Goal: Information Seeking & Learning: Learn about a topic

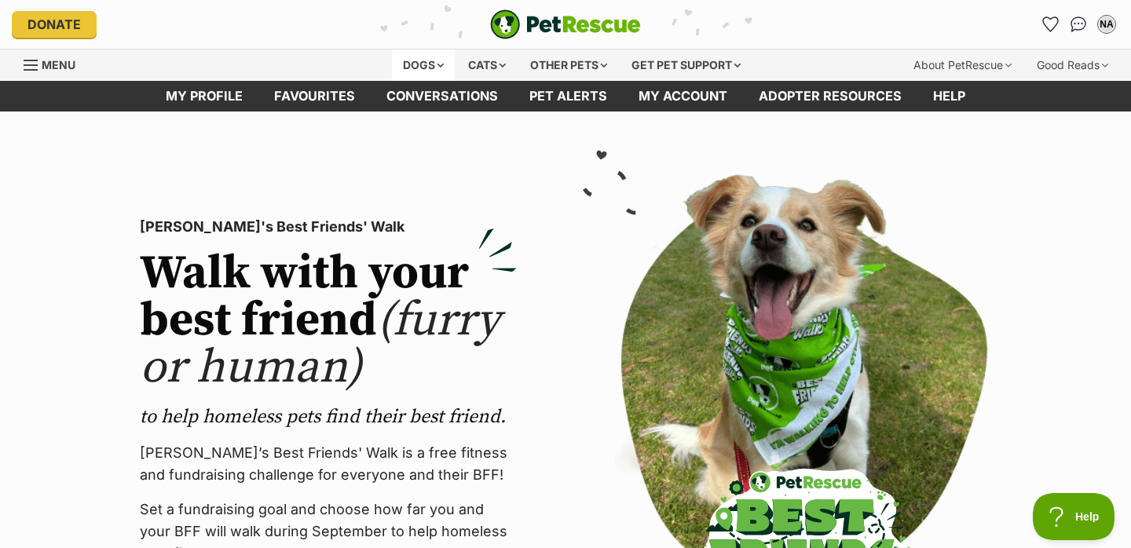
click at [432, 68] on div "Dogs" at bounding box center [423, 64] width 63 height 31
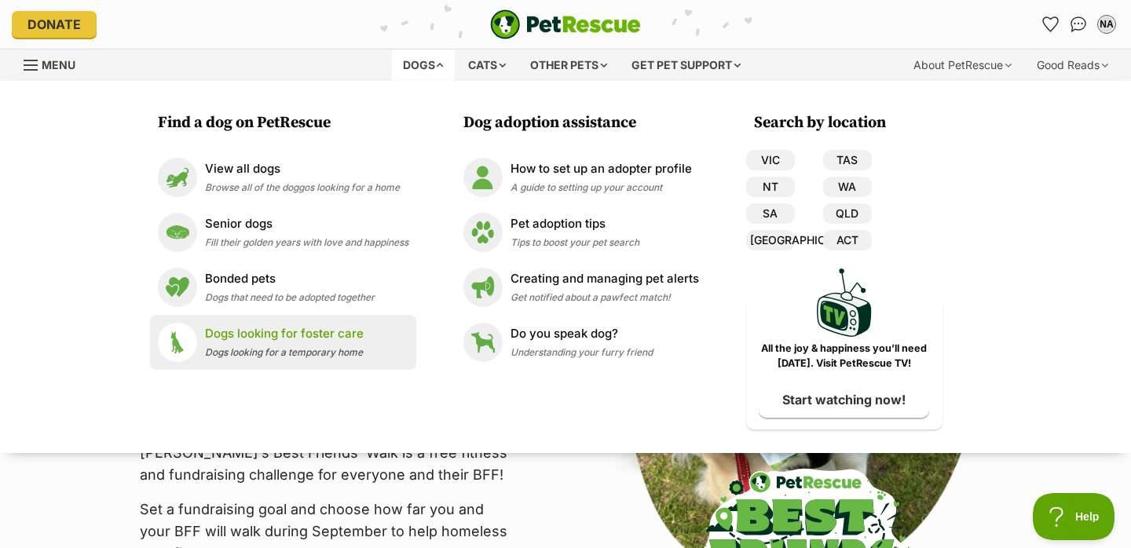
click at [267, 329] on p "Dogs looking for foster care" at bounding box center [284, 334] width 159 height 18
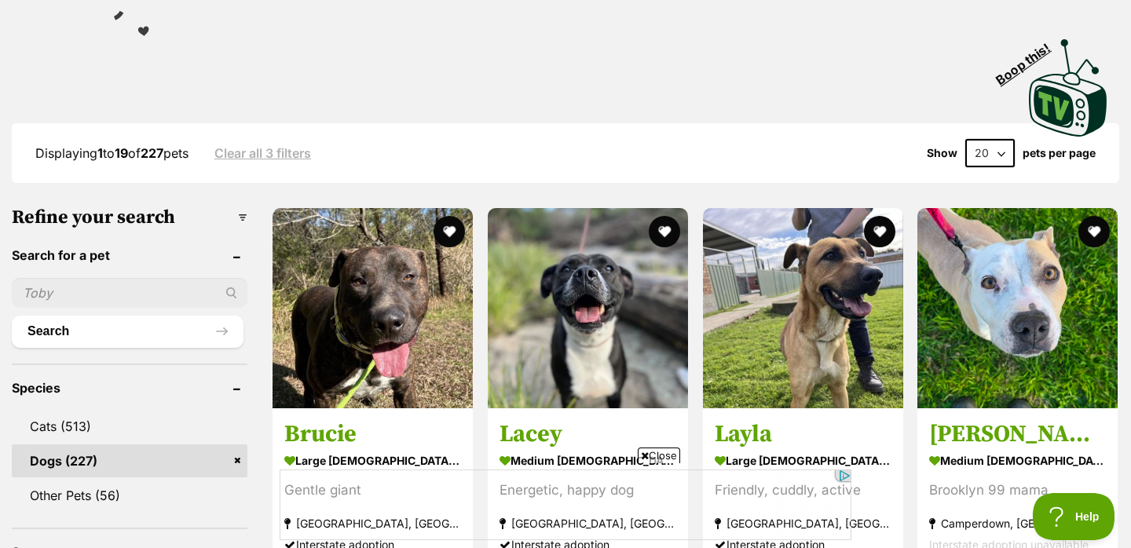
scroll to position [326, 0]
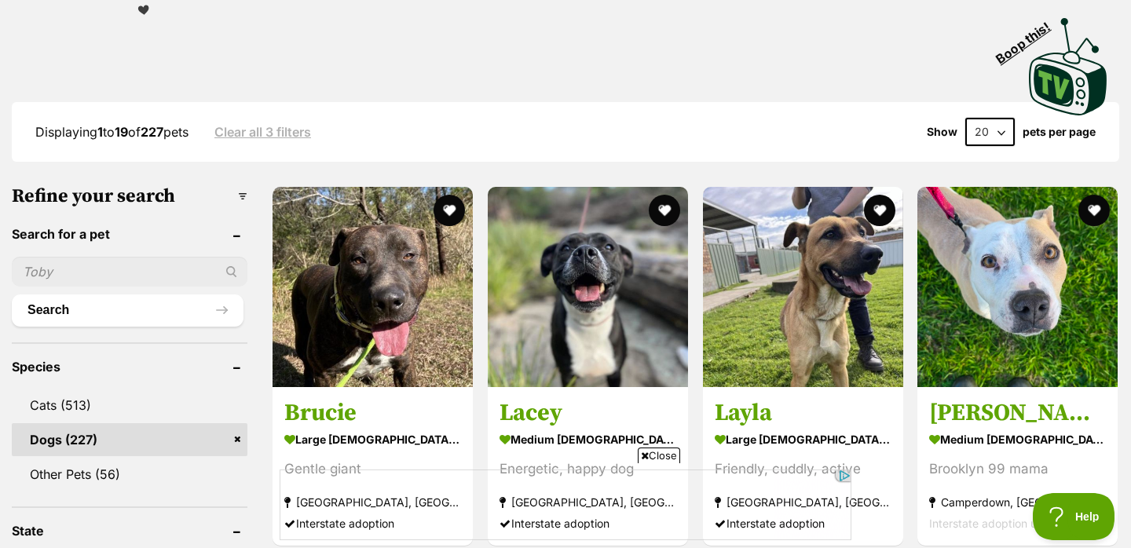
click at [657, 448] on span "Close" at bounding box center [659, 456] width 42 height 16
click at [981, 129] on select "20 40 60" at bounding box center [989, 132] width 49 height 28
select select "60"
click at [965, 118] on select "20 40 60" at bounding box center [989, 132] width 49 height 28
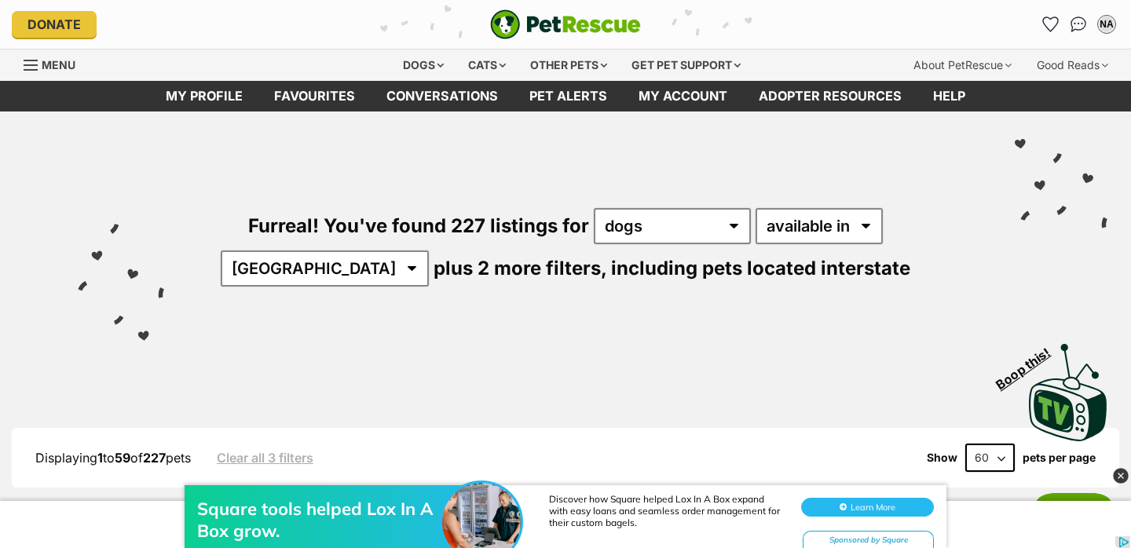
click at [1122, 474] on img at bounding box center [1121, 476] width 16 height 16
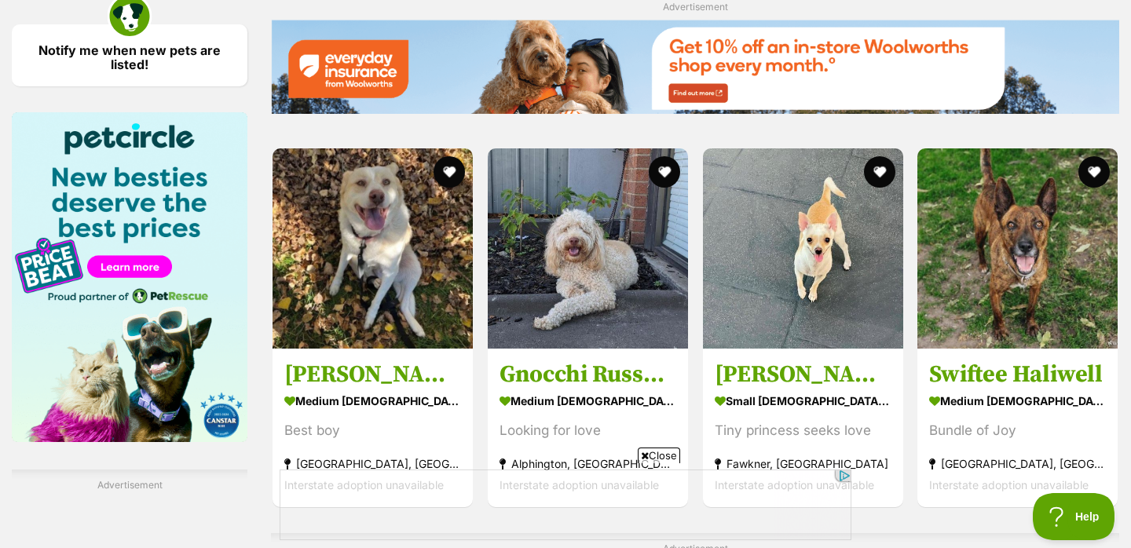
click at [666, 451] on span "Close" at bounding box center [659, 456] width 42 height 16
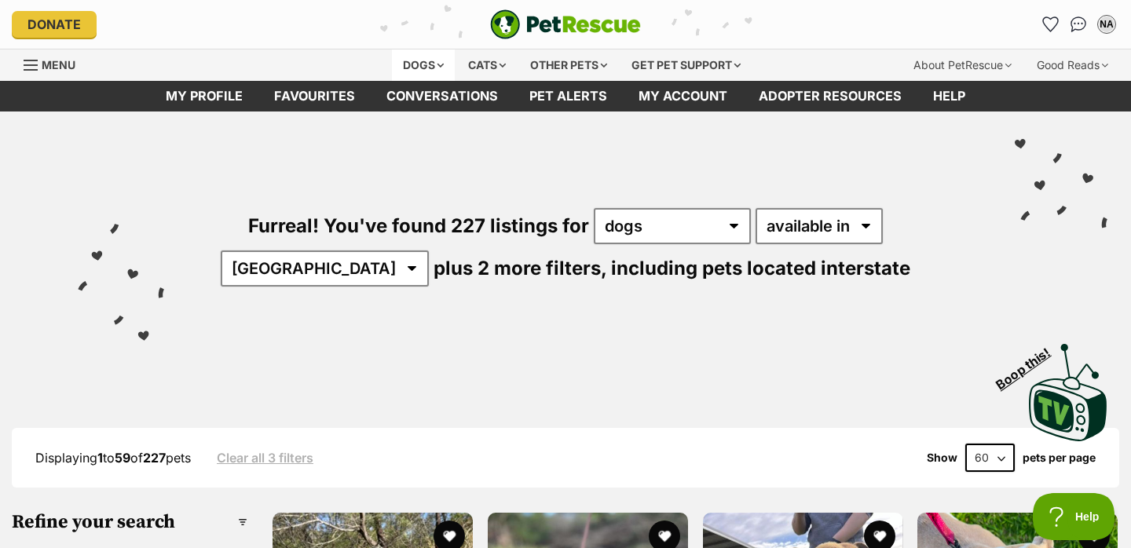
click at [427, 61] on div "Dogs" at bounding box center [423, 64] width 63 height 31
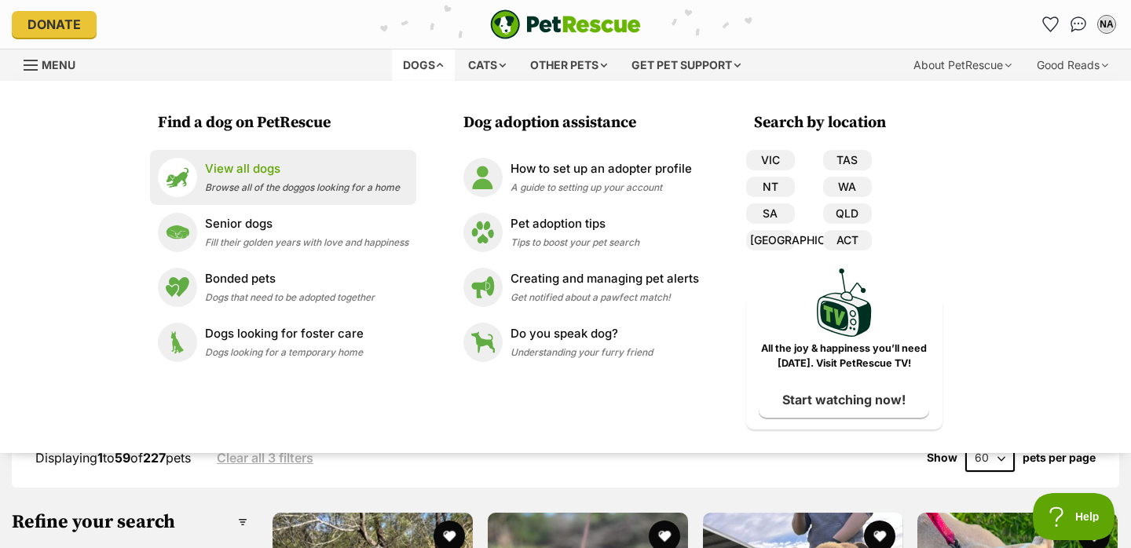
click at [324, 178] on div "View all dogs Browse all of the doggos looking for a home" at bounding box center [302, 177] width 195 height 34
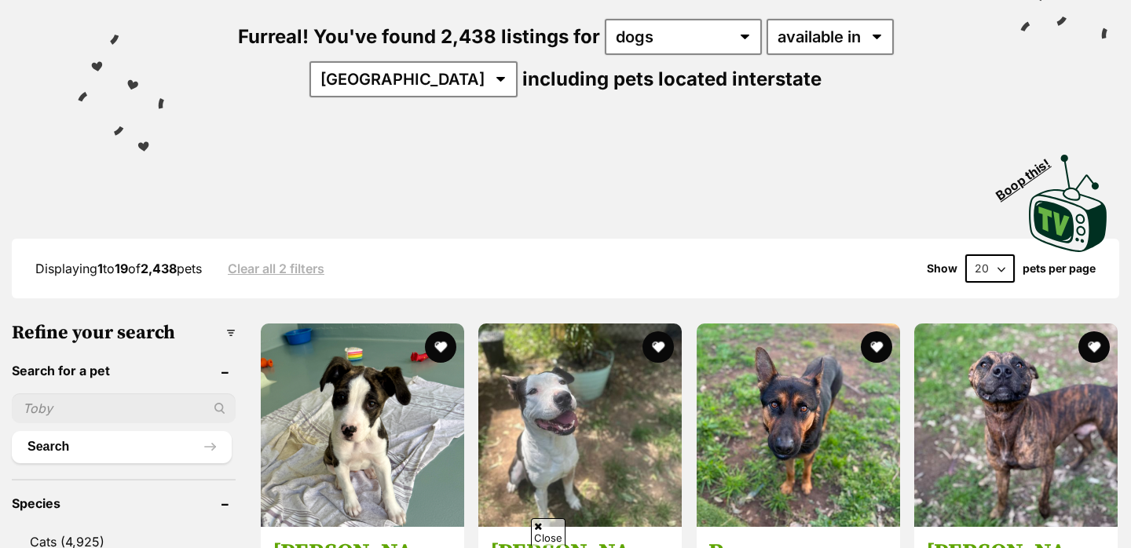
click at [978, 261] on select "20 40 60" at bounding box center [989, 268] width 49 height 28
select select "60"
click at [965, 254] on select "20 40 60" at bounding box center [989, 268] width 49 height 28
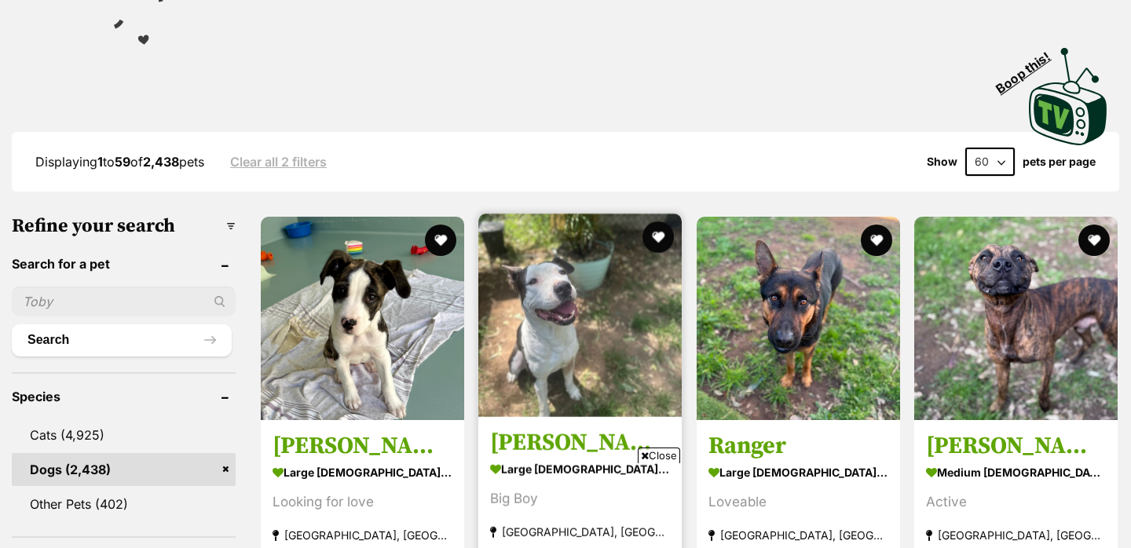
scroll to position [378, 0]
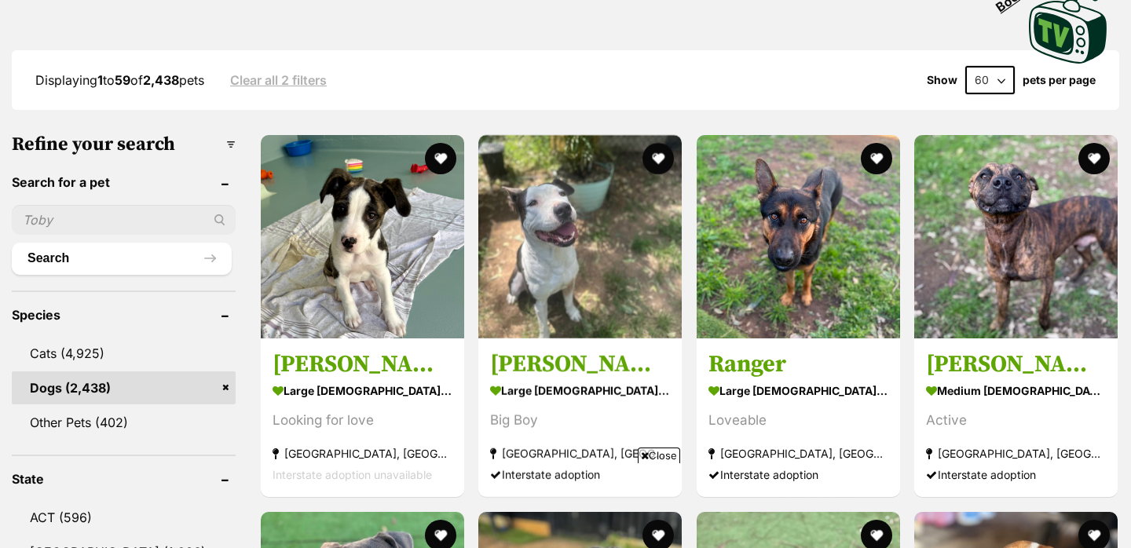
click at [657, 453] on span "Close" at bounding box center [659, 456] width 42 height 16
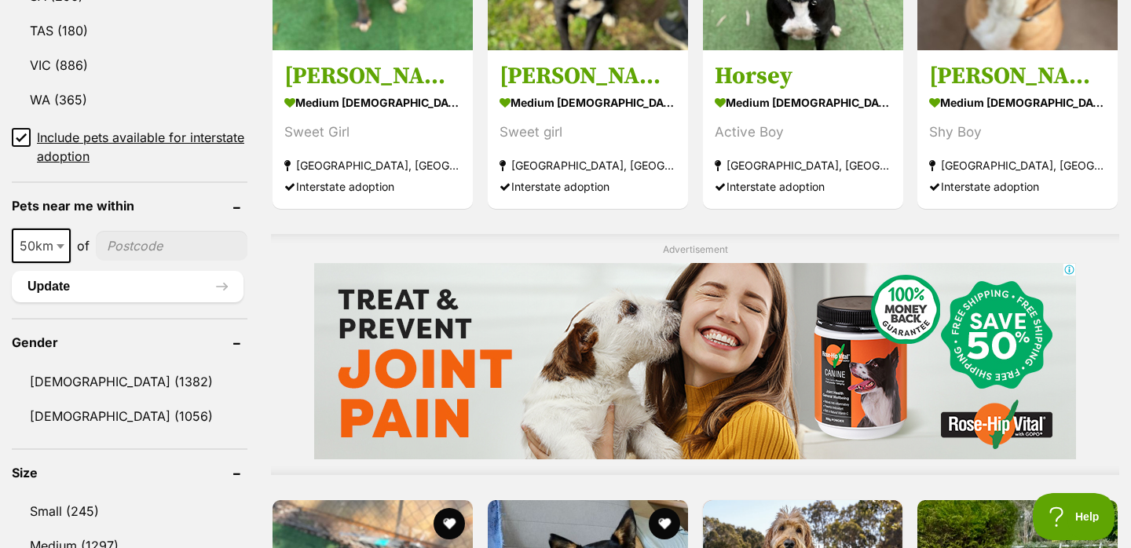
scroll to position [0, 0]
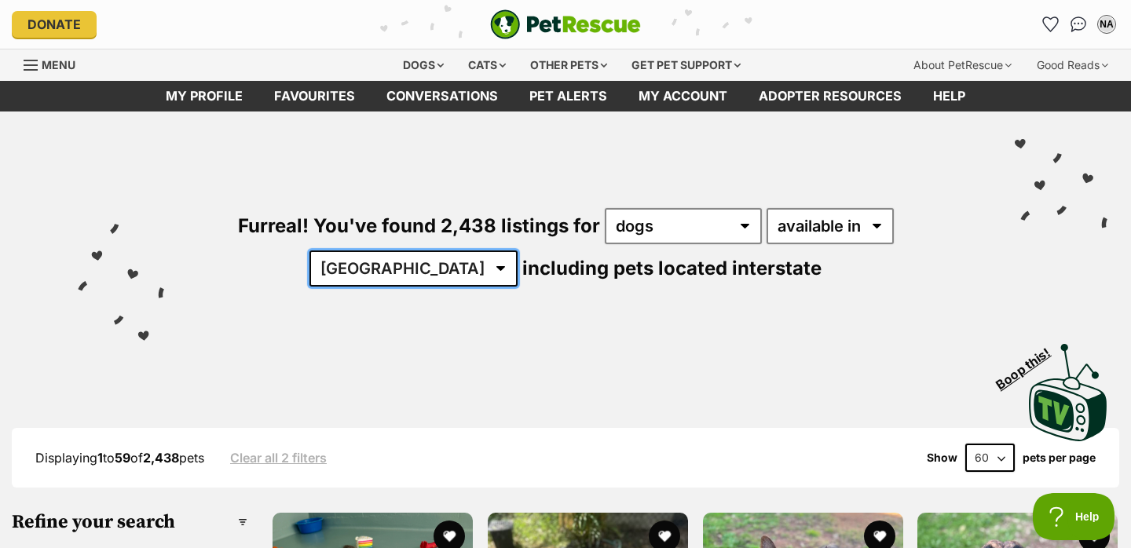
click at [518, 251] on select "Australia ACT NSW NT QLD SA TAS VIC WA" at bounding box center [413, 269] width 208 height 36
select select "QLD"
click at [518, 251] on select "Australia ACT NSW NT QLD SA TAS VIC WA" at bounding box center [413, 269] width 208 height 36
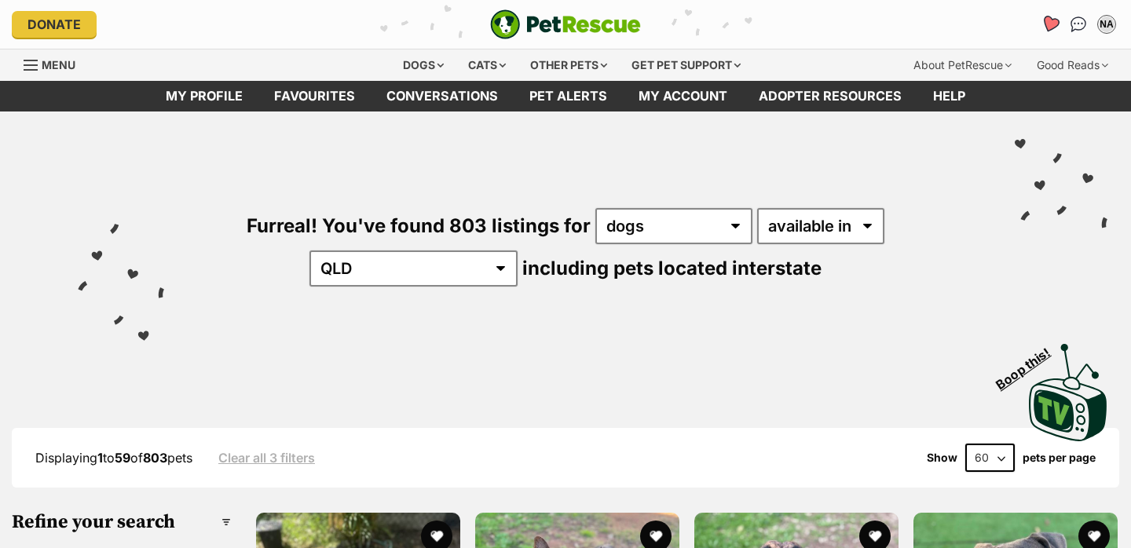
click at [1054, 24] on icon "Favourites" at bounding box center [1050, 24] width 19 height 18
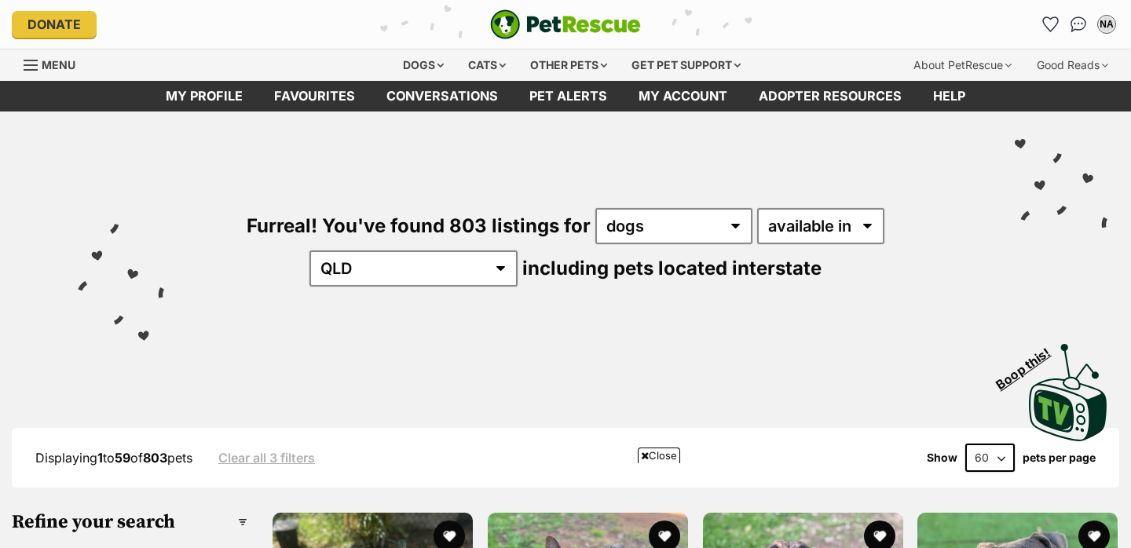
scroll to position [810, 0]
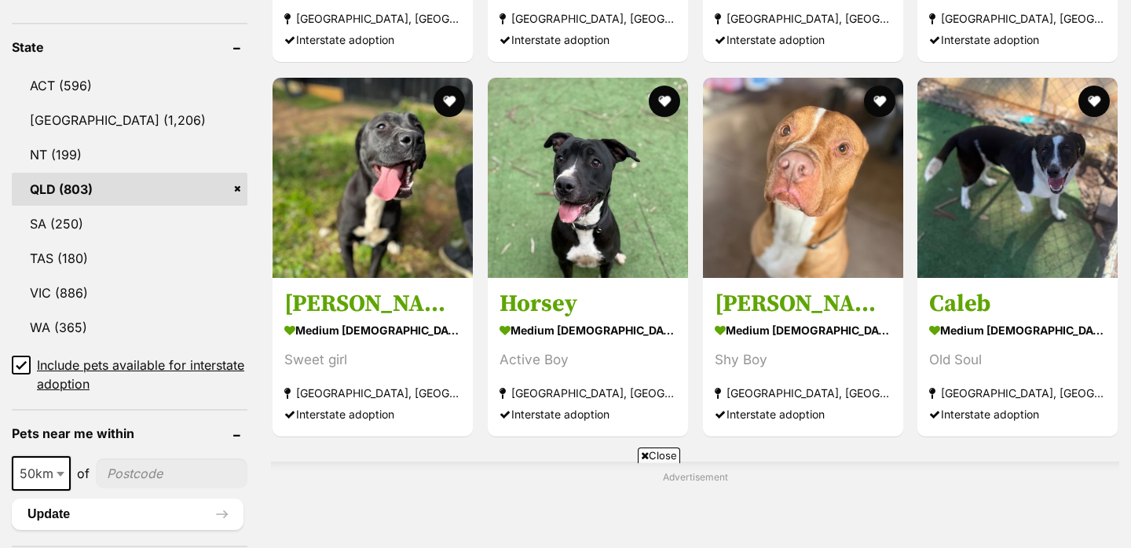
select select "disabled"
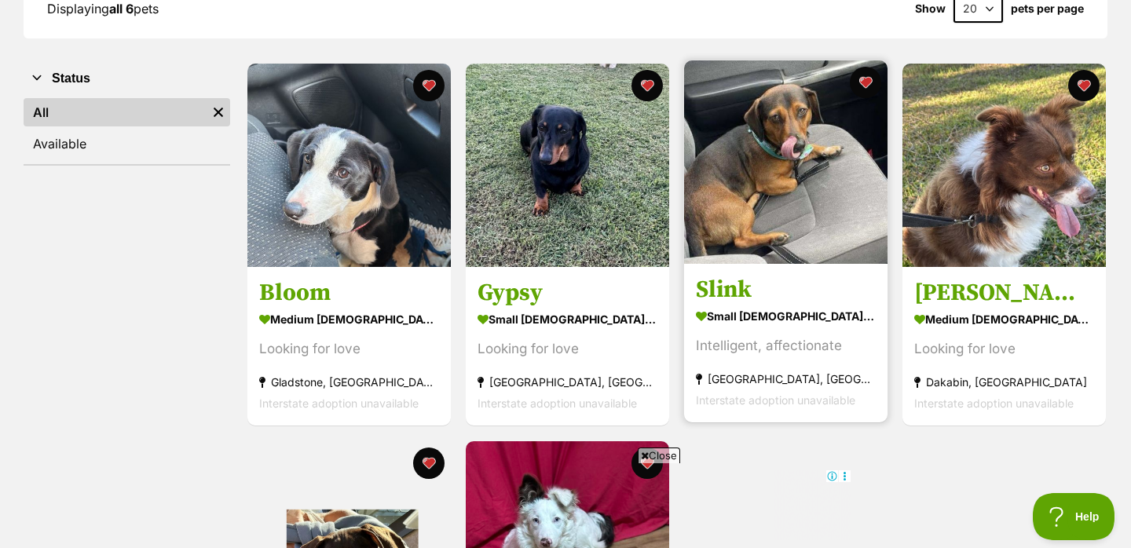
scroll to position [254, 0]
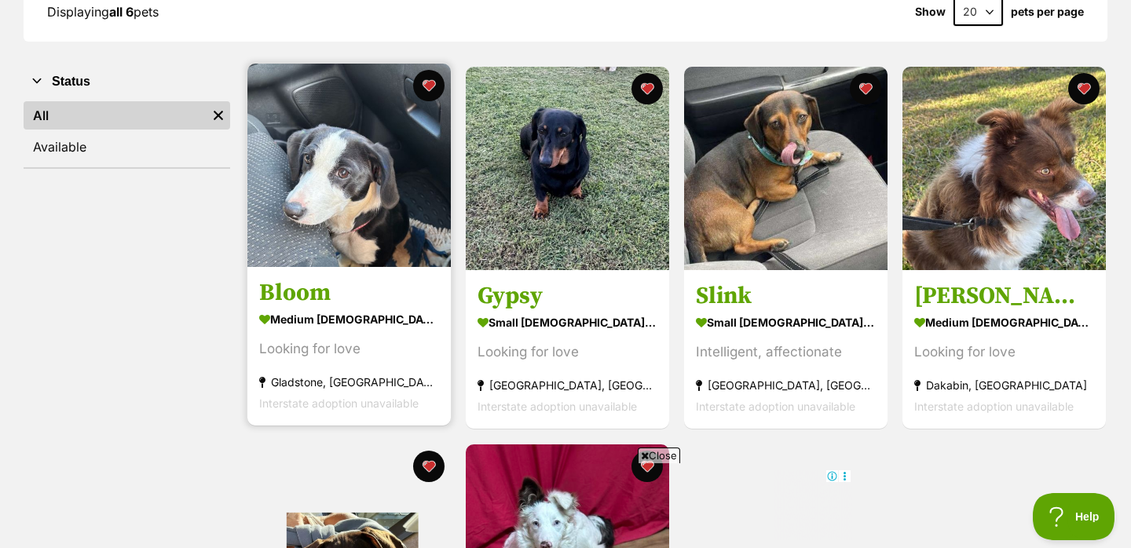
click at [379, 184] on img at bounding box center [348, 165] width 203 height 203
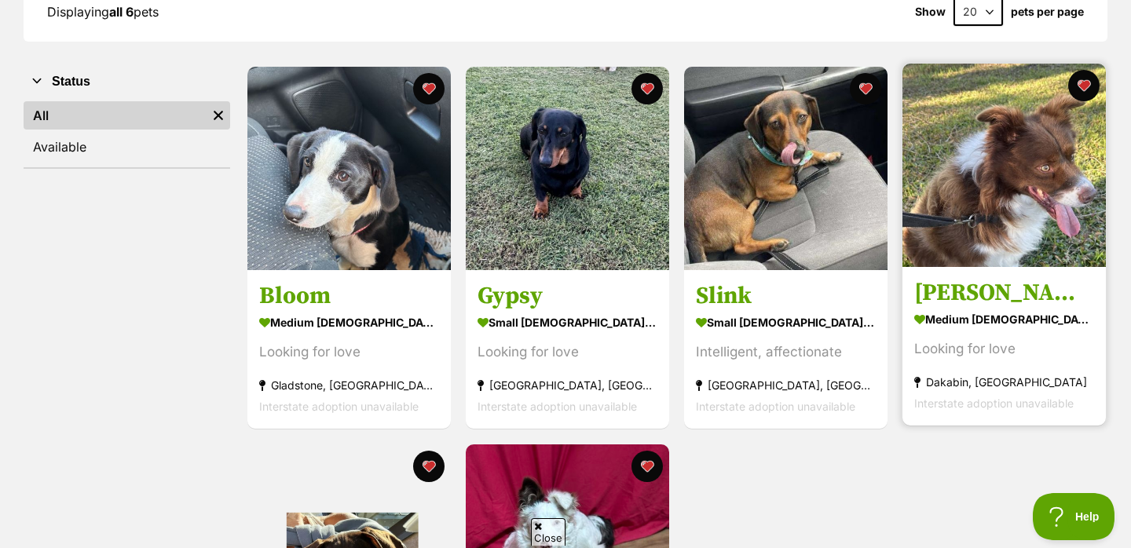
click at [1034, 177] on img at bounding box center [1003, 165] width 203 height 203
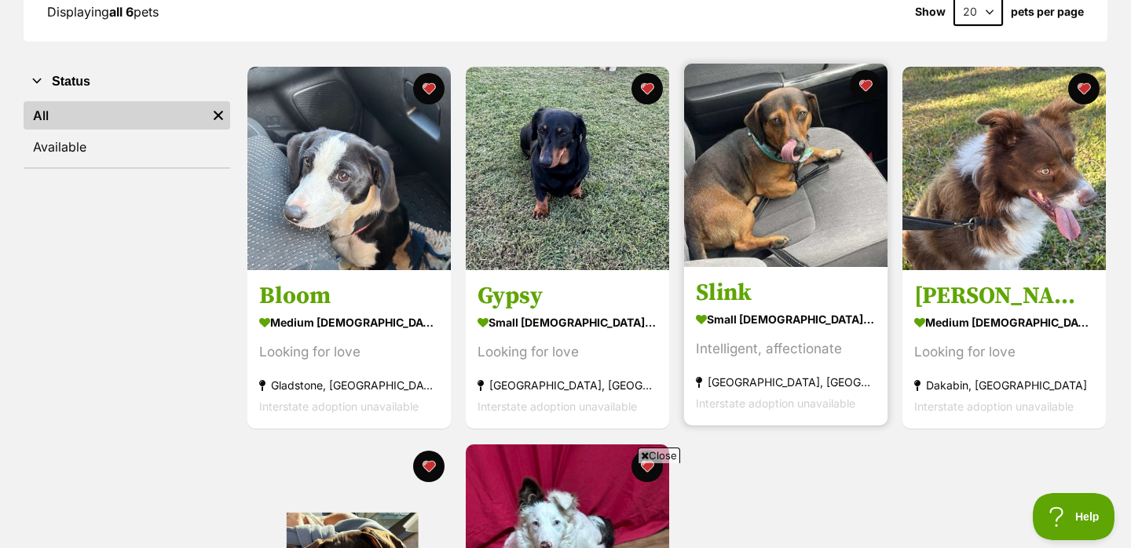
click at [764, 152] on img at bounding box center [785, 165] width 203 height 203
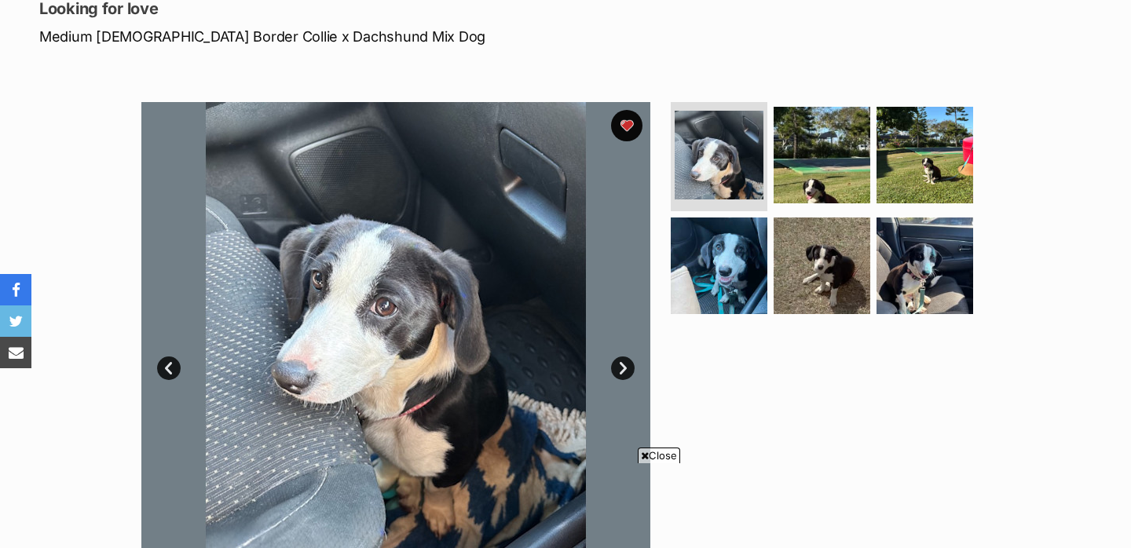
scroll to position [311, 0]
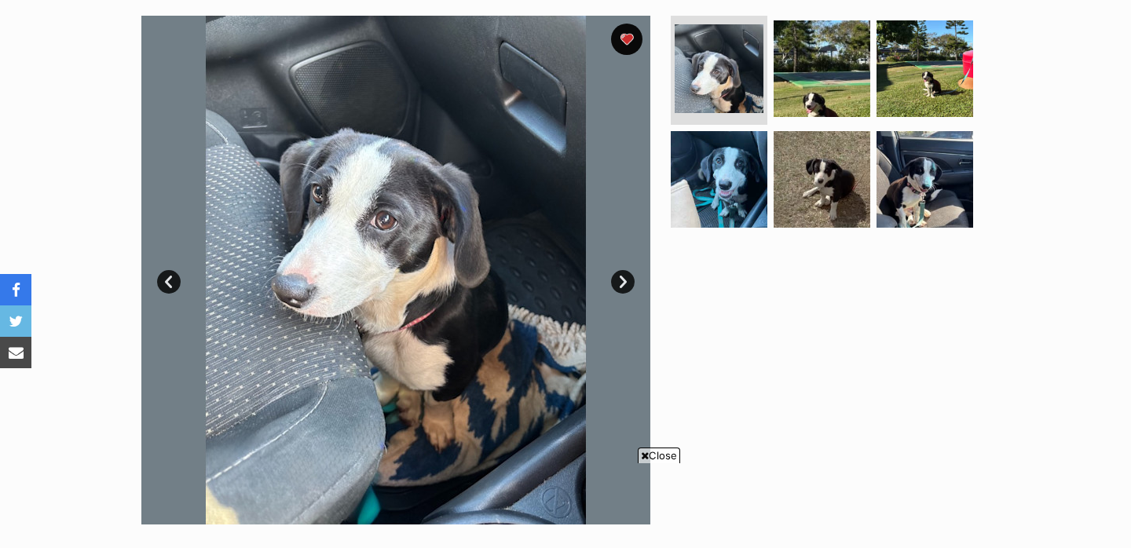
click at [620, 284] on link "Next" at bounding box center [623, 282] width 24 height 24
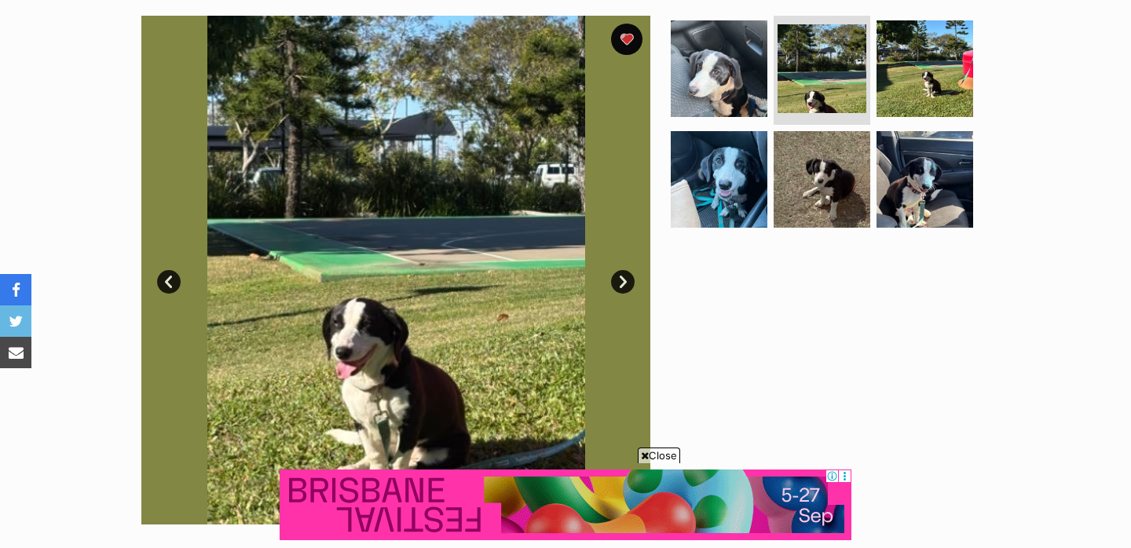
scroll to position [0, 0]
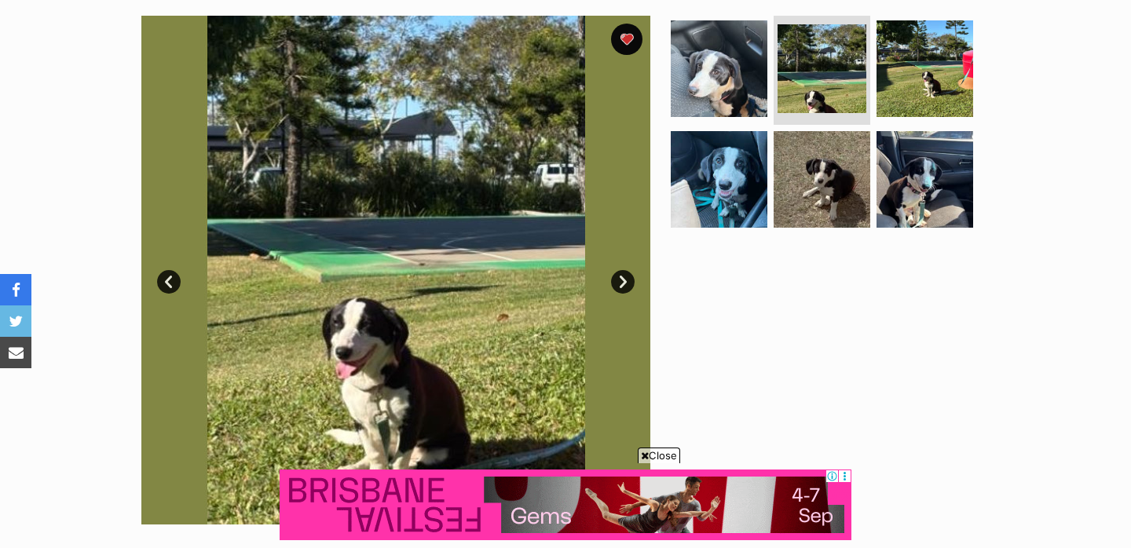
click at [661, 452] on span "Close" at bounding box center [659, 456] width 42 height 16
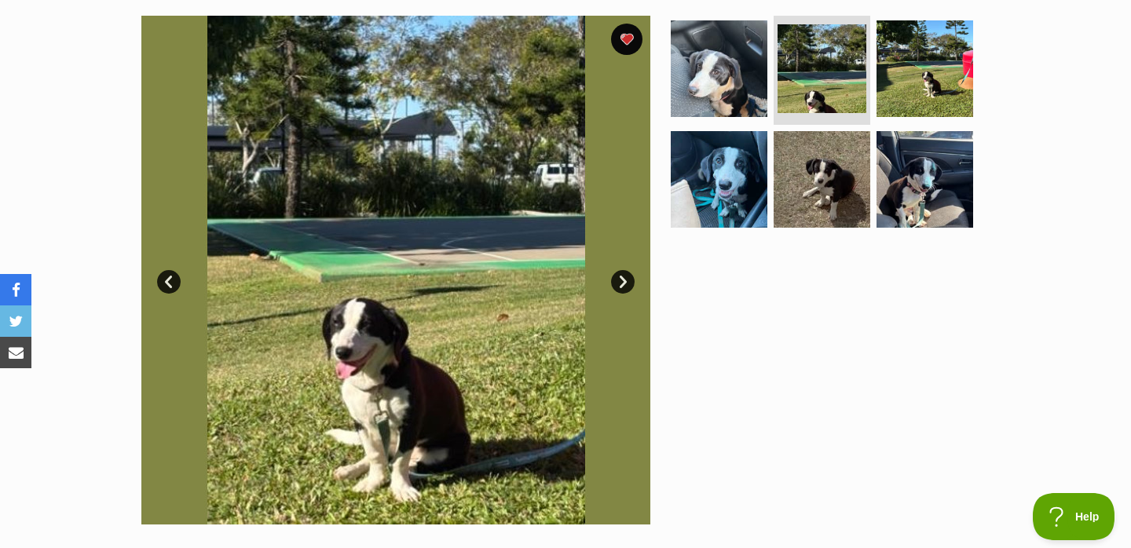
click at [624, 279] on link "Next" at bounding box center [623, 282] width 24 height 24
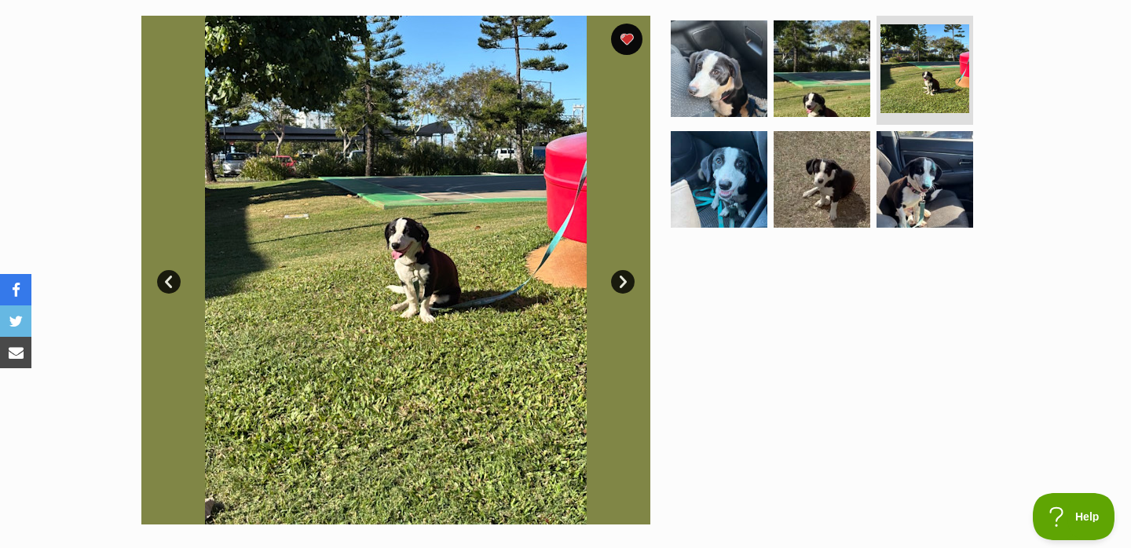
click at [624, 279] on link "Next" at bounding box center [623, 282] width 24 height 24
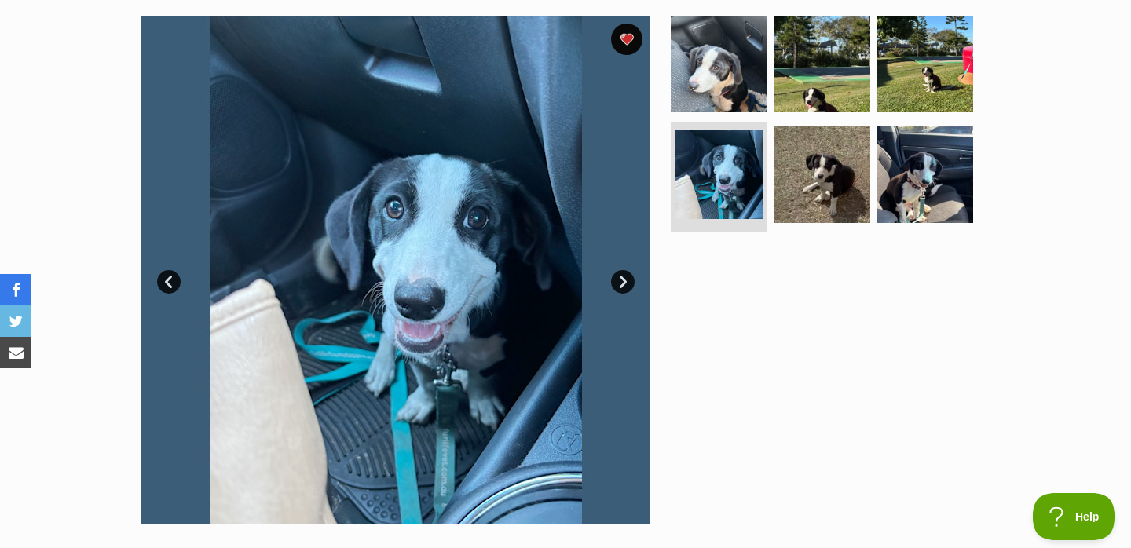
click at [628, 287] on link "Next" at bounding box center [623, 282] width 24 height 24
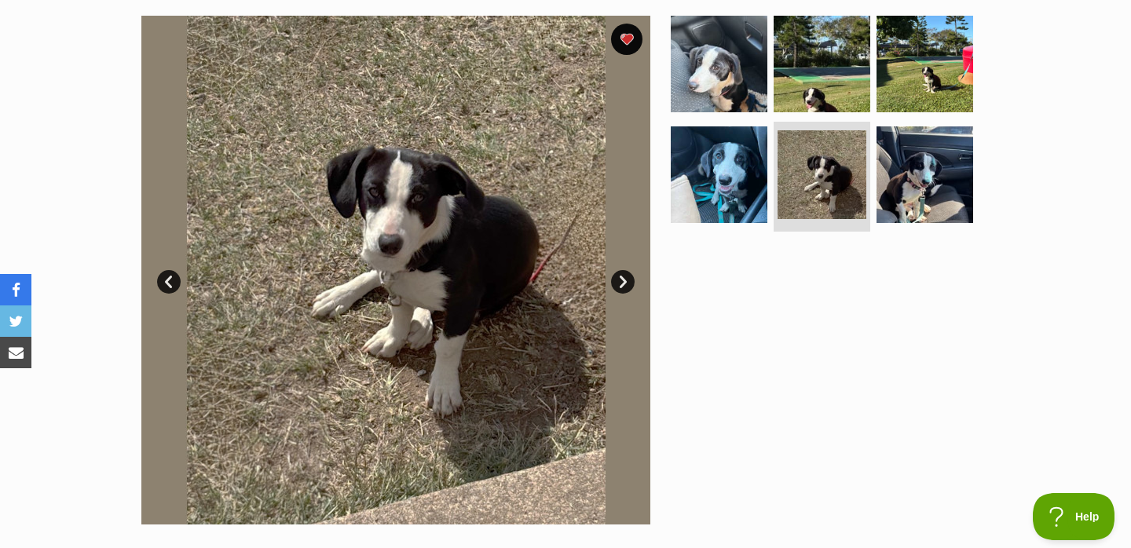
click at [628, 287] on link "Next" at bounding box center [623, 282] width 24 height 24
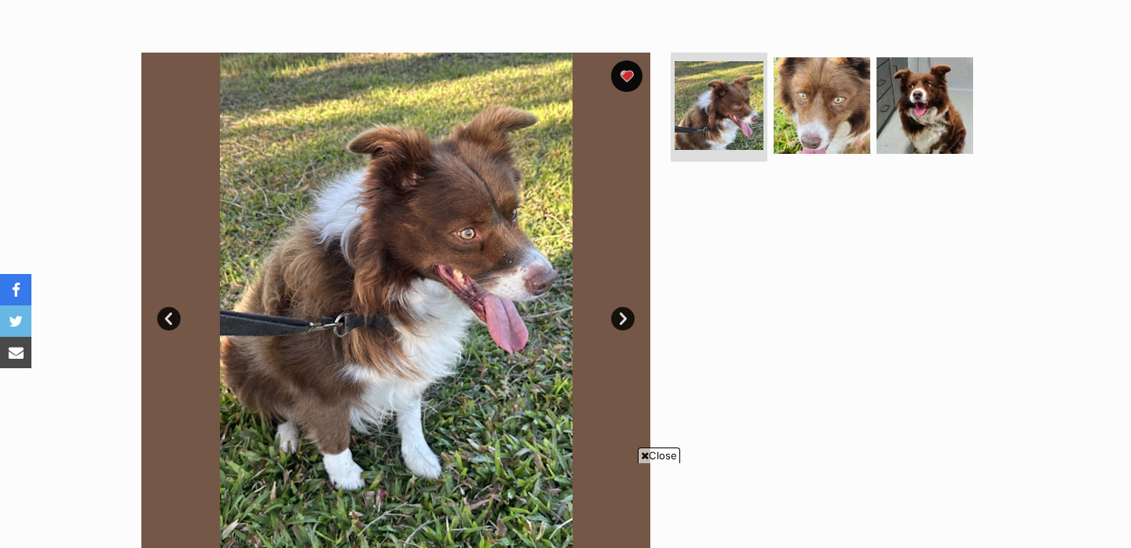
click at [621, 320] on link "Next" at bounding box center [623, 319] width 24 height 24
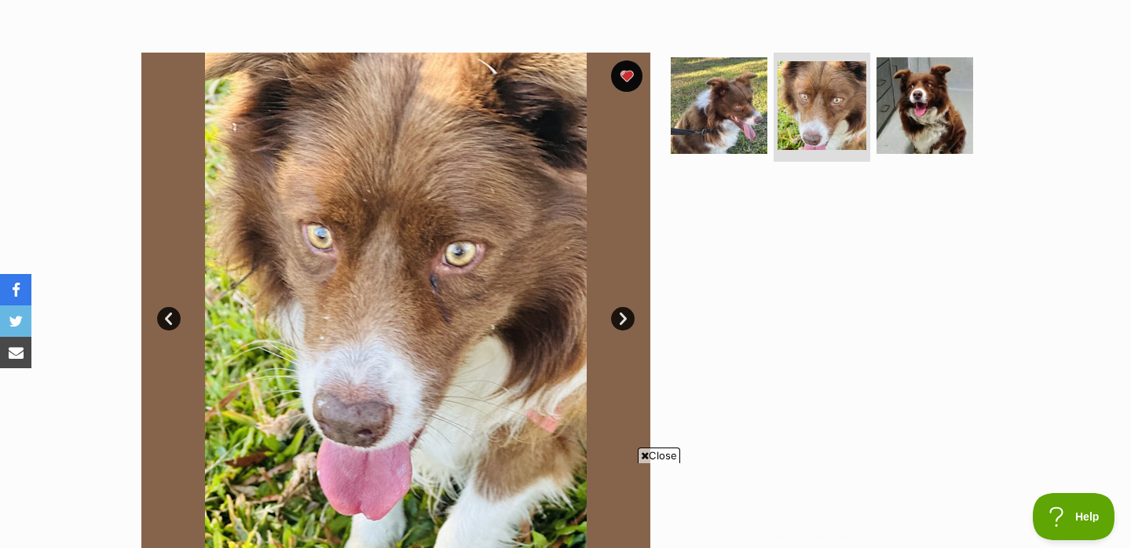
click at [621, 320] on link "Next" at bounding box center [623, 319] width 24 height 24
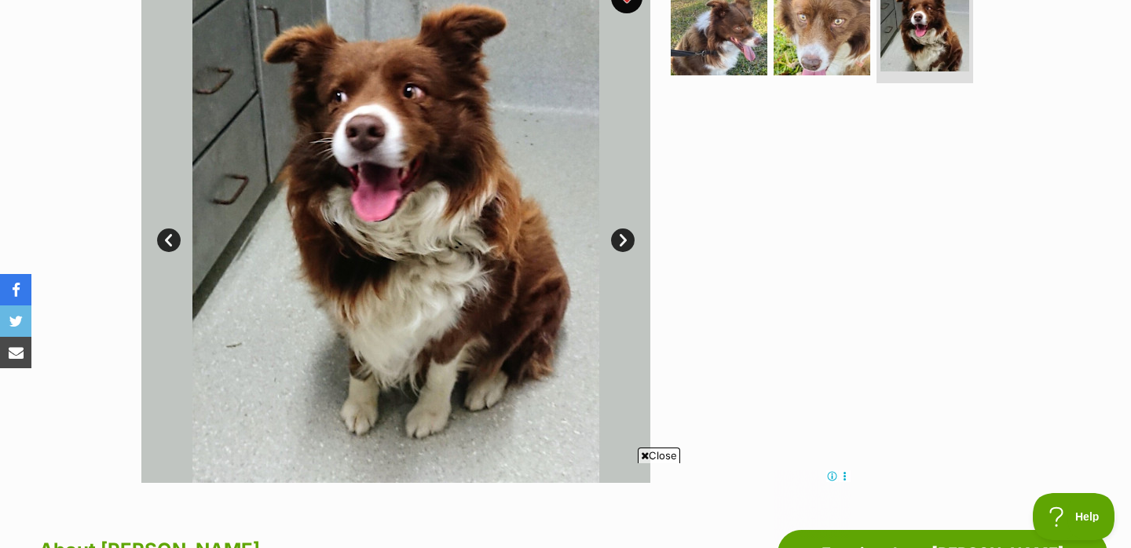
click at [625, 242] on link "Next" at bounding box center [623, 241] width 24 height 24
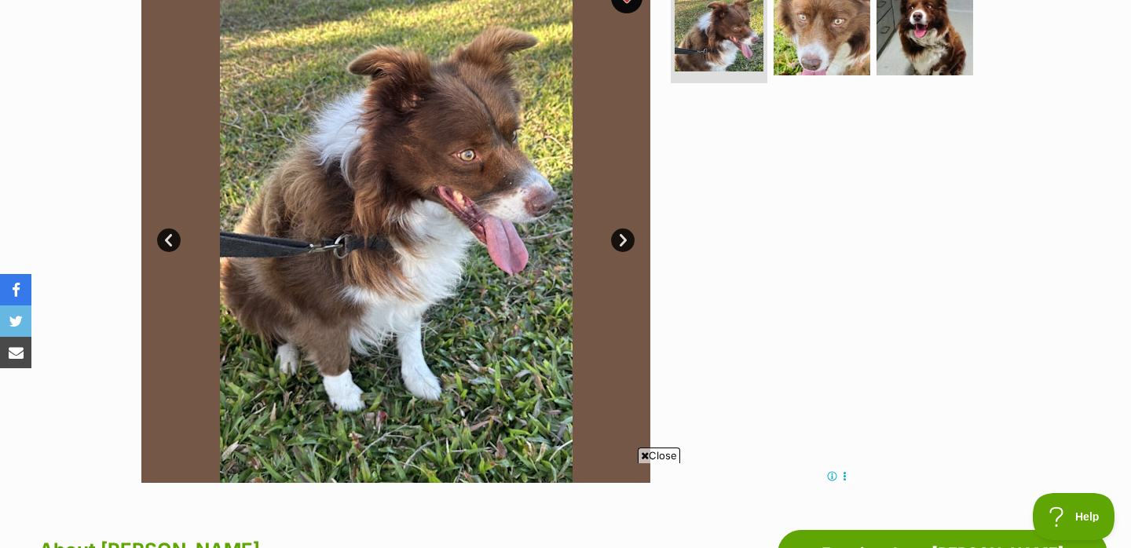
click at [653, 459] on span "Close" at bounding box center [659, 456] width 42 height 16
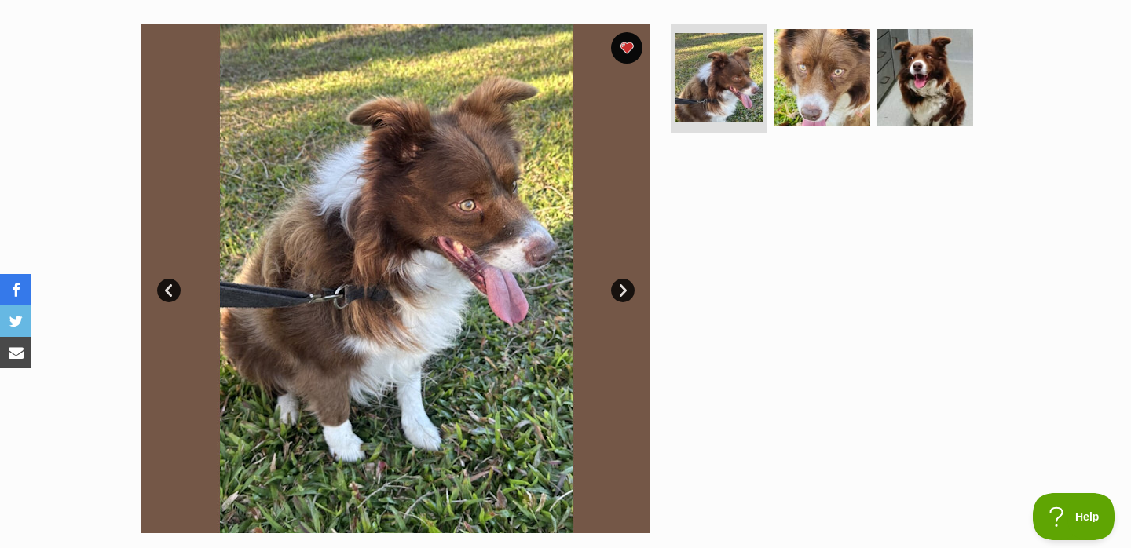
scroll to position [302, 0]
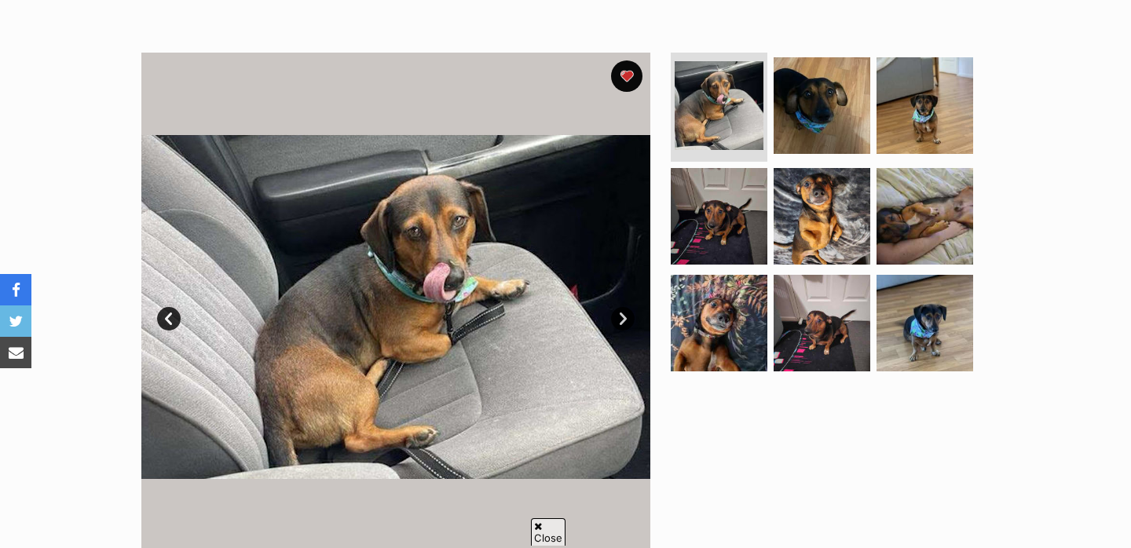
scroll to position [300, 0]
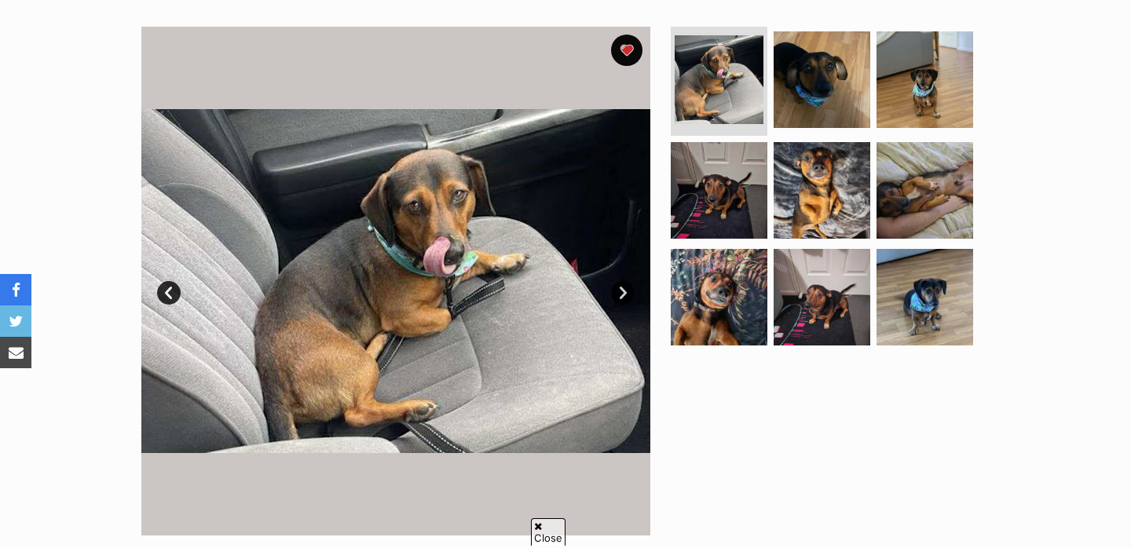
click at [624, 292] on link "Next" at bounding box center [623, 293] width 24 height 24
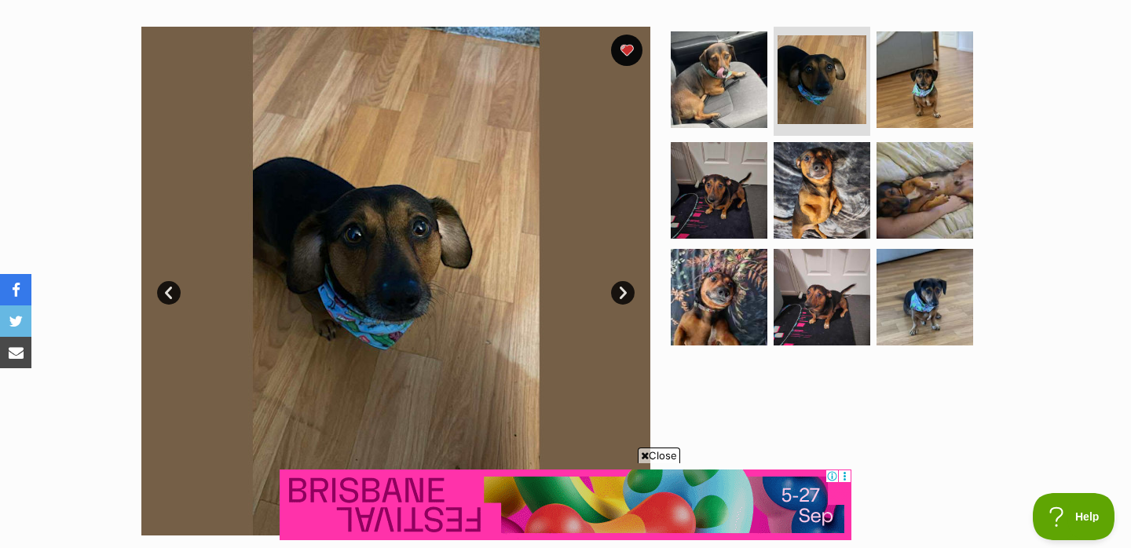
scroll to position [0, 0]
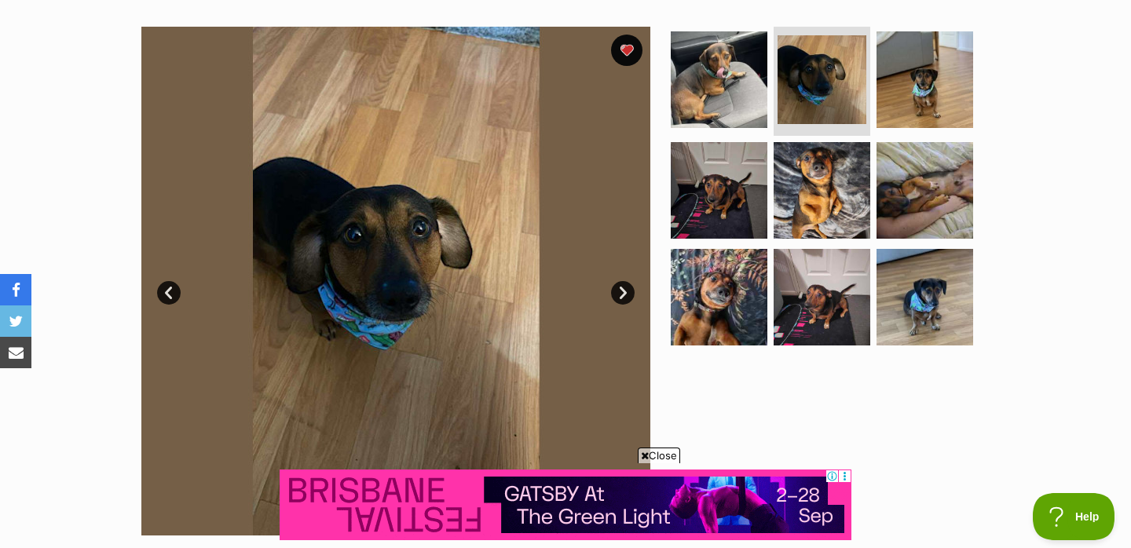
click at [624, 292] on link "Next" at bounding box center [623, 293] width 24 height 24
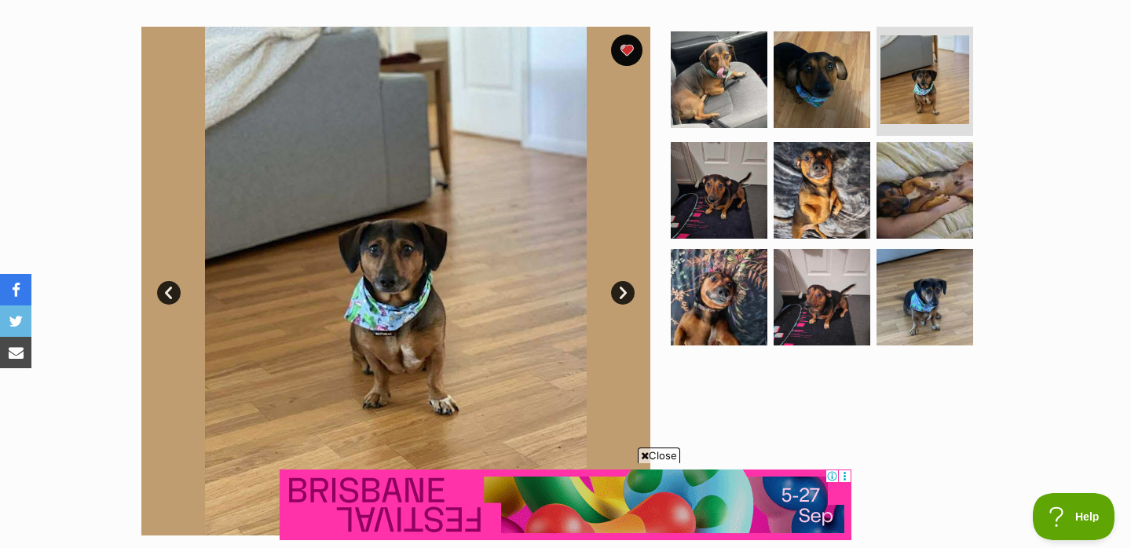
click at [624, 292] on link "Next" at bounding box center [623, 293] width 24 height 24
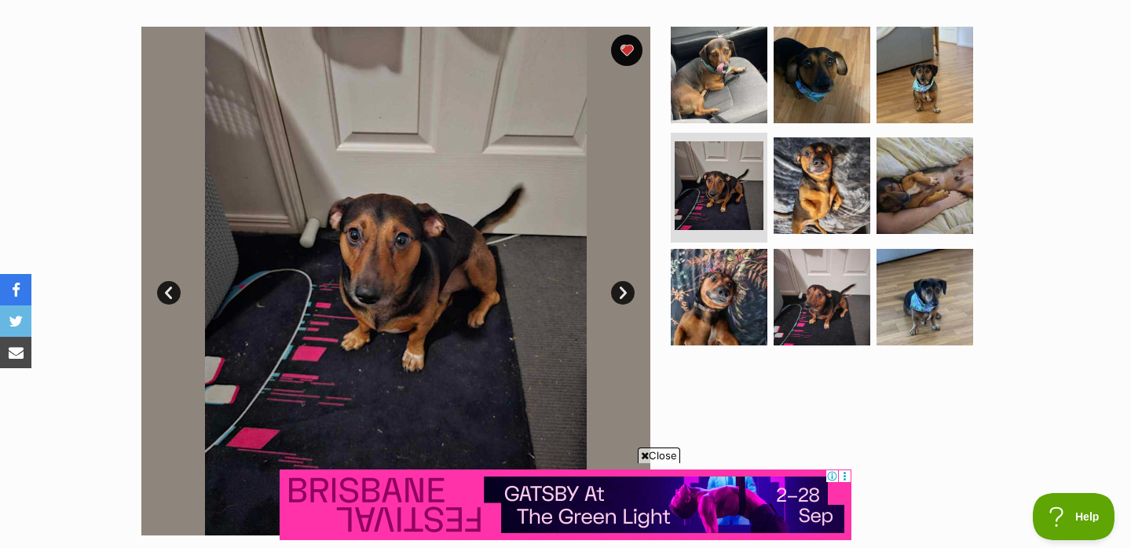
click at [624, 292] on link "Next" at bounding box center [623, 293] width 24 height 24
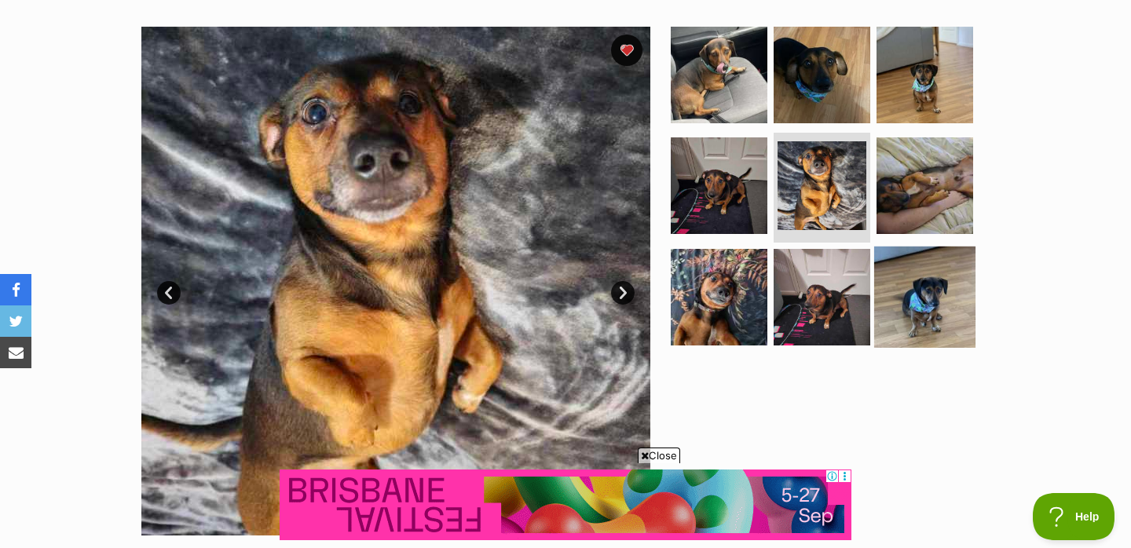
click at [893, 292] on img at bounding box center [924, 297] width 101 height 101
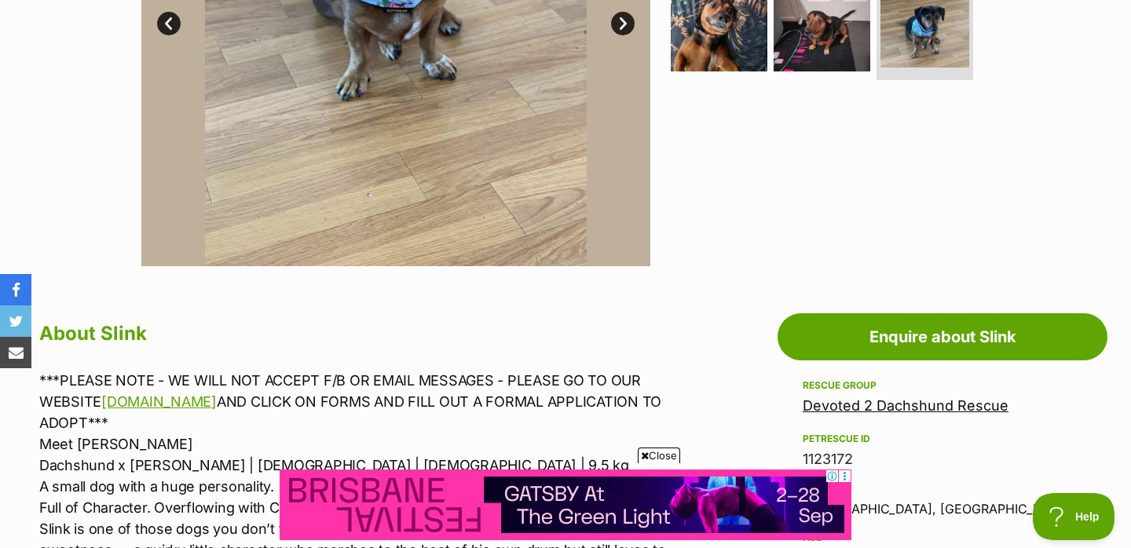
scroll to position [300, 0]
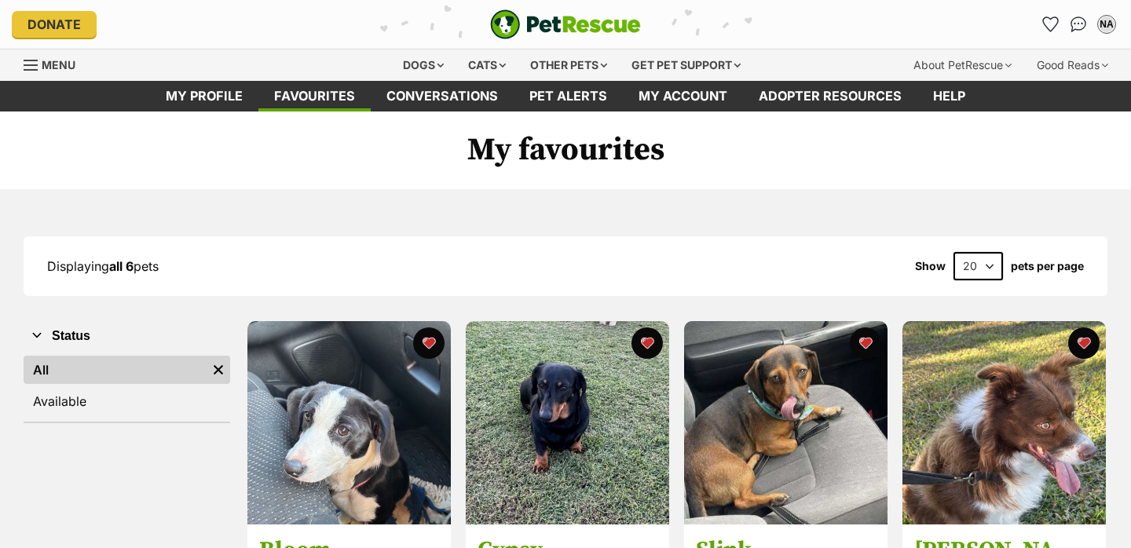
click at [546, 321] on img at bounding box center [567, 422] width 203 height 203
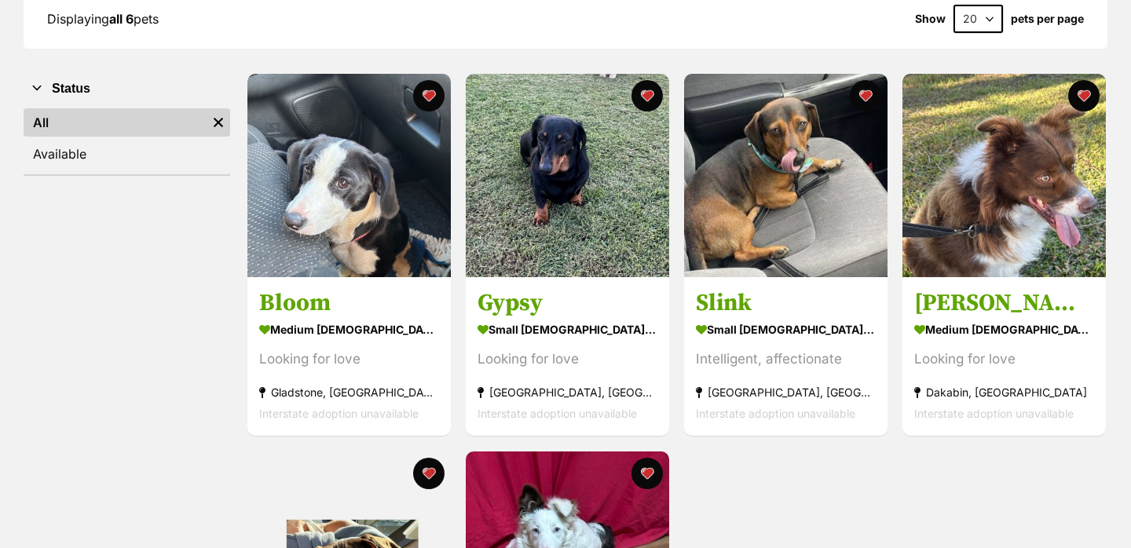
scroll to position [247, 0]
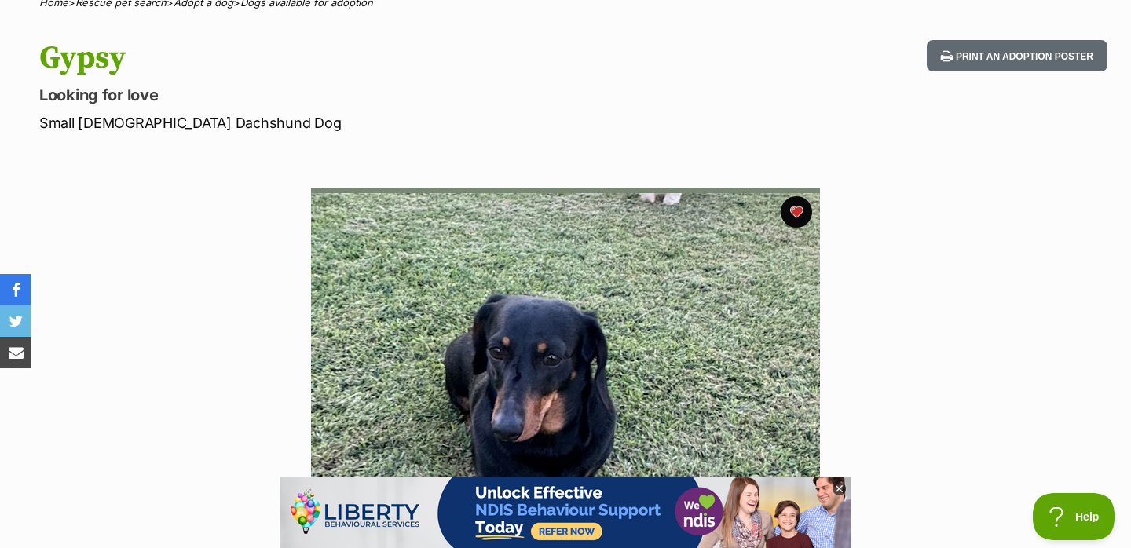
scroll to position [353, 0]
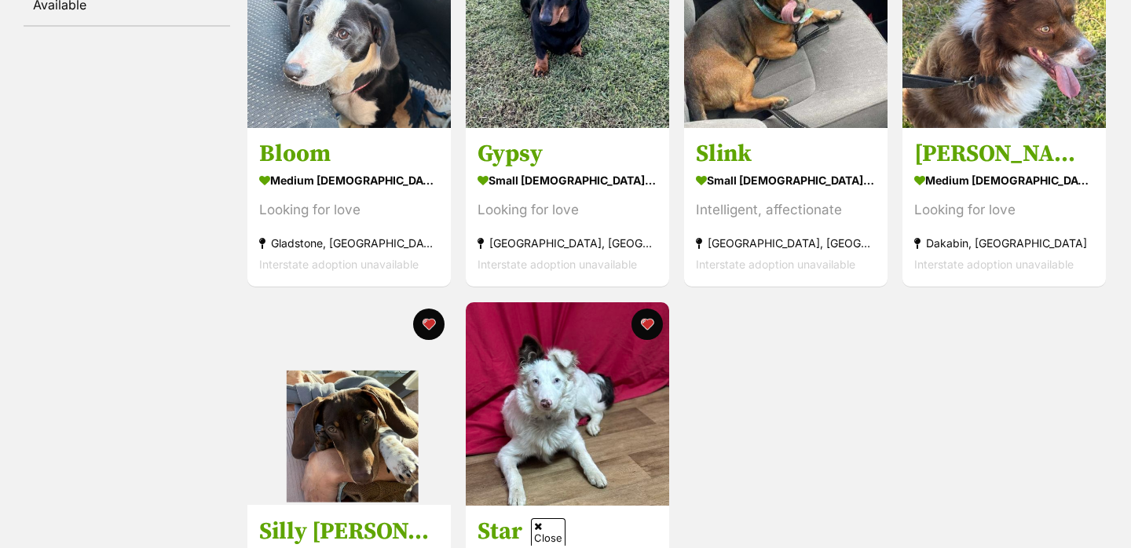
scroll to position [483, 0]
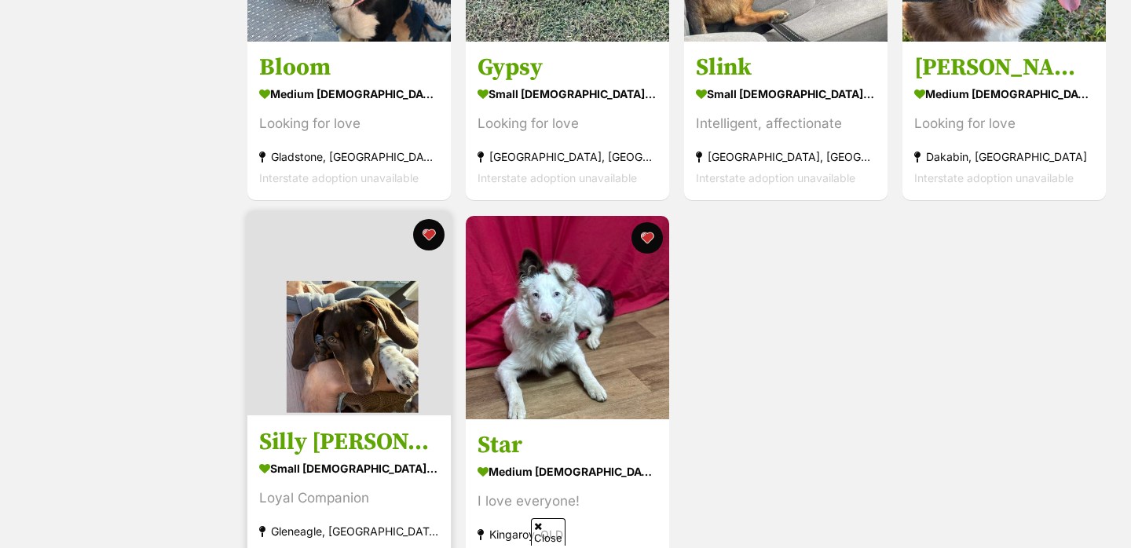
click at [319, 379] on img at bounding box center [348, 314] width 203 height 203
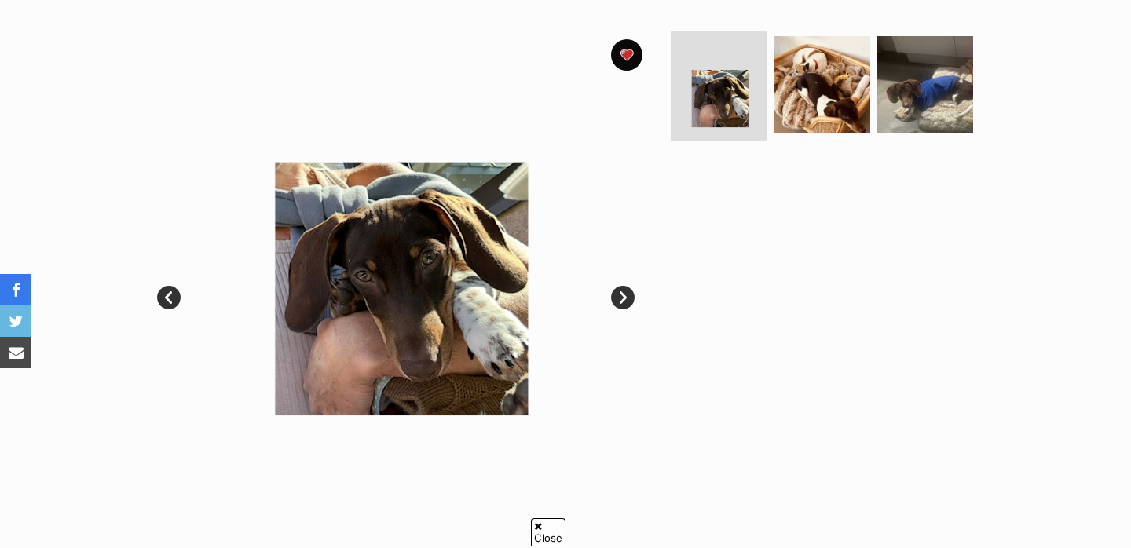
click at [620, 300] on link "Next" at bounding box center [623, 298] width 24 height 24
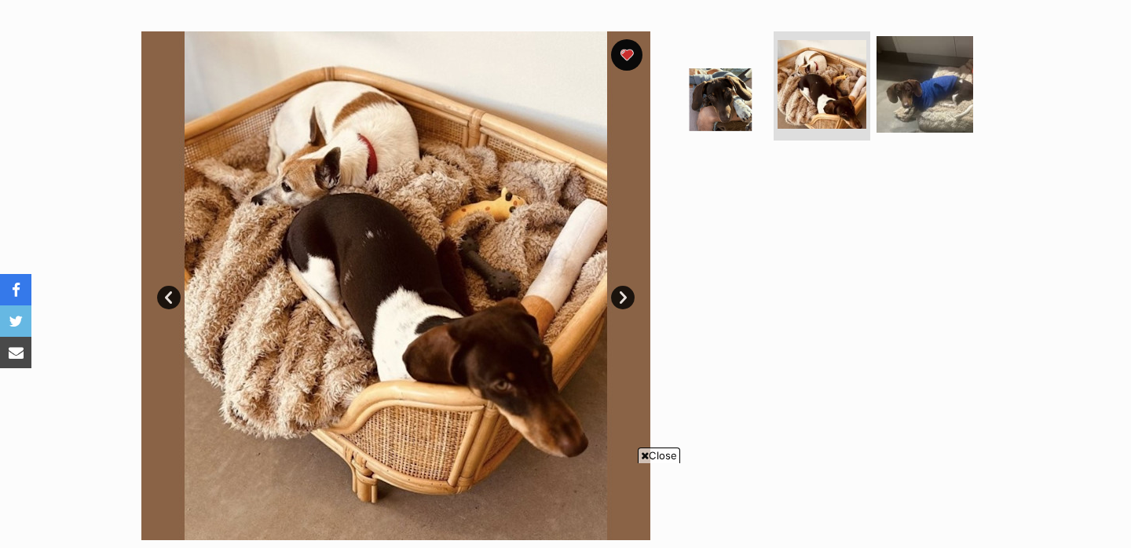
click at [620, 300] on link "Next" at bounding box center [623, 298] width 24 height 24
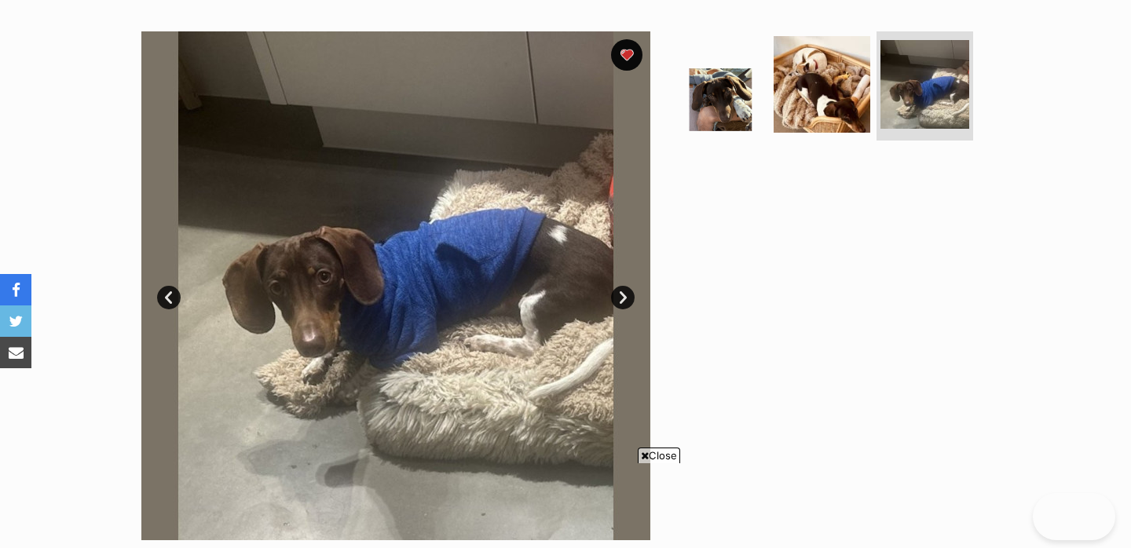
scroll to position [697, 0]
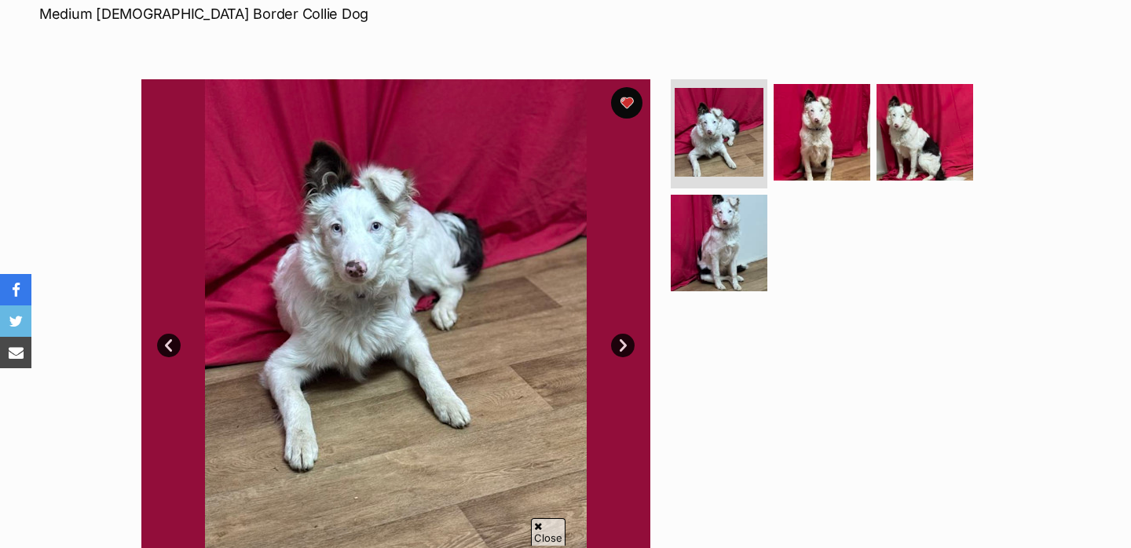
scroll to position [280, 0]
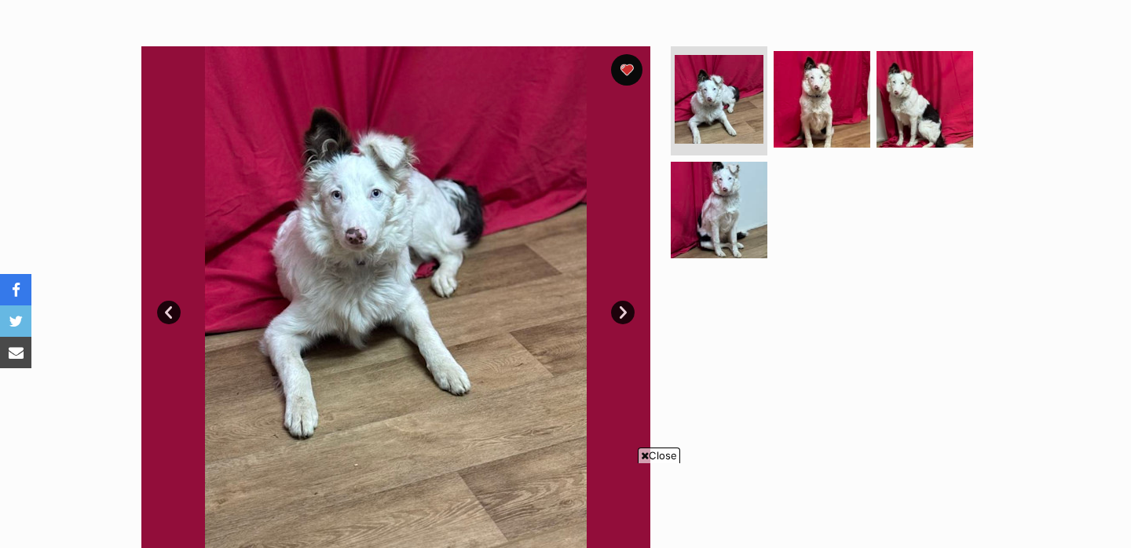
click at [625, 309] on link "Next" at bounding box center [623, 313] width 24 height 24
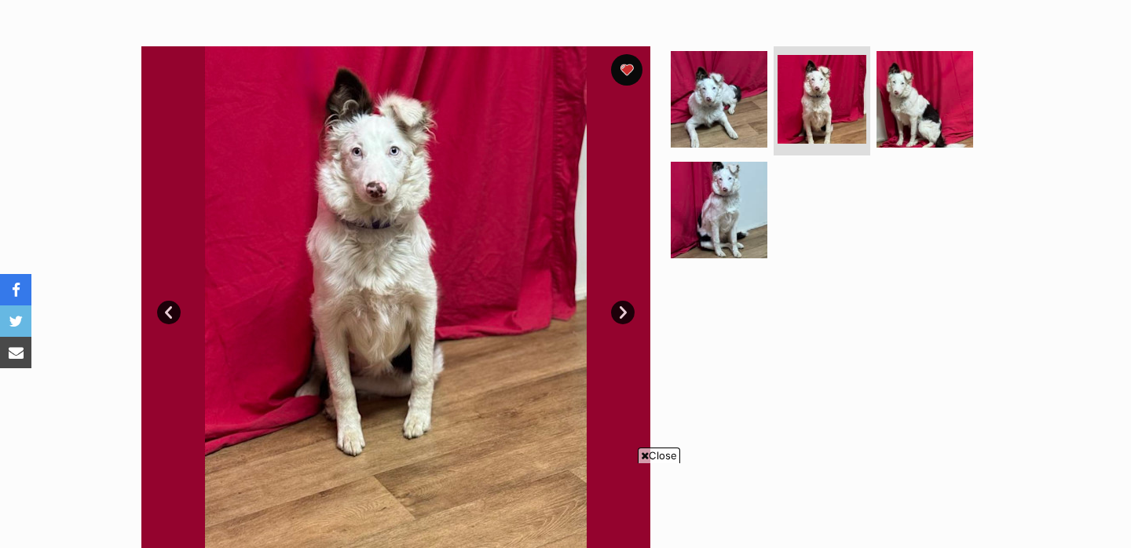
click at [625, 309] on link "Next" at bounding box center [623, 313] width 24 height 24
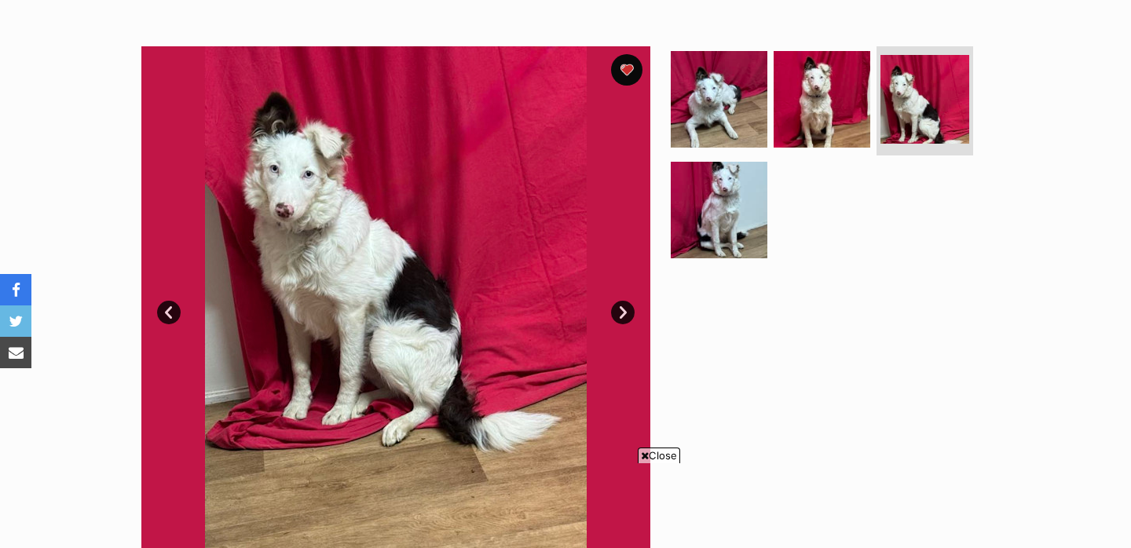
click at [625, 309] on link "Next" at bounding box center [623, 313] width 24 height 24
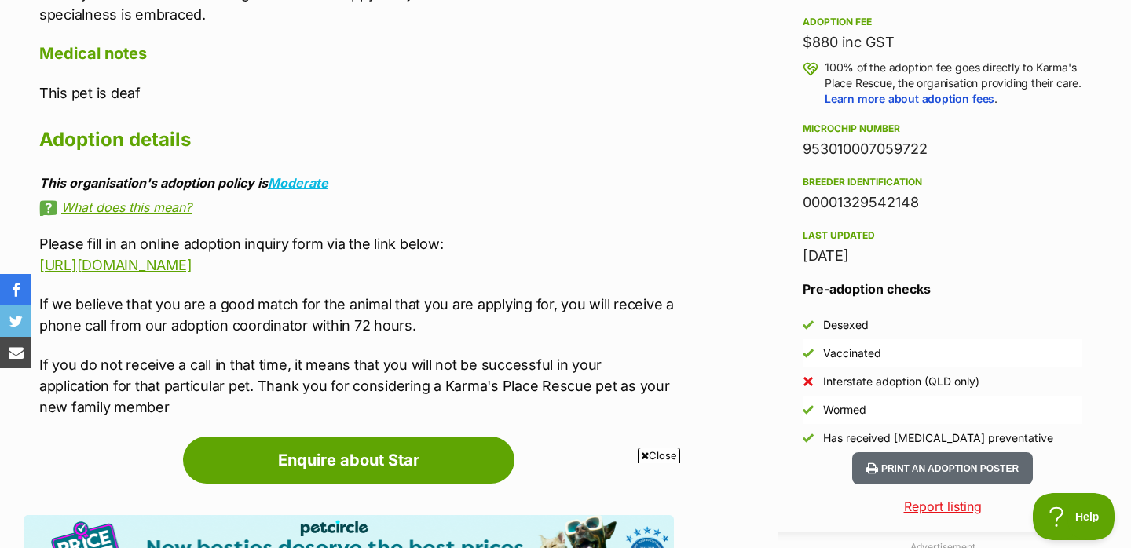
scroll to position [0, 0]
drag, startPoint x: 145, startPoint y: 90, endPoint x: 0, endPoint y: 90, distance: 144.5
click at [0, 90] on div "Advertisement Adoption information I've been adopted! This pet is no longer ava…" at bounding box center [565, 478] width 1131 height 1500
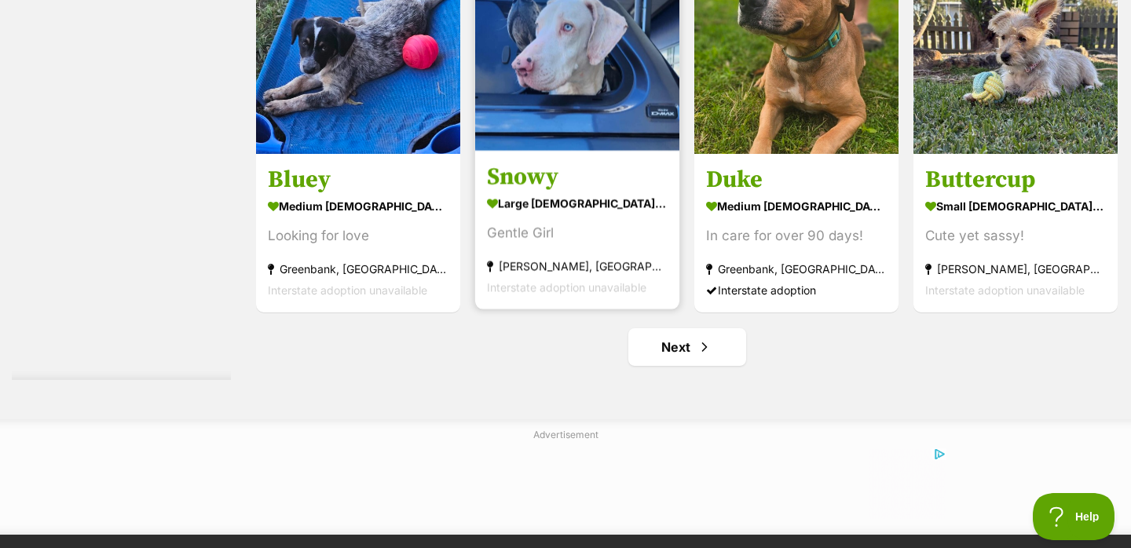
scroll to position [8156, 0]
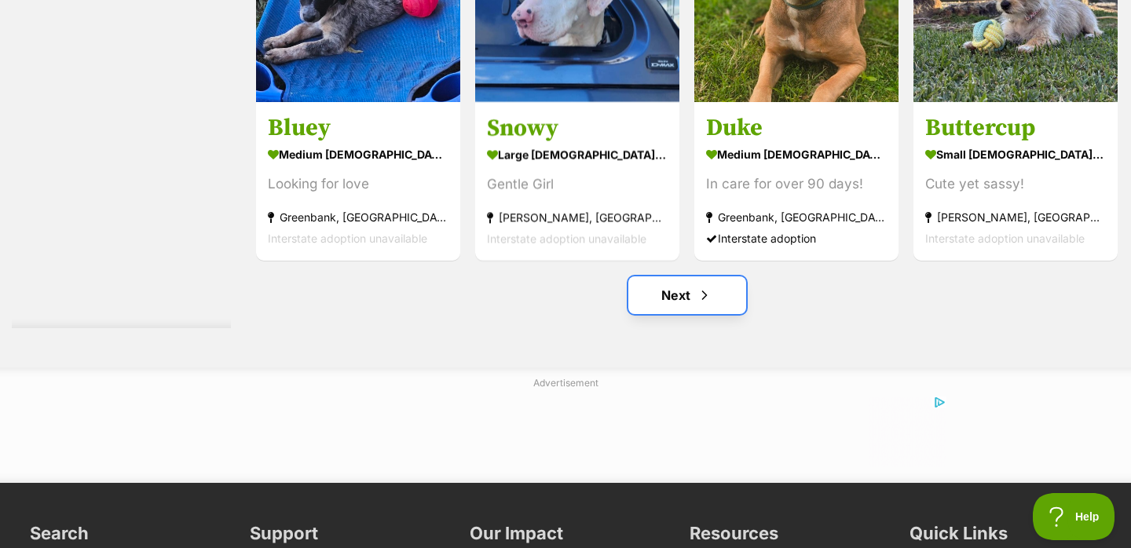
click at [716, 276] on link "Next" at bounding box center [687, 295] width 118 height 38
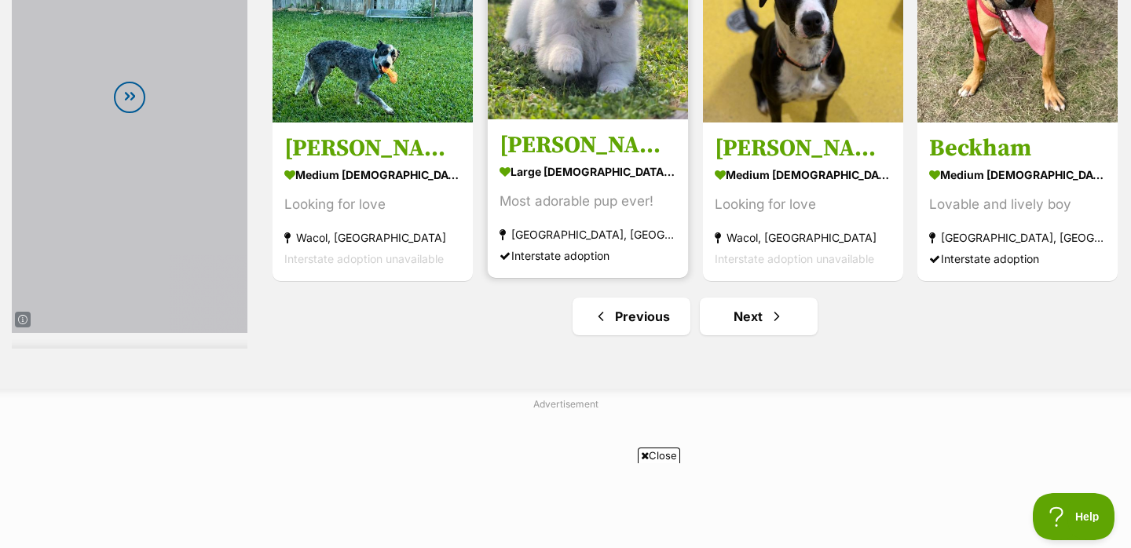
scroll to position [8395, 0]
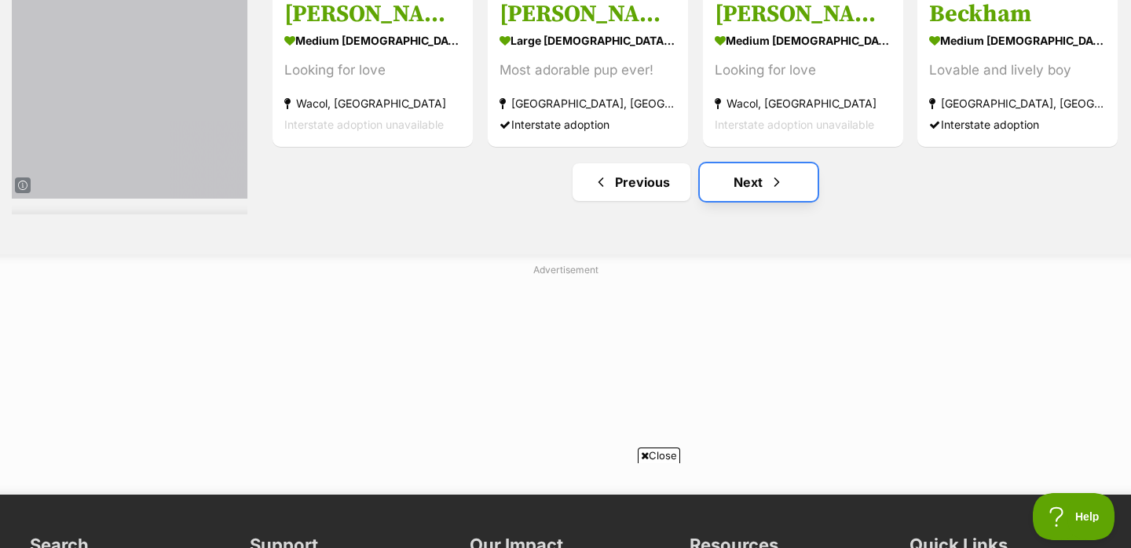
click at [766, 163] on link "Next" at bounding box center [759, 182] width 118 height 38
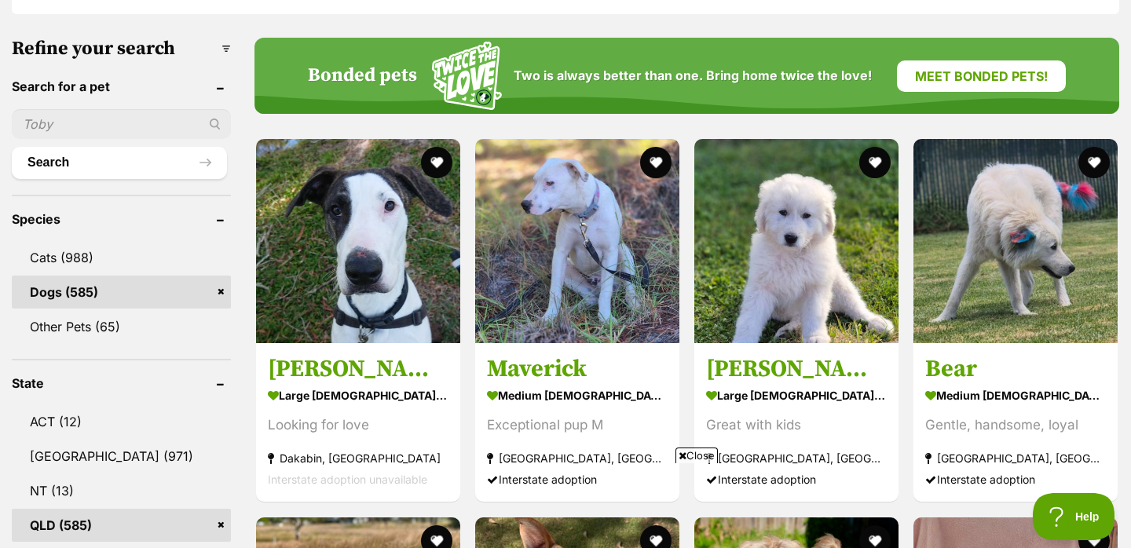
click at [697, 455] on span "Close" at bounding box center [696, 456] width 42 height 16
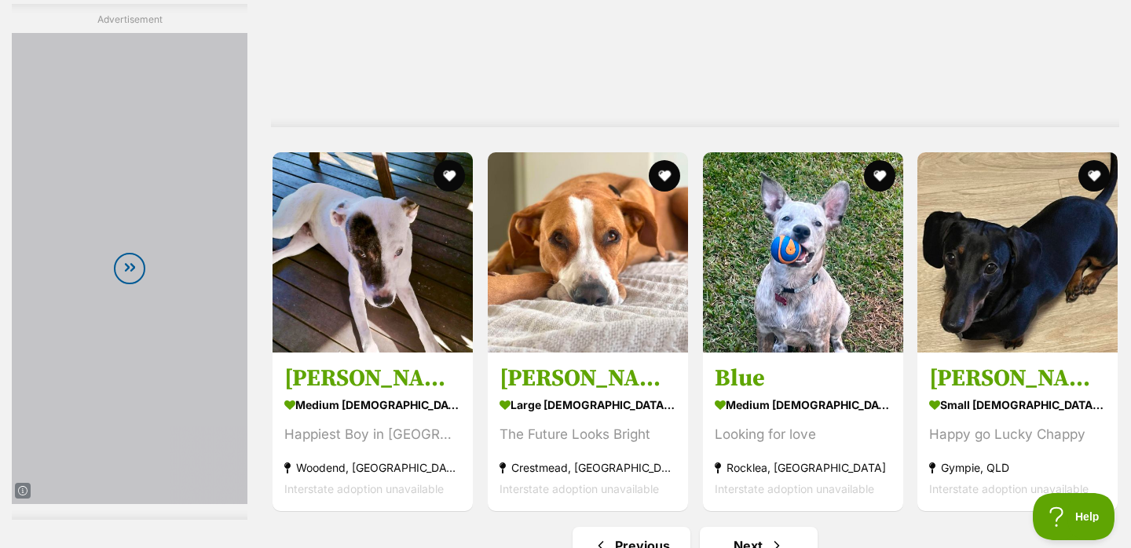
scroll to position [8153, 0]
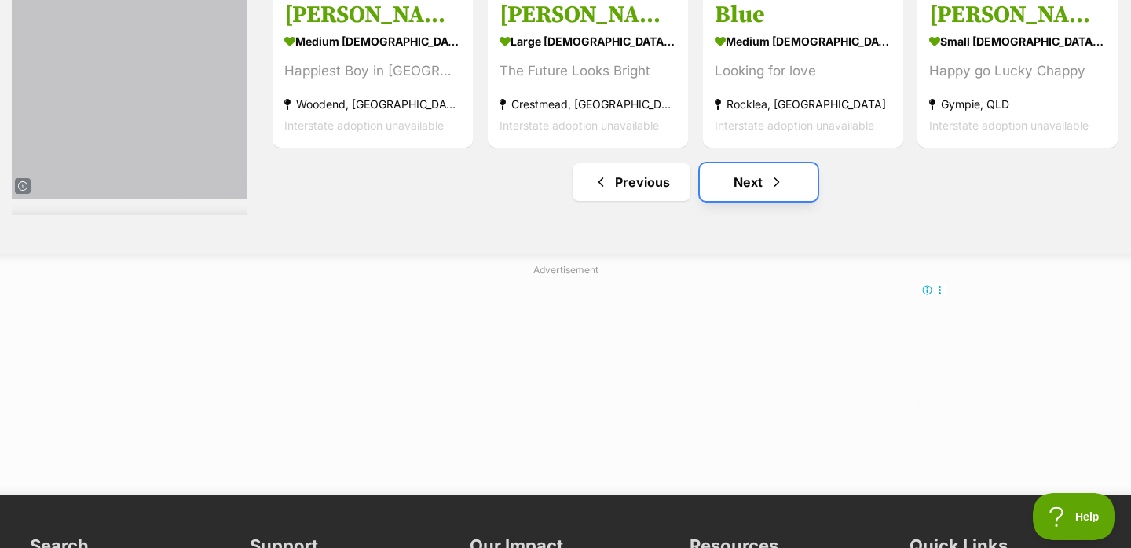
click at [766, 163] on link "Next" at bounding box center [759, 182] width 118 height 38
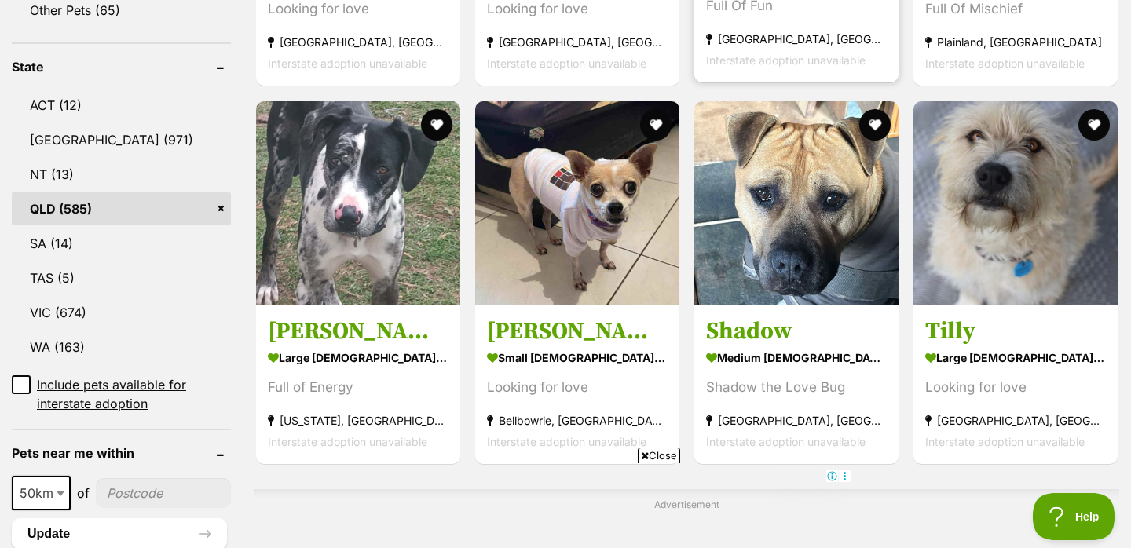
scroll to position [976, 0]
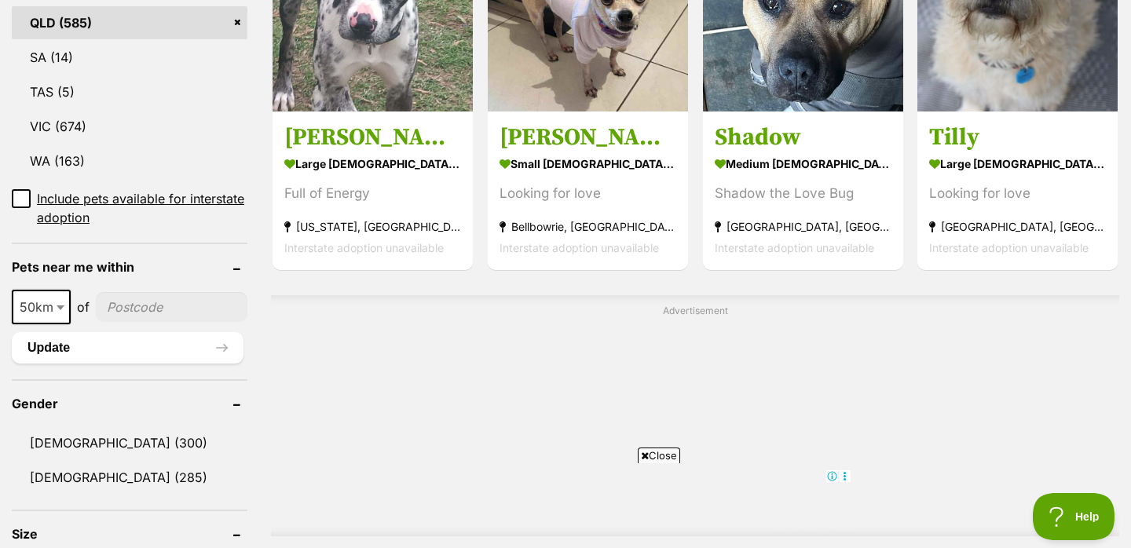
click at [659, 452] on span "Close" at bounding box center [659, 456] width 42 height 16
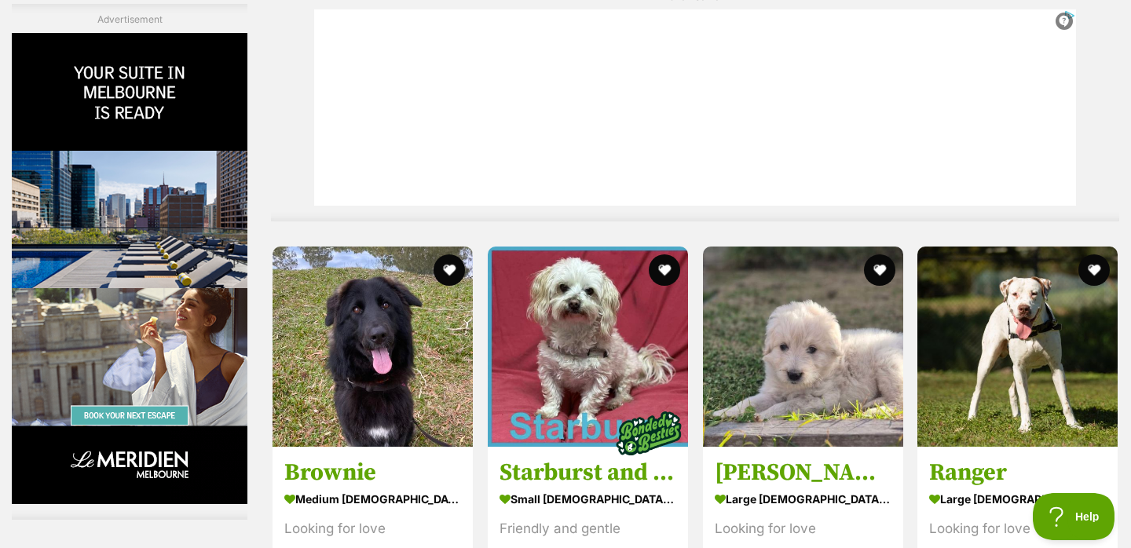
scroll to position [0, 0]
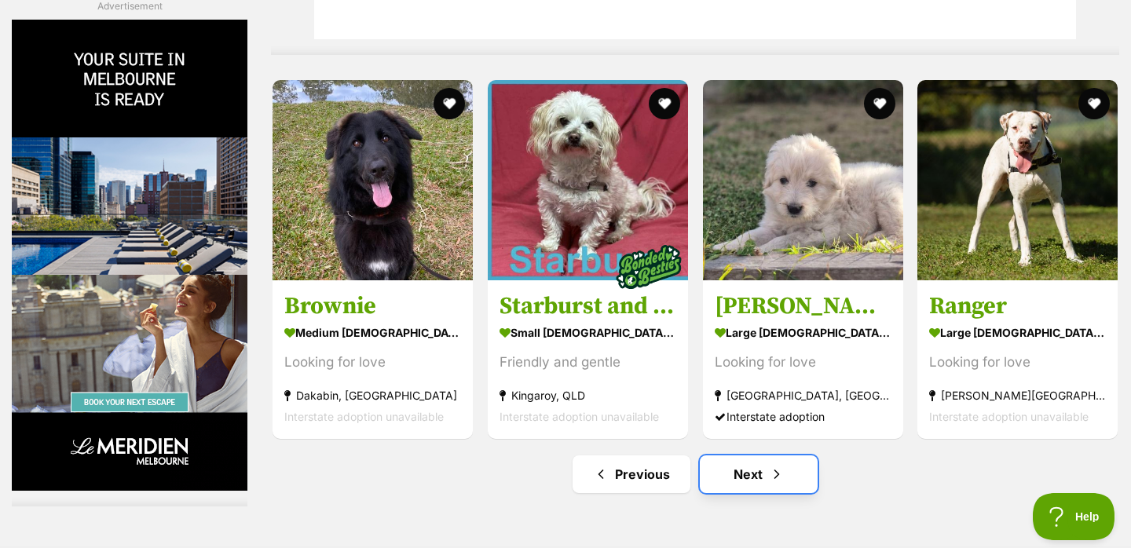
click at [757, 456] on link "Next" at bounding box center [759, 475] width 118 height 38
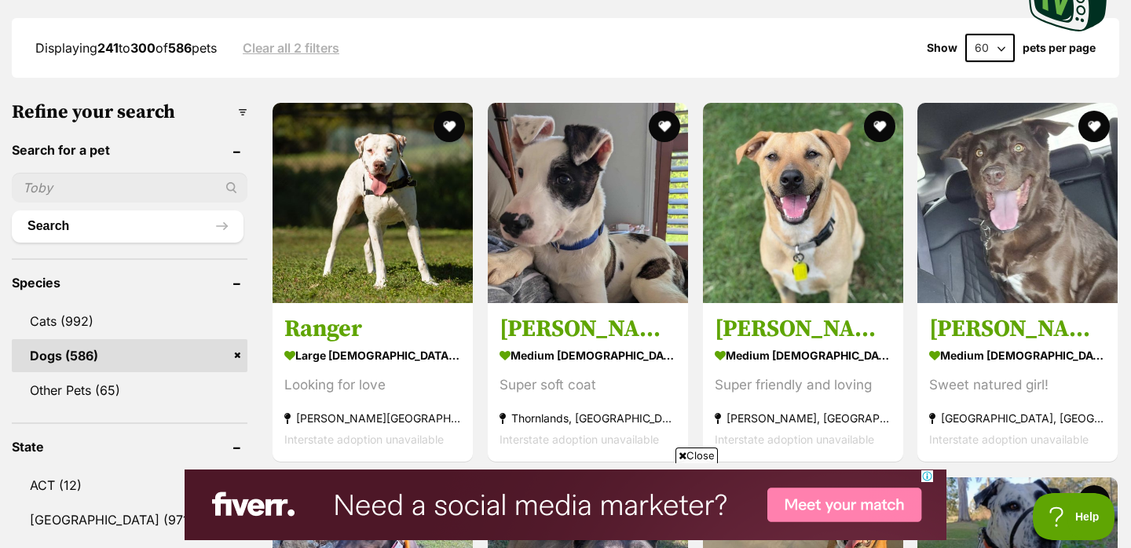
click at [696, 451] on span "Close" at bounding box center [696, 456] width 42 height 16
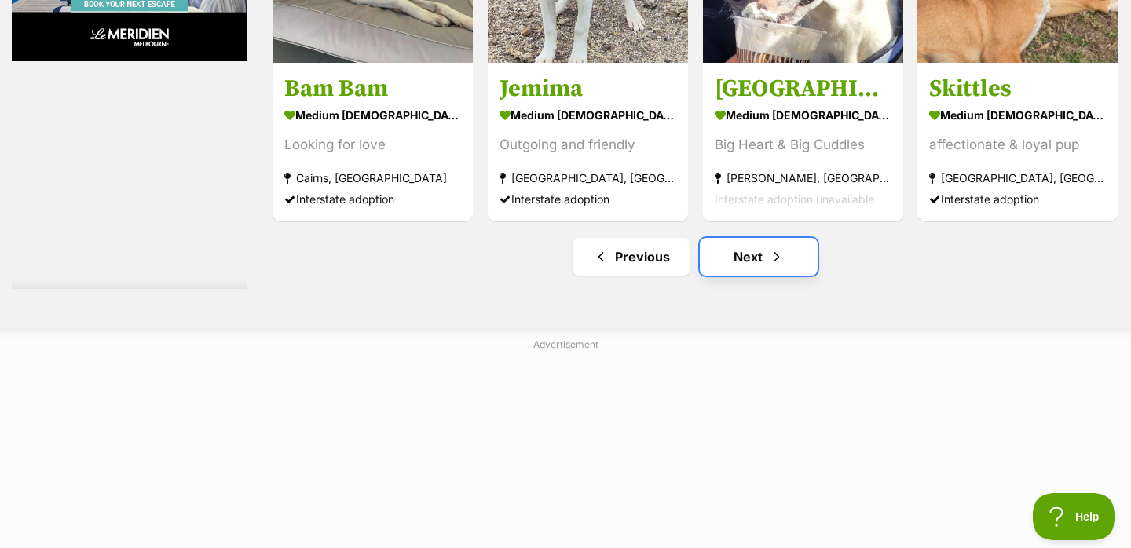
click at [753, 238] on link "Next" at bounding box center [759, 257] width 118 height 38
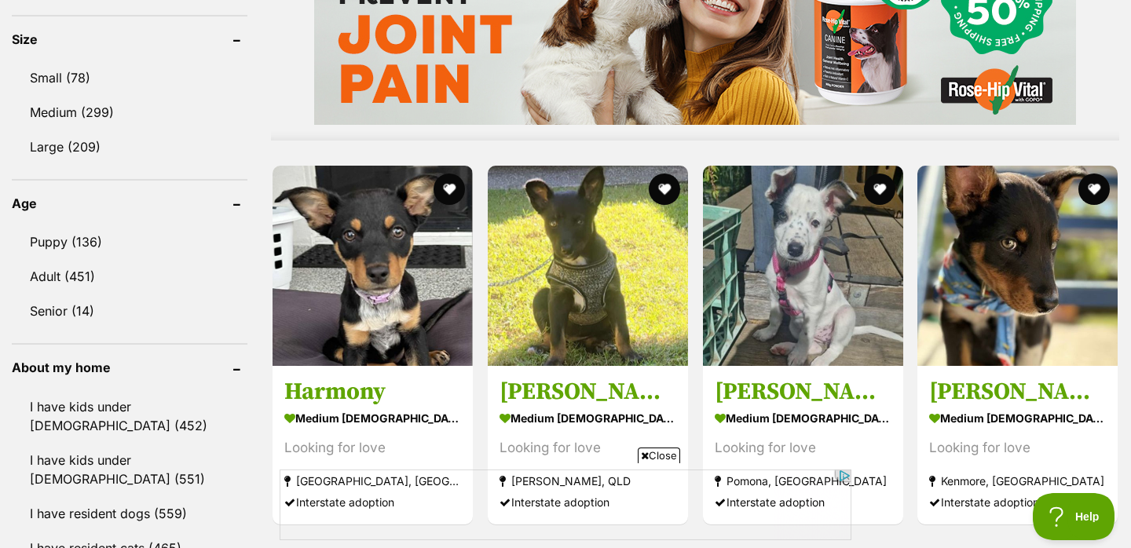
click at [653, 456] on span "Close" at bounding box center [659, 456] width 42 height 16
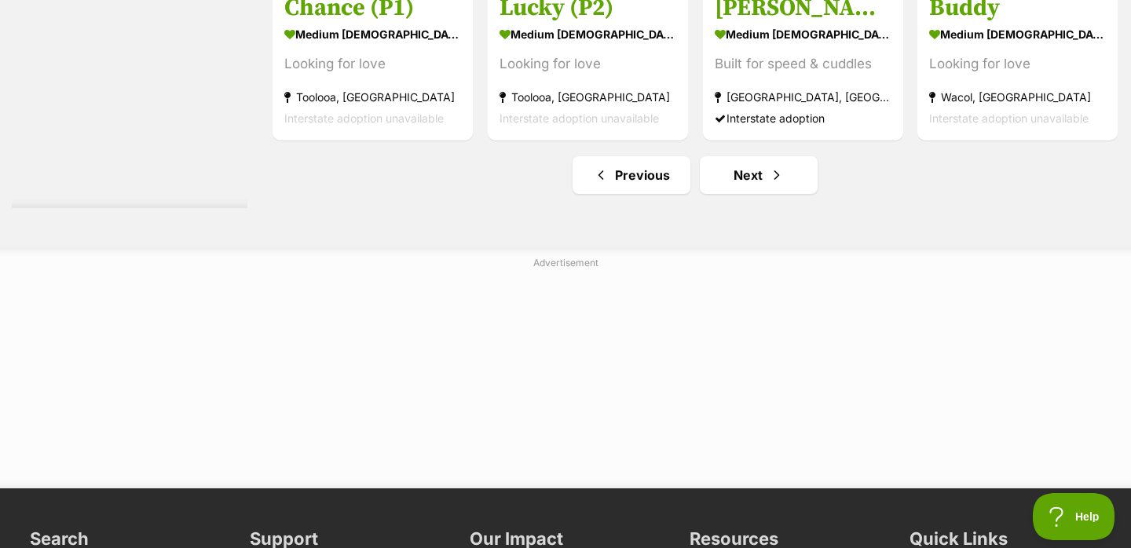
scroll to position [8190, 0]
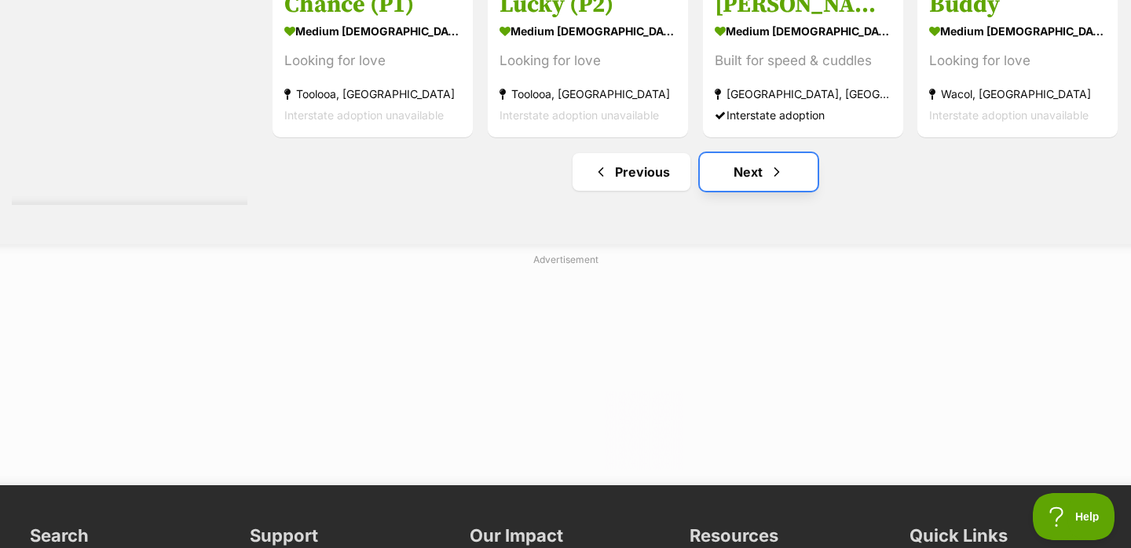
click at [752, 153] on link "Next" at bounding box center [759, 172] width 118 height 38
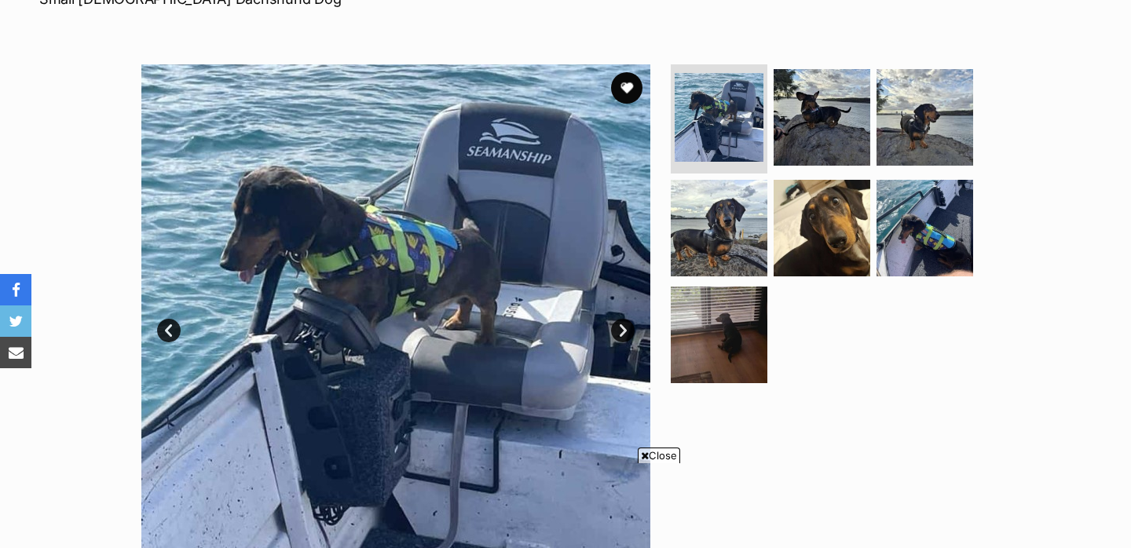
scroll to position [269, 0]
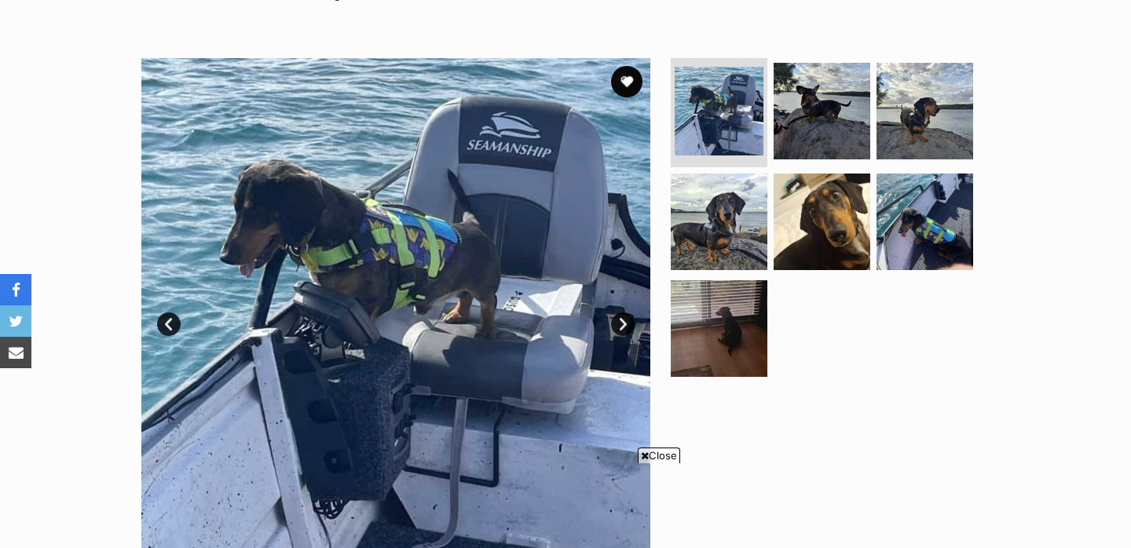
click at [626, 324] on link "Next" at bounding box center [623, 325] width 24 height 24
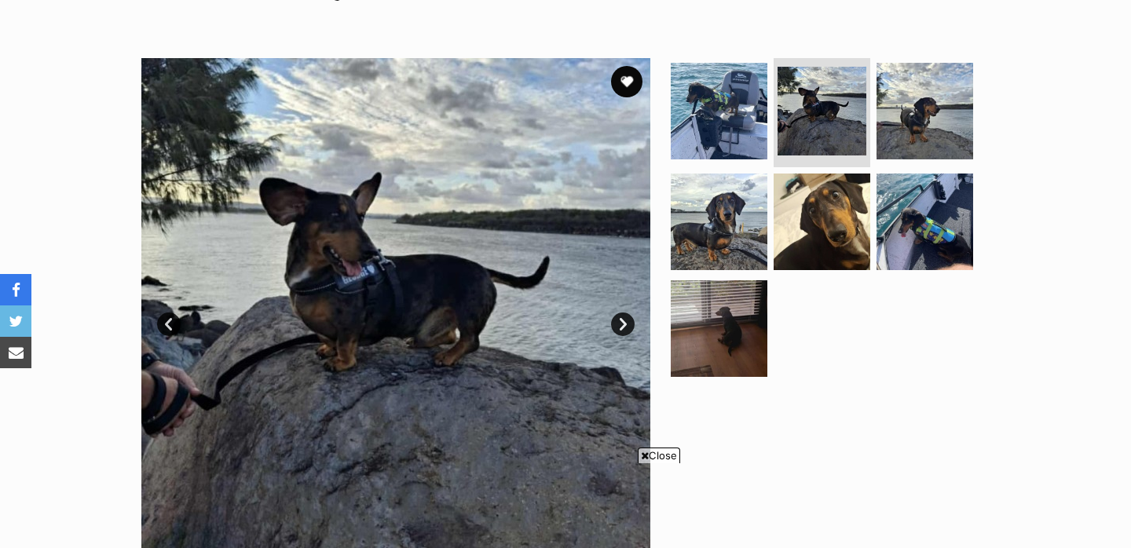
click at [626, 324] on link "Next" at bounding box center [623, 325] width 24 height 24
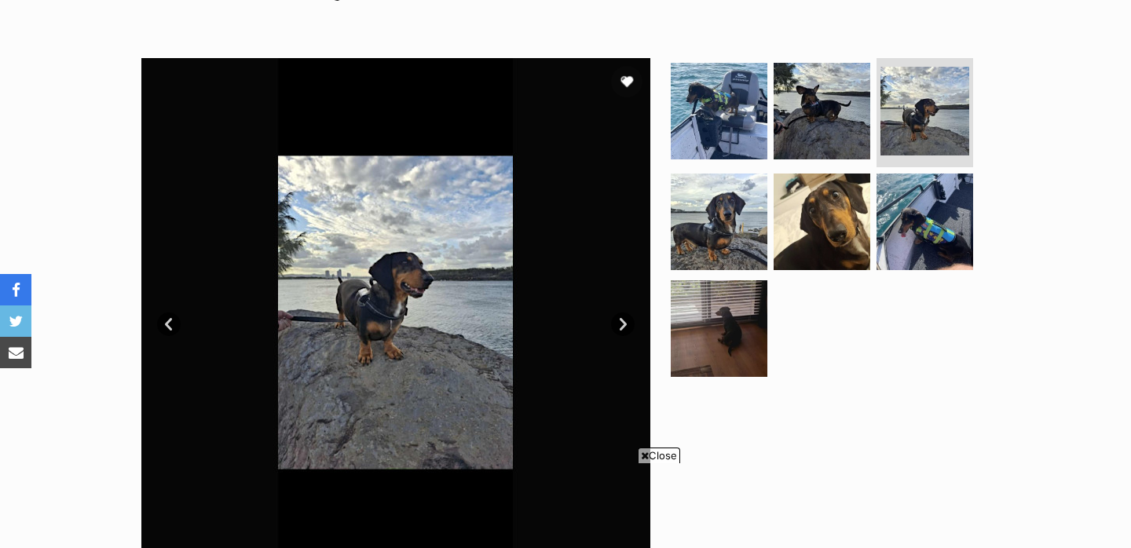
click at [626, 324] on link "Next" at bounding box center [623, 325] width 24 height 24
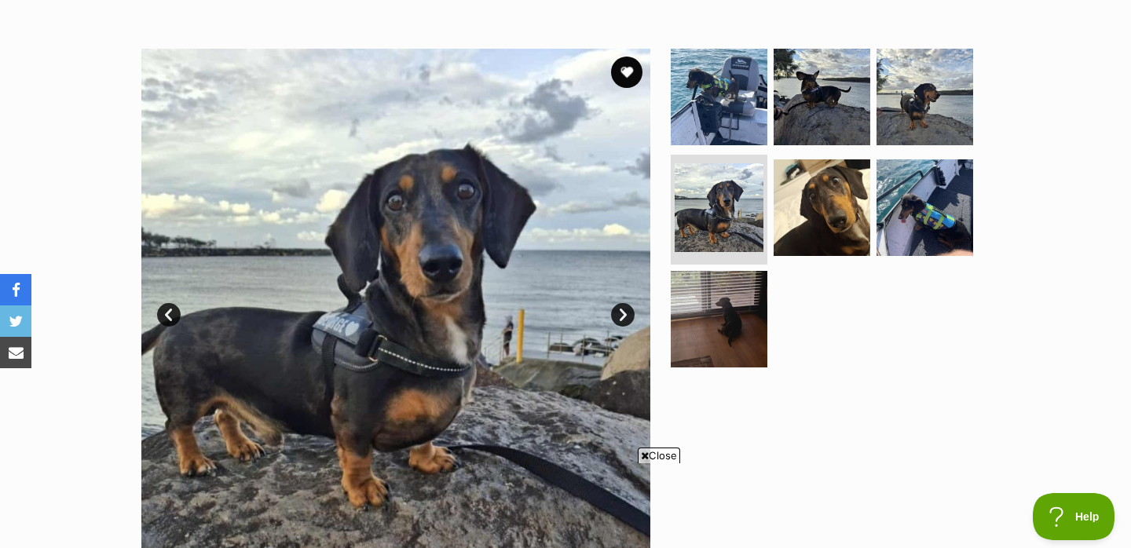
scroll to position [198, 0]
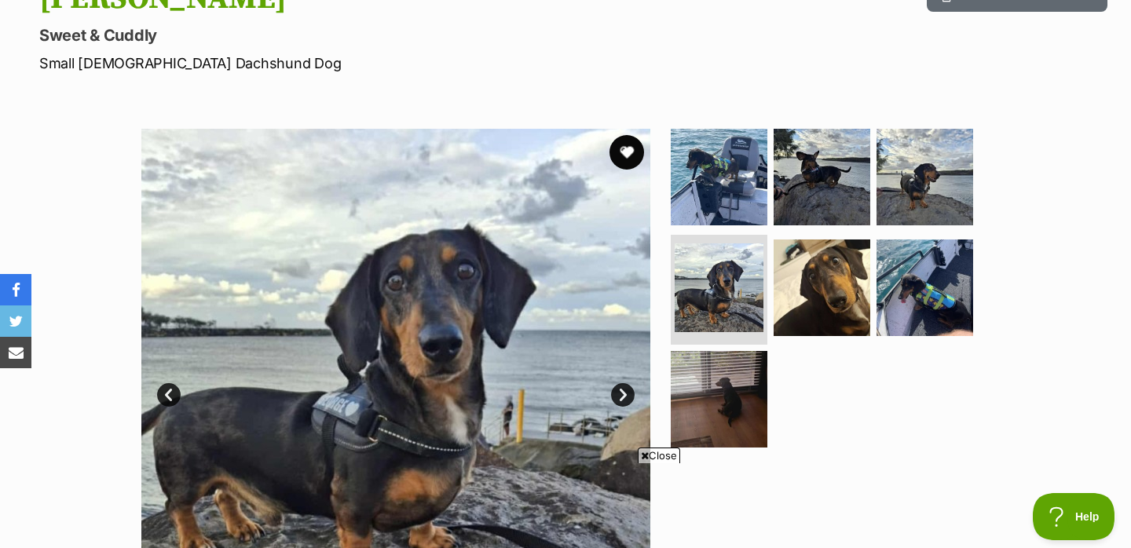
click at [628, 157] on button "favourite" at bounding box center [626, 152] width 35 height 35
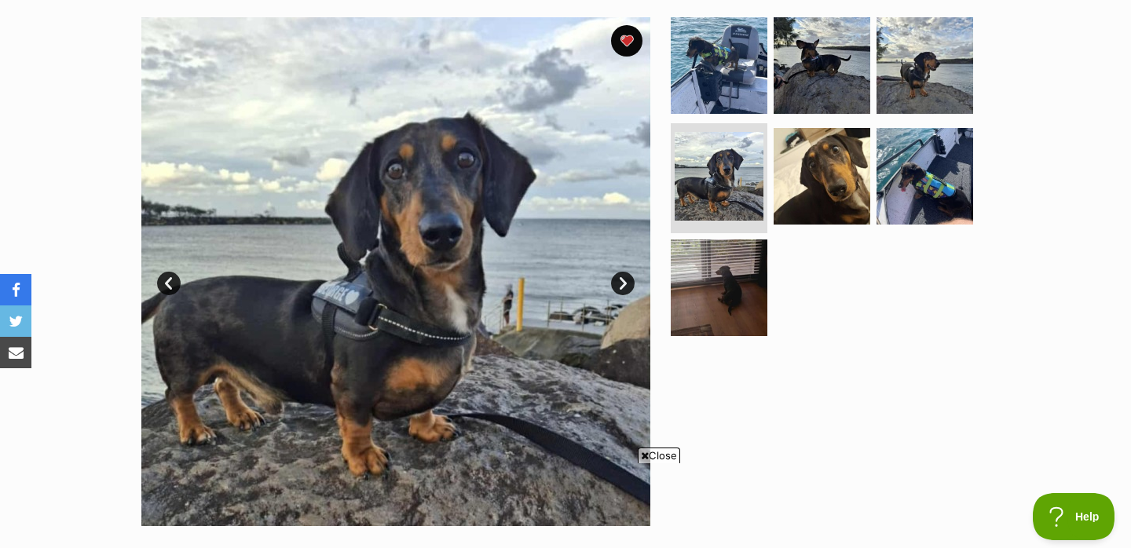
scroll to position [313, 0]
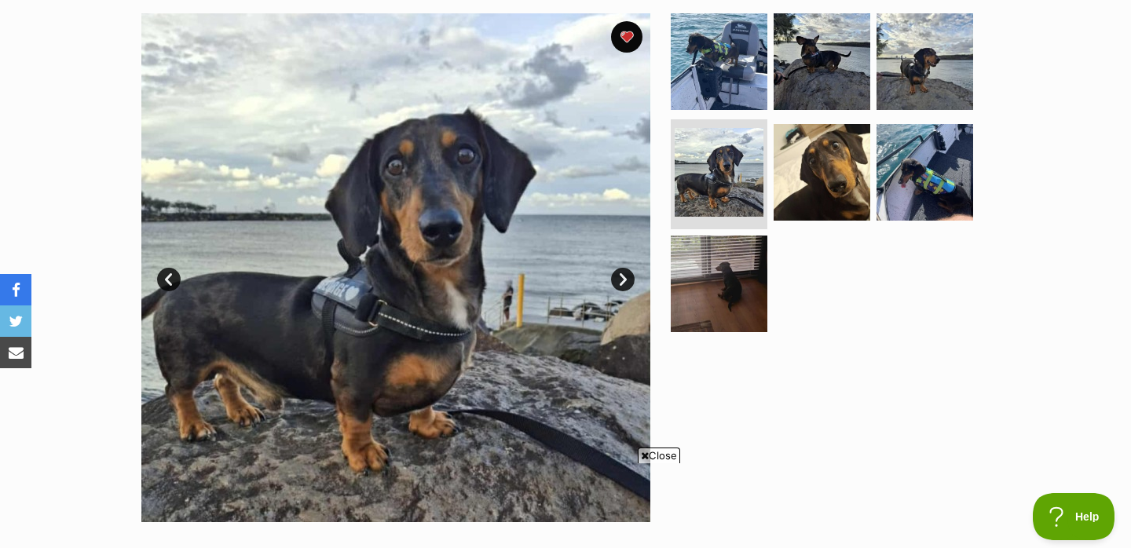
click at [618, 276] on link "Next" at bounding box center [623, 280] width 24 height 24
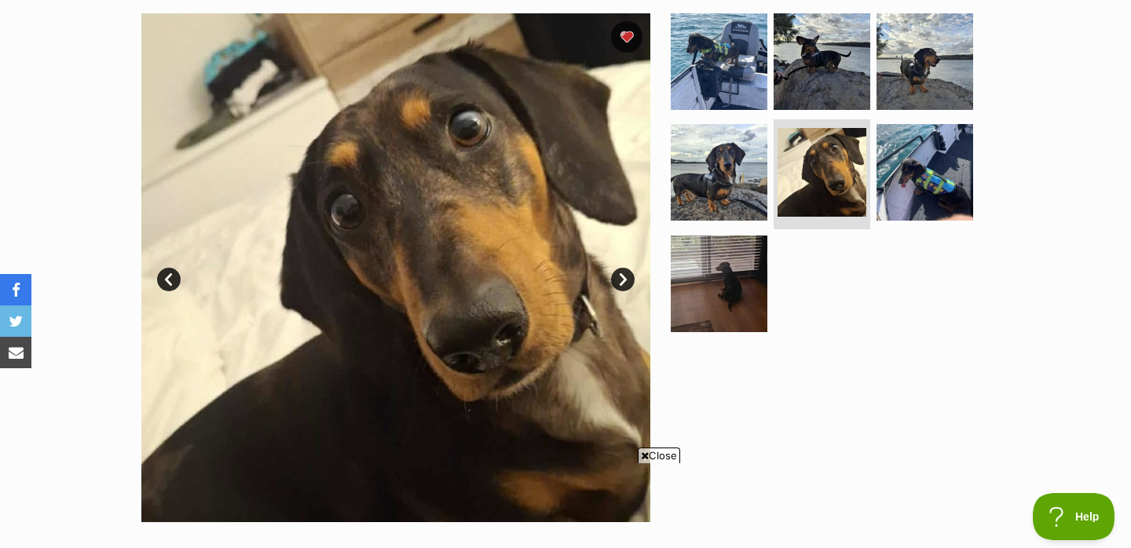
click at [618, 276] on link "Next" at bounding box center [623, 280] width 24 height 24
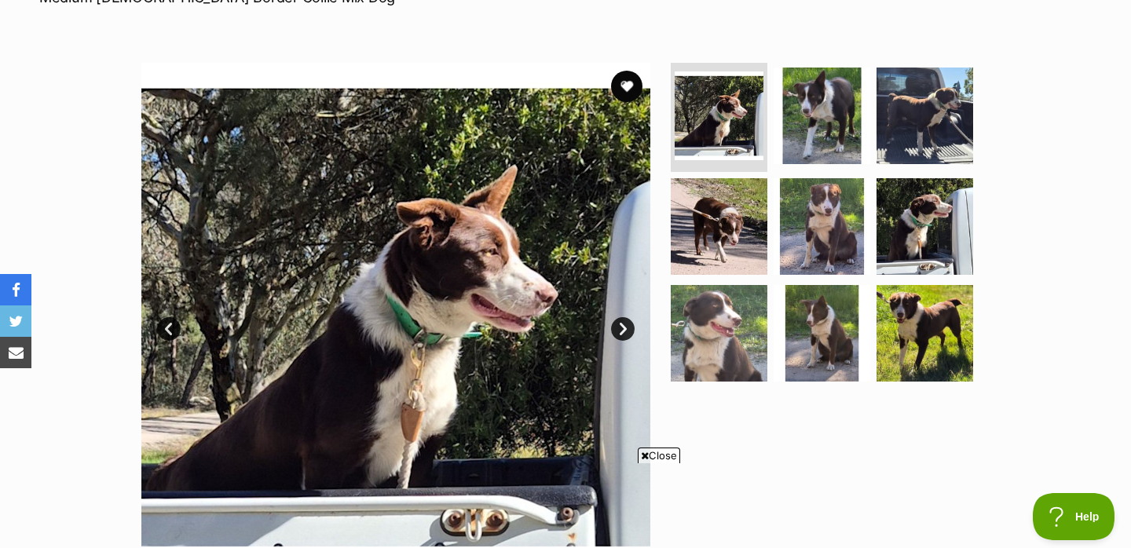
scroll to position [282, 0]
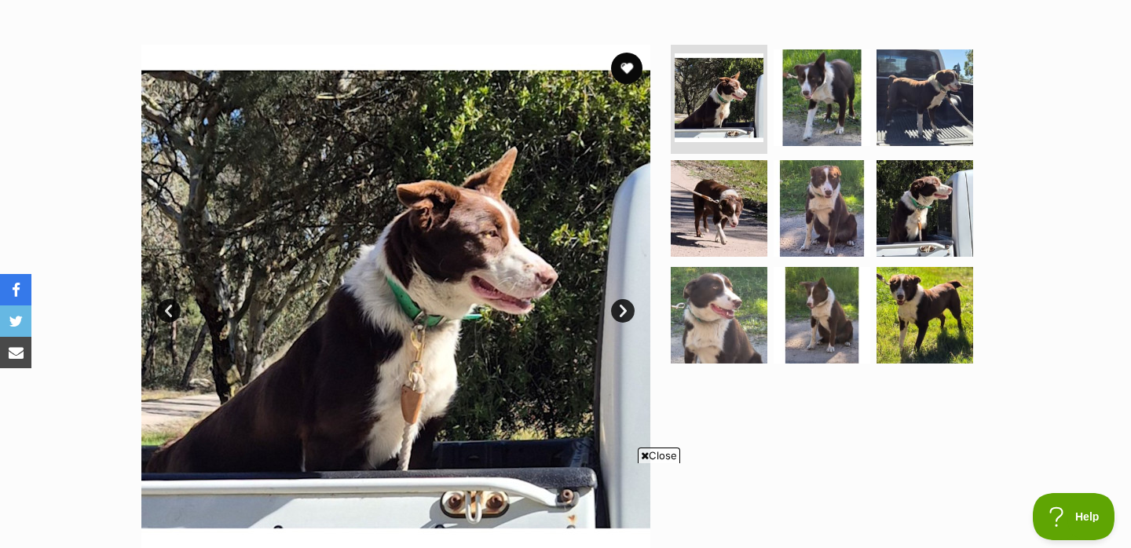
click at [624, 305] on link "Next" at bounding box center [623, 311] width 24 height 24
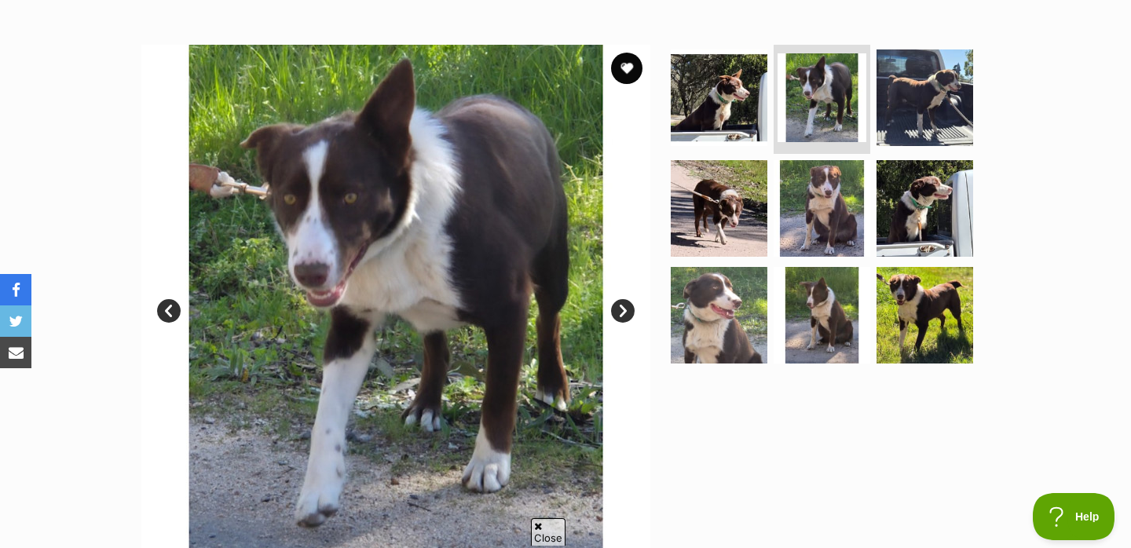
click at [624, 305] on link "Next" at bounding box center [623, 311] width 24 height 24
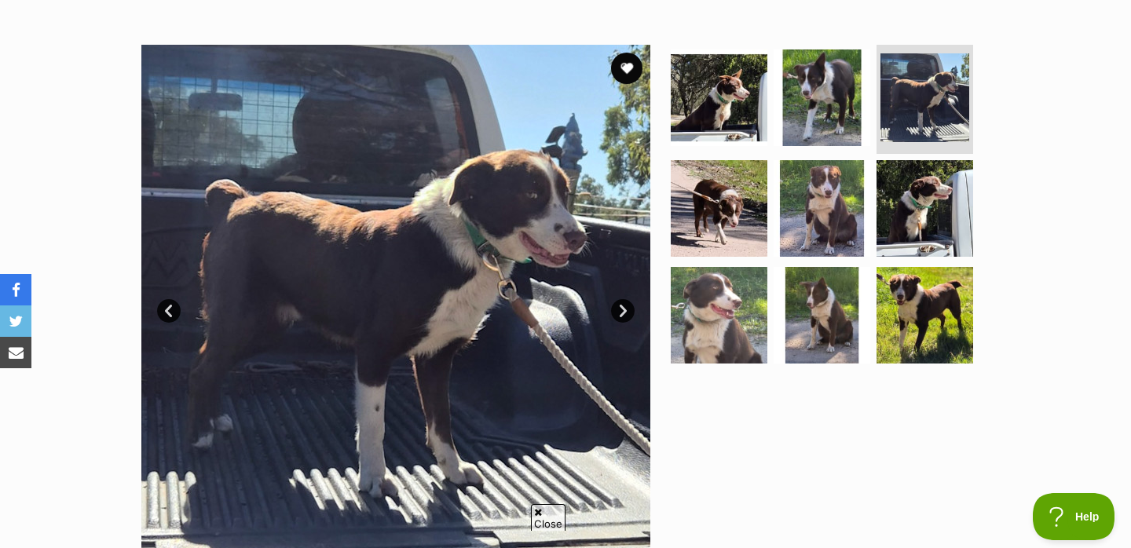
click at [624, 305] on link "Next" at bounding box center [623, 311] width 24 height 24
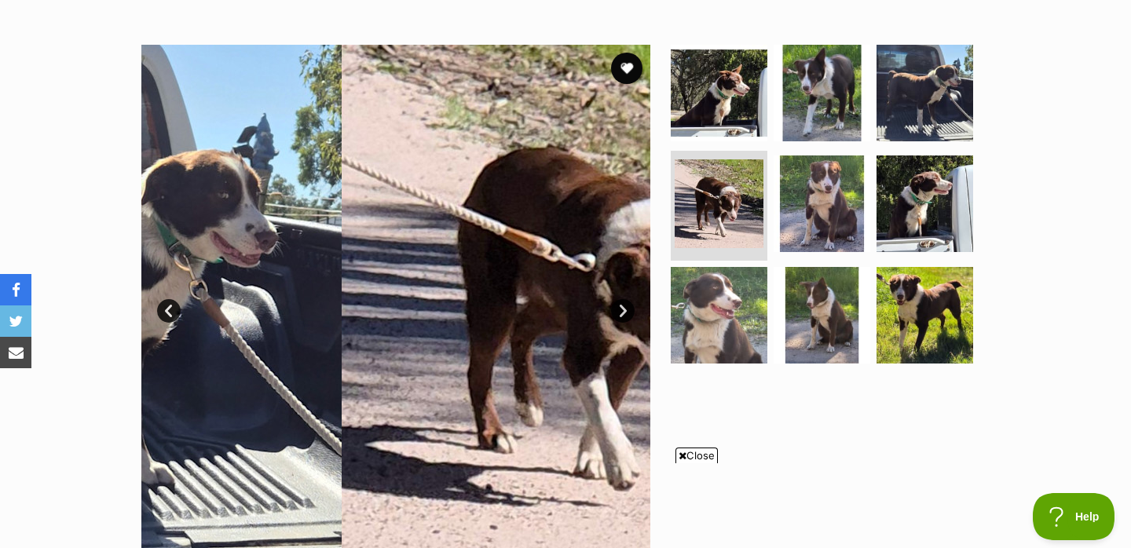
click at [624, 306] on link "Next" at bounding box center [623, 311] width 24 height 24
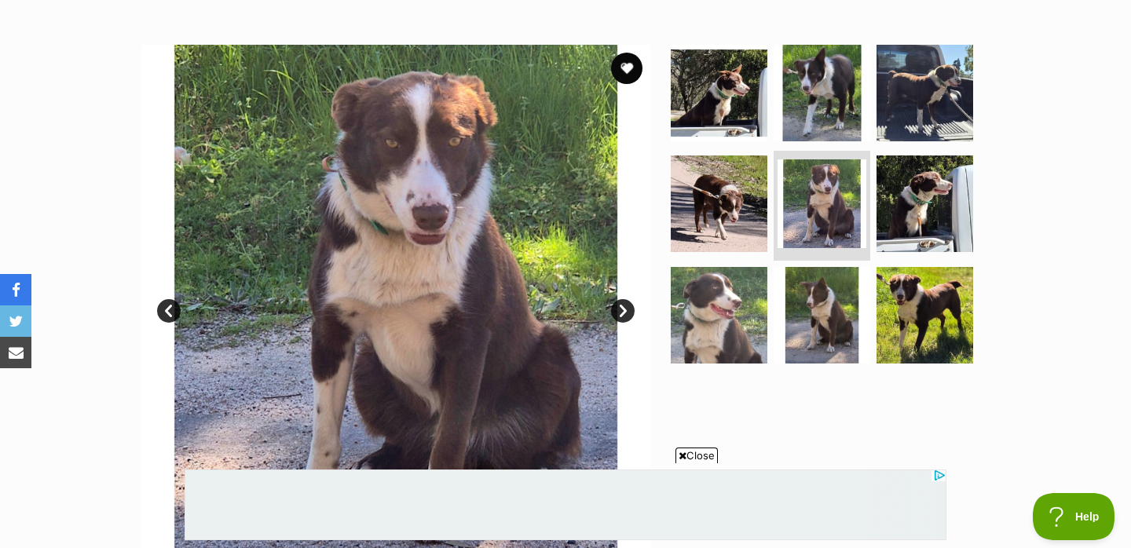
scroll to position [0, 0]
click at [624, 306] on link "Next" at bounding box center [623, 311] width 24 height 24
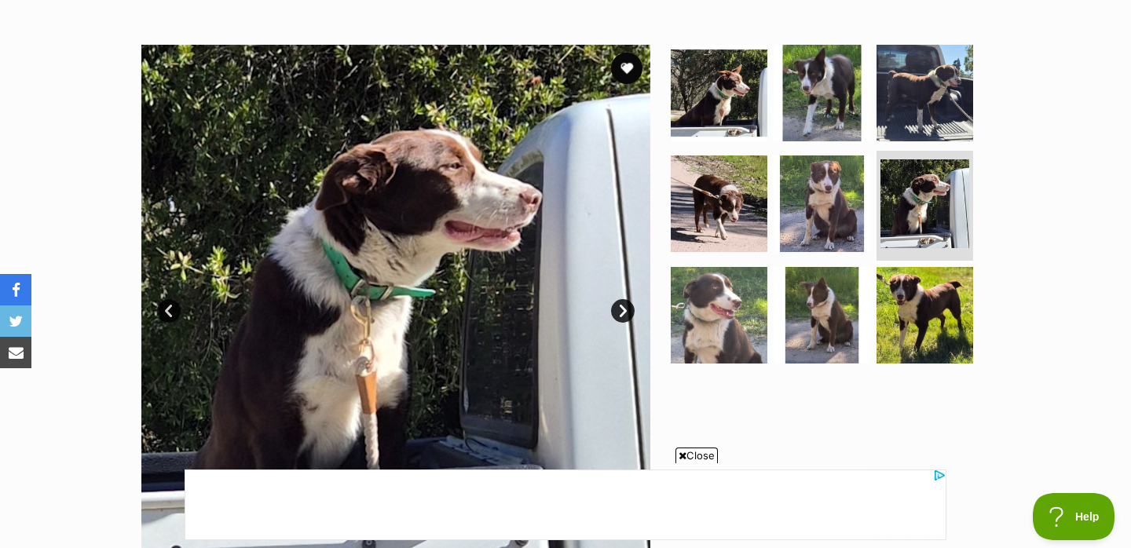
click at [624, 306] on link "Next" at bounding box center [623, 311] width 24 height 24
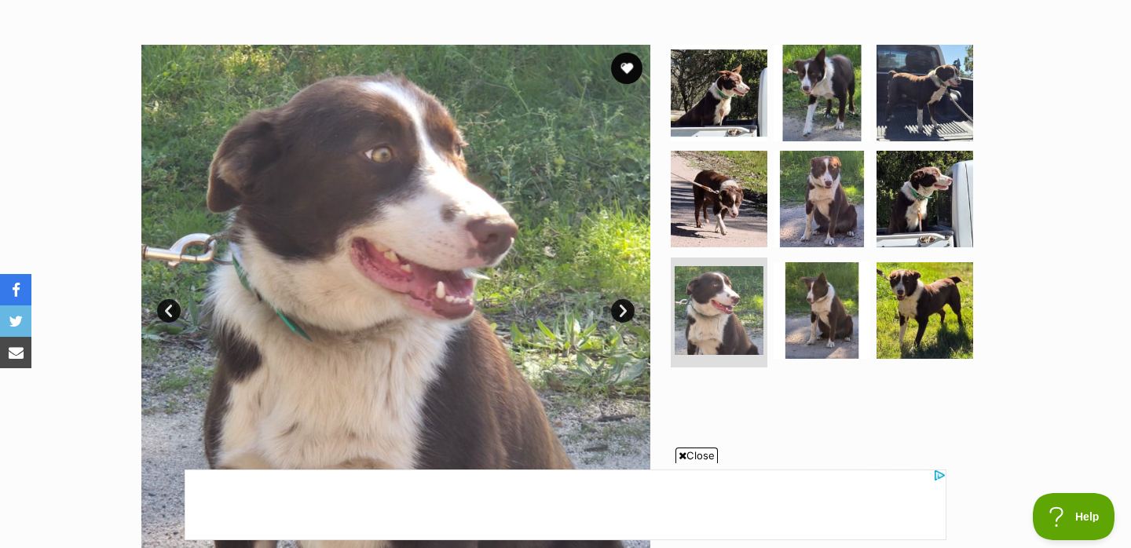
click at [624, 306] on link "Next" at bounding box center [623, 311] width 24 height 24
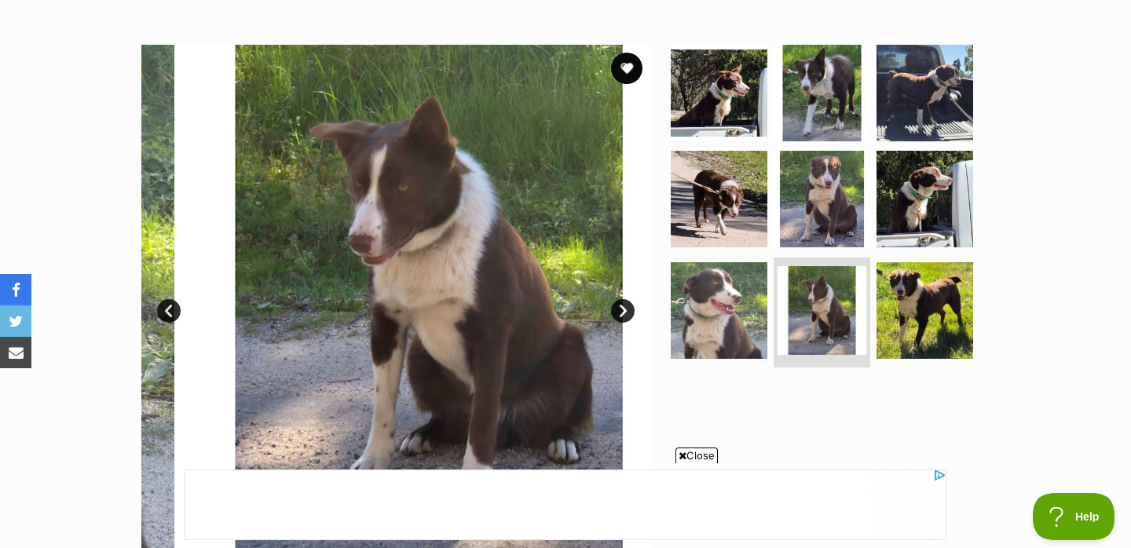
click at [624, 306] on link "Next" at bounding box center [623, 311] width 24 height 24
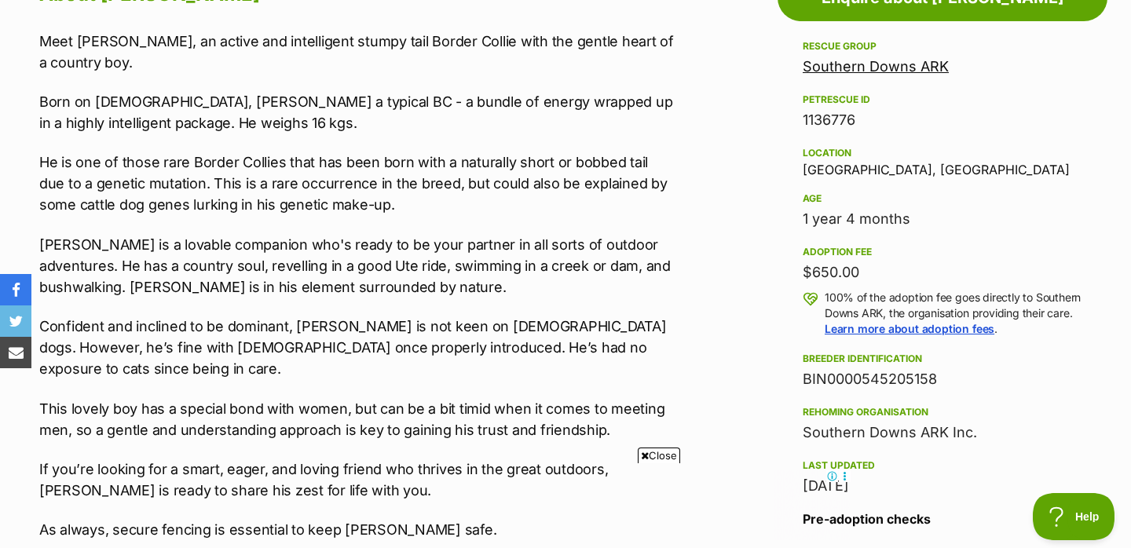
scroll to position [911, 0]
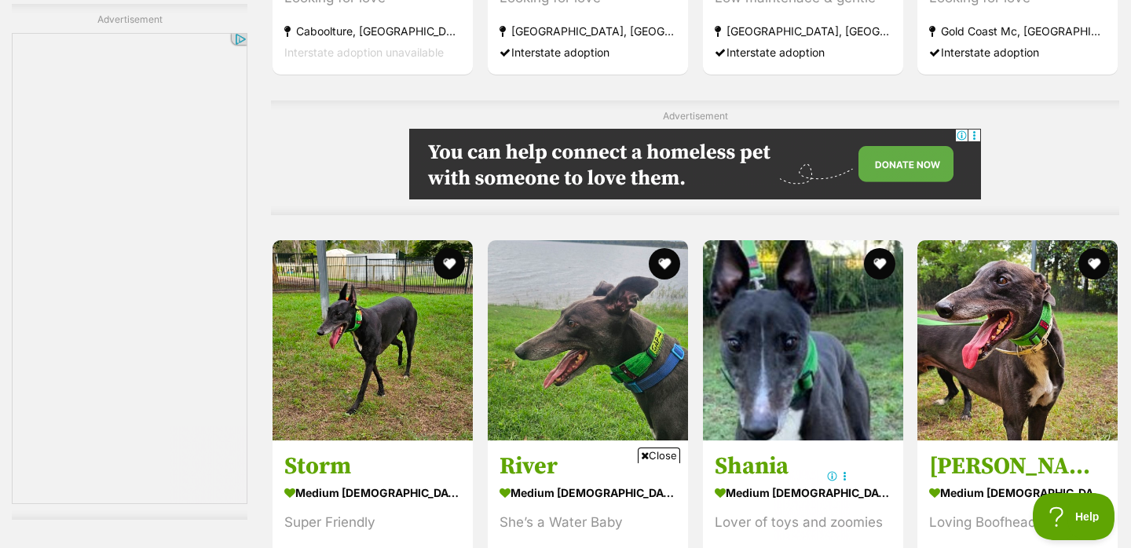
scroll to position [4854, 0]
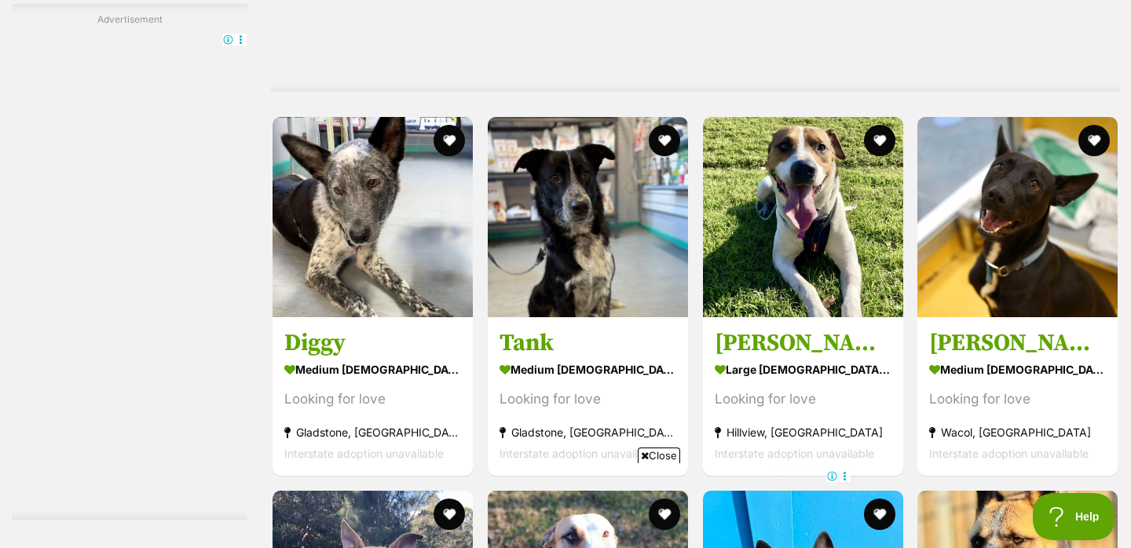
click at [661, 457] on span "Close" at bounding box center [659, 456] width 42 height 16
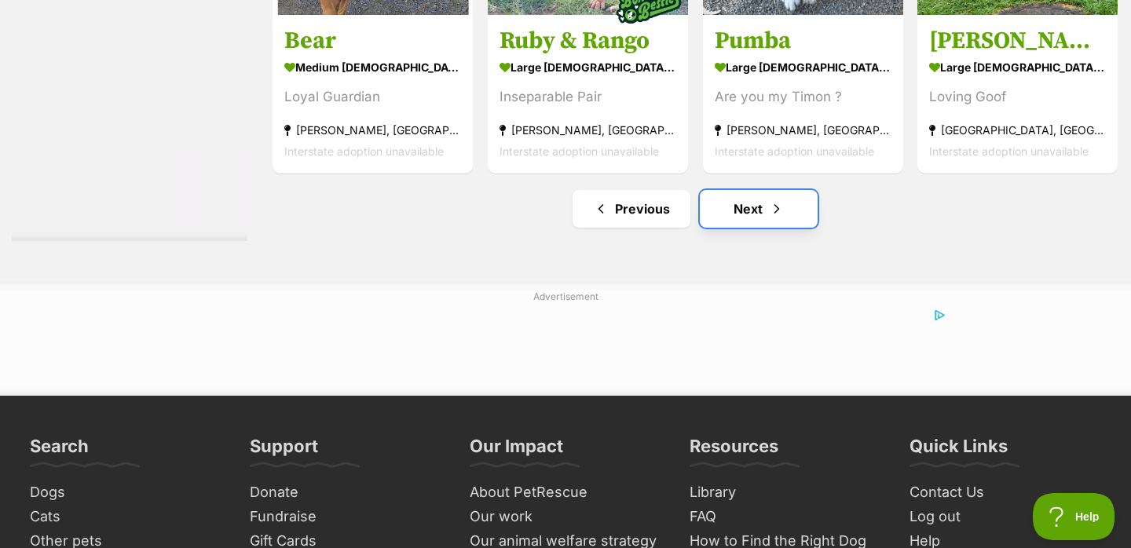
click at [763, 190] on link "Next" at bounding box center [759, 209] width 118 height 38
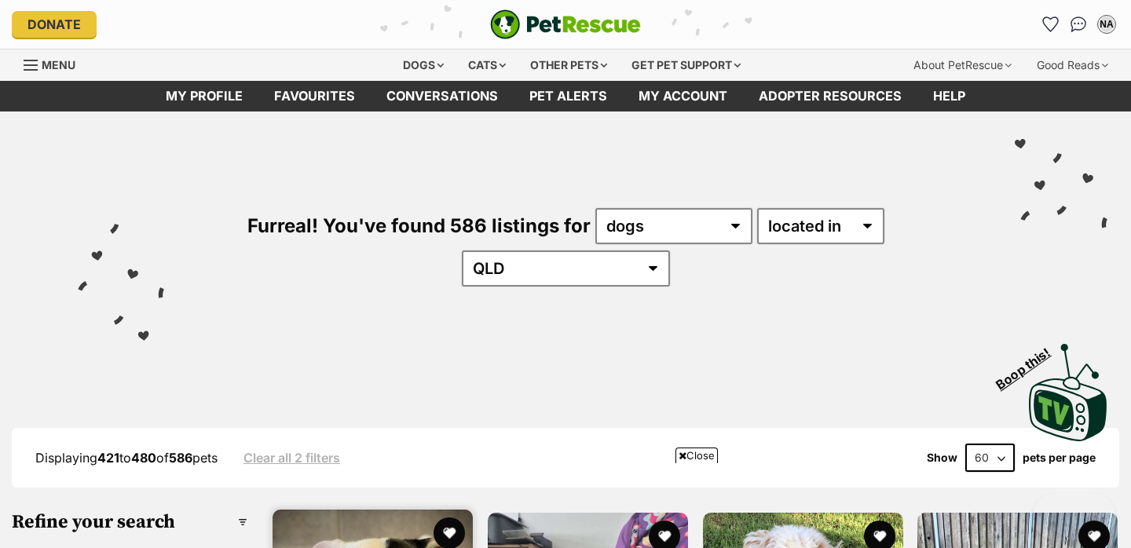
scroll to position [316, 0]
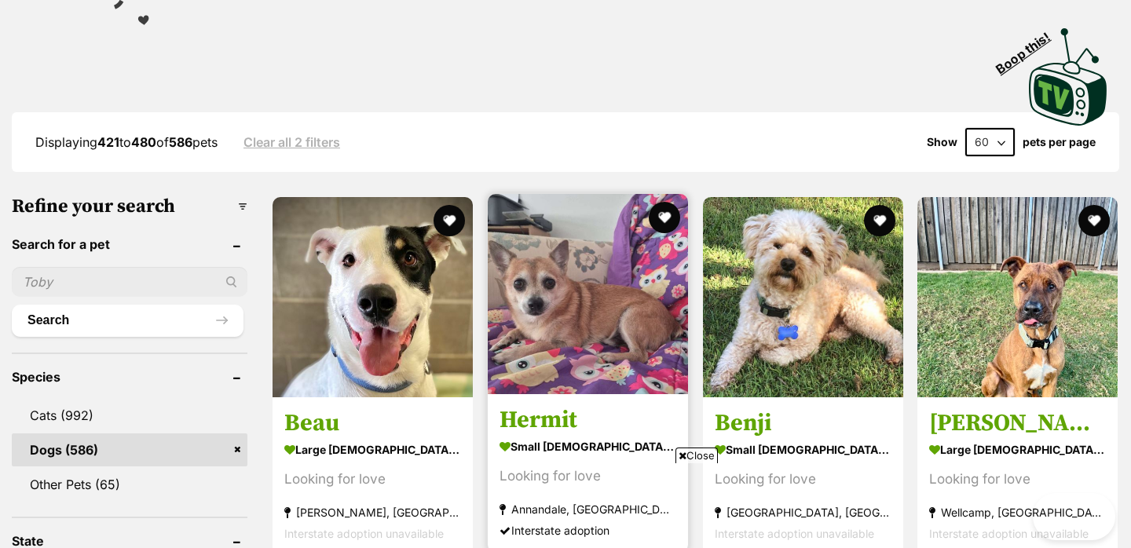
click at [692, 454] on span "Close" at bounding box center [696, 456] width 42 height 16
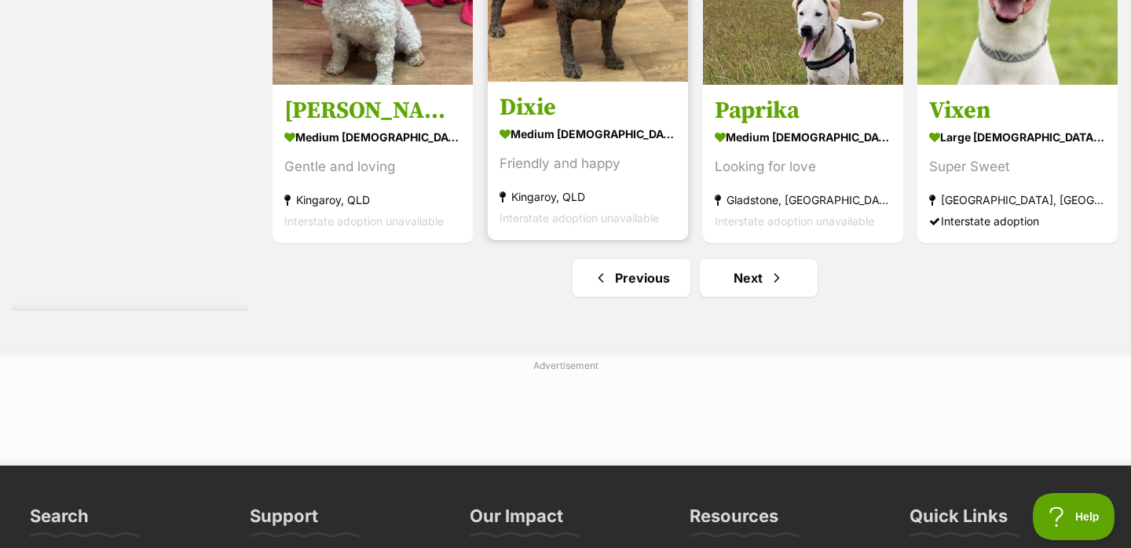
scroll to position [0, 0]
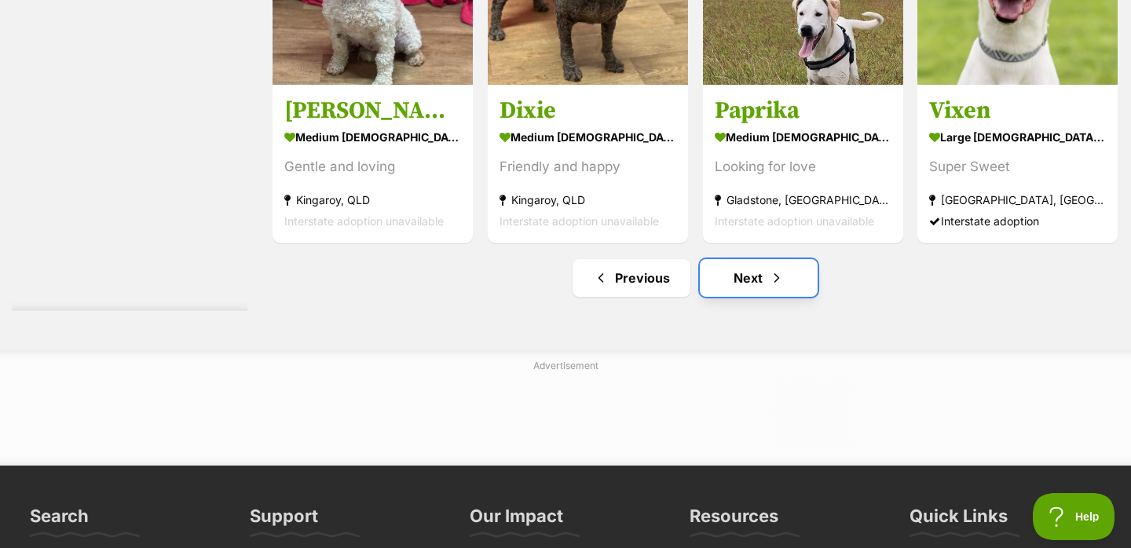
click at [754, 259] on link "Next" at bounding box center [759, 278] width 118 height 38
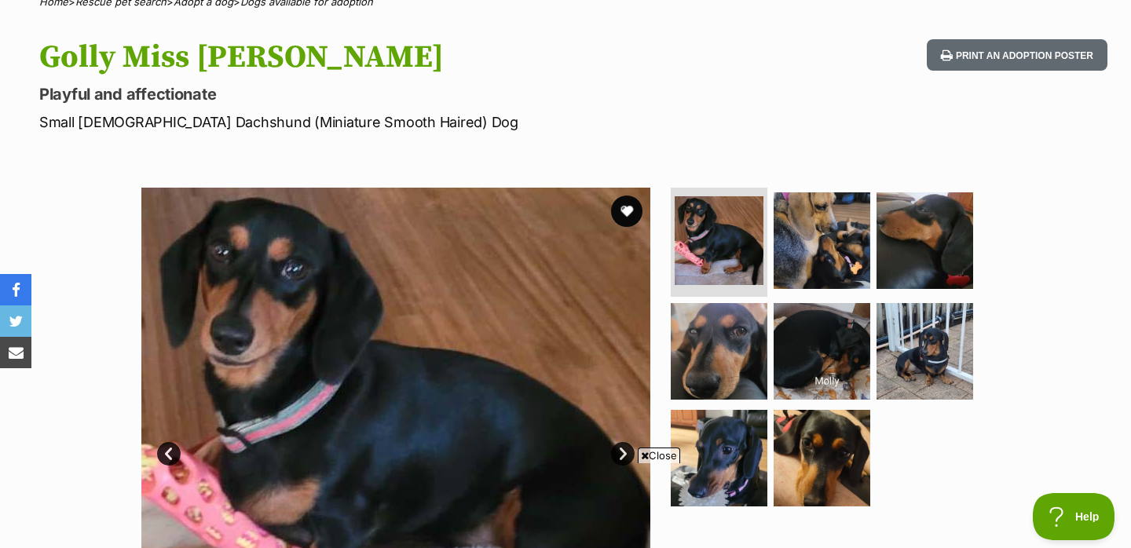
scroll to position [311, 0]
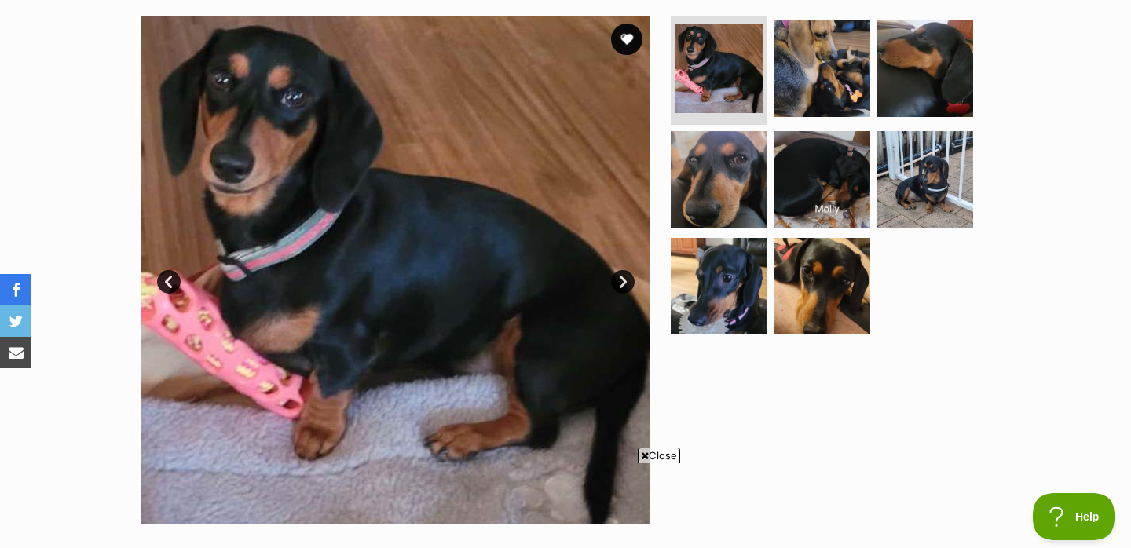
click at [622, 285] on link "Next" at bounding box center [623, 282] width 24 height 24
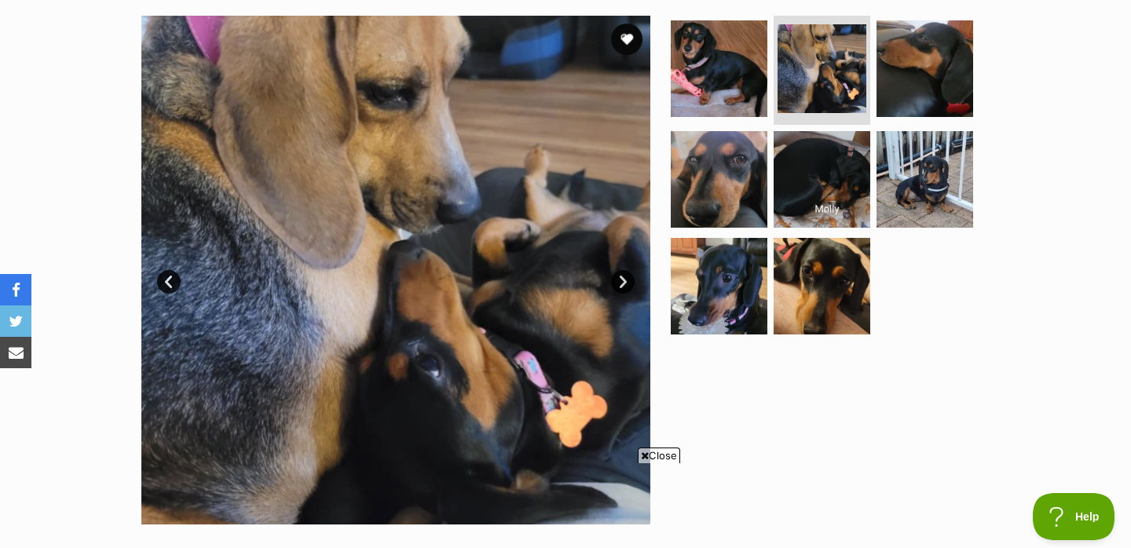
click at [622, 285] on link "Next" at bounding box center [623, 282] width 24 height 24
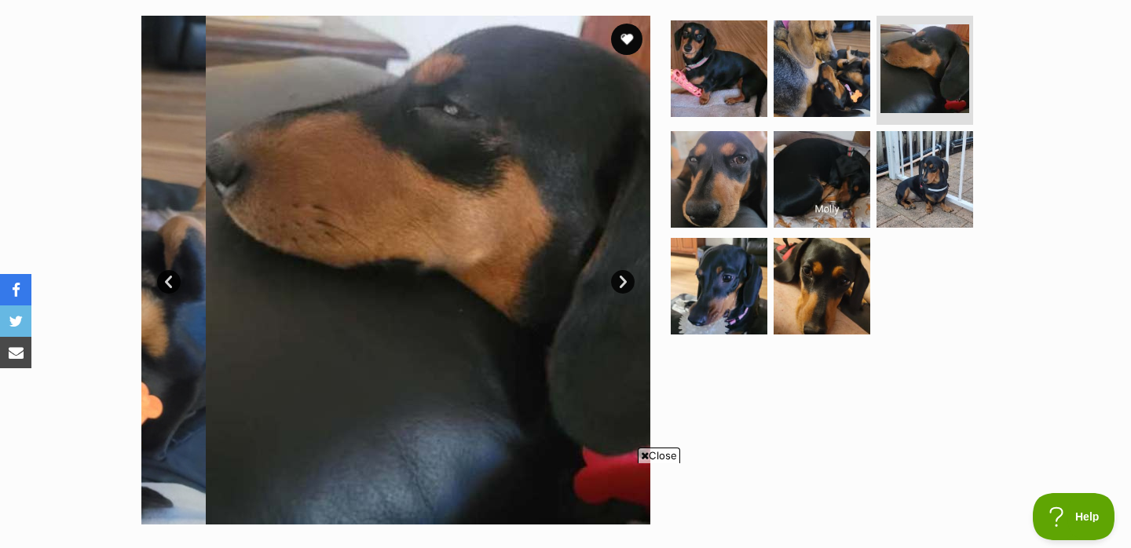
click at [622, 285] on link "Next" at bounding box center [623, 282] width 24 height 24
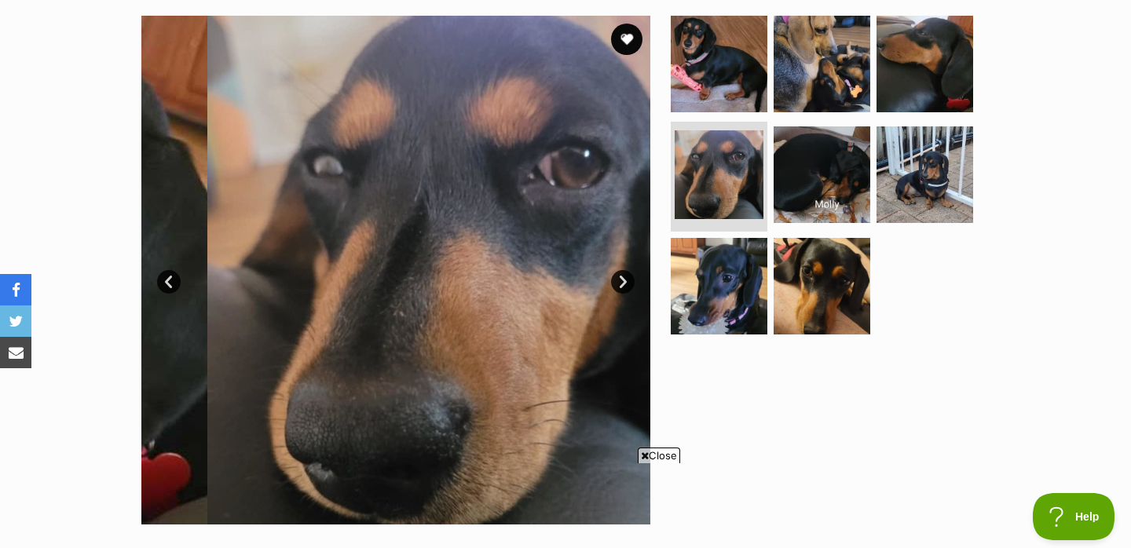
click at [622, 285] on link "Next" at bounding box center [623, 282] width 24 height 24
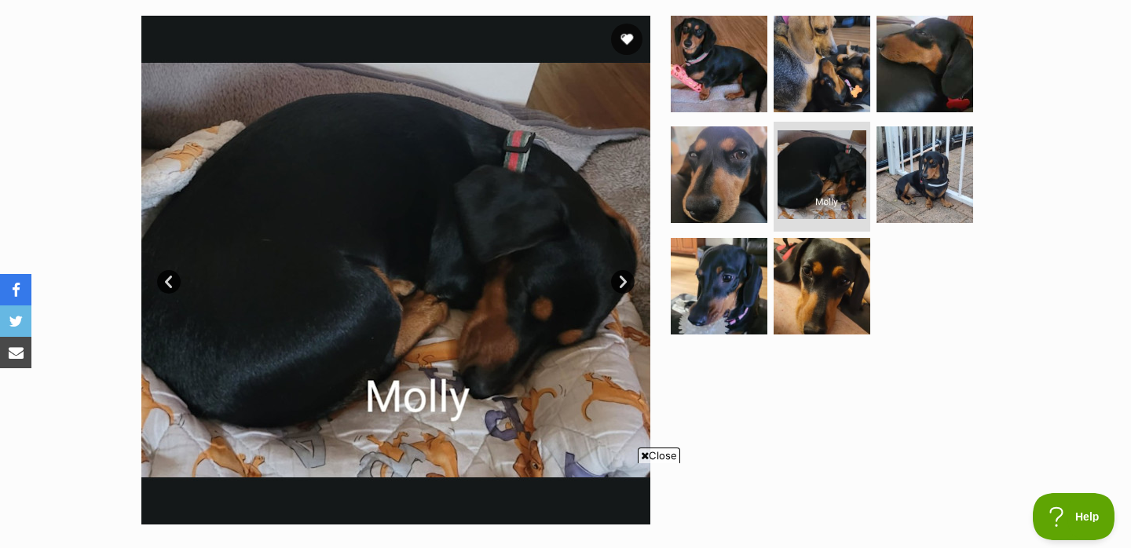
scroll to position [0, 0]
click at [622, 286] on link "Next" at bounding box center [623, 282] width 24 height 24
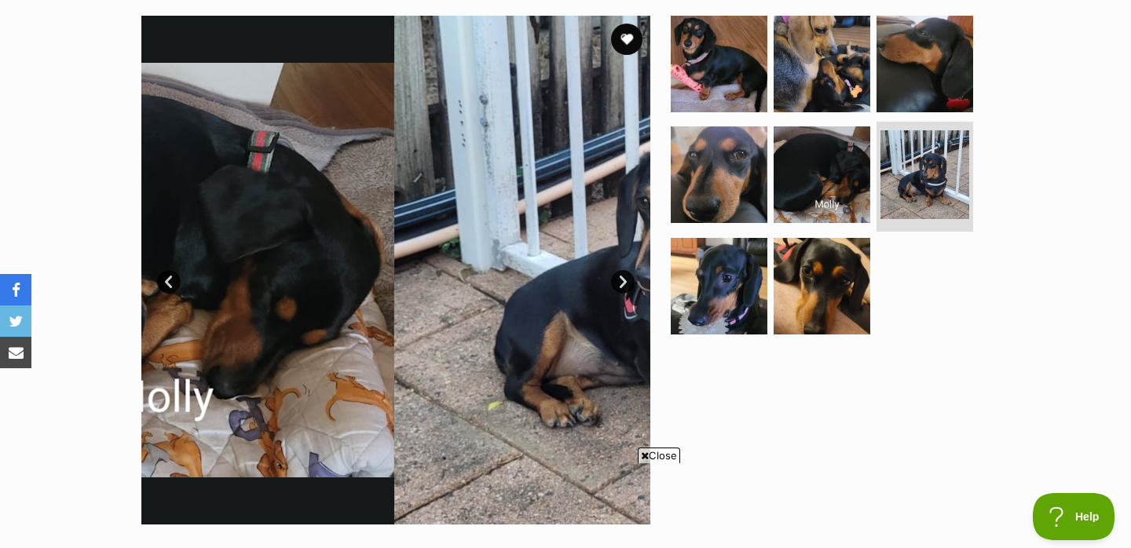
click at [622, 286] on link "Next" at bounding box center [623, 282] width 24 height 24
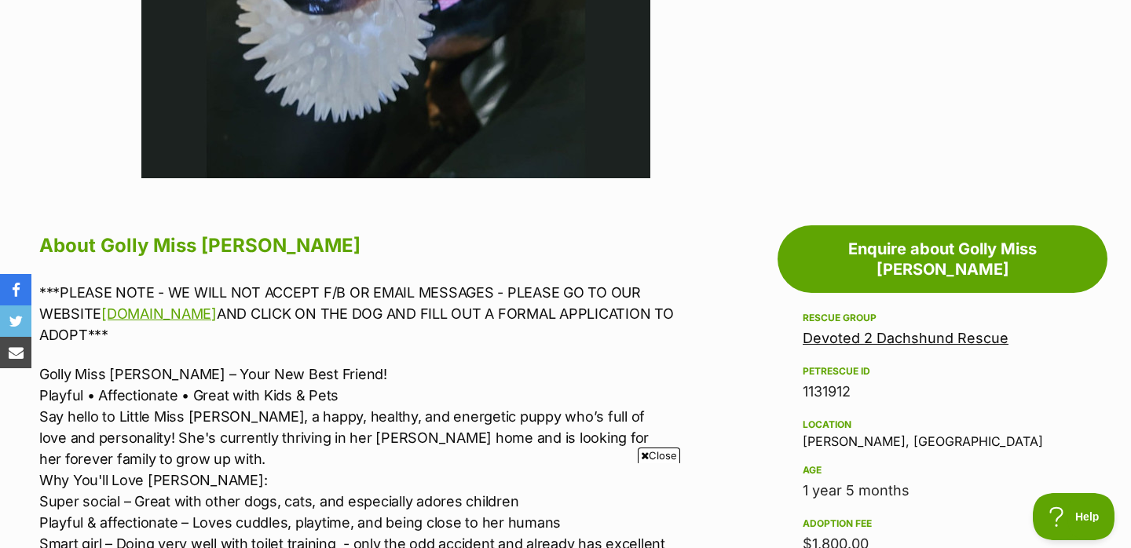
scroll to position [745, 0]
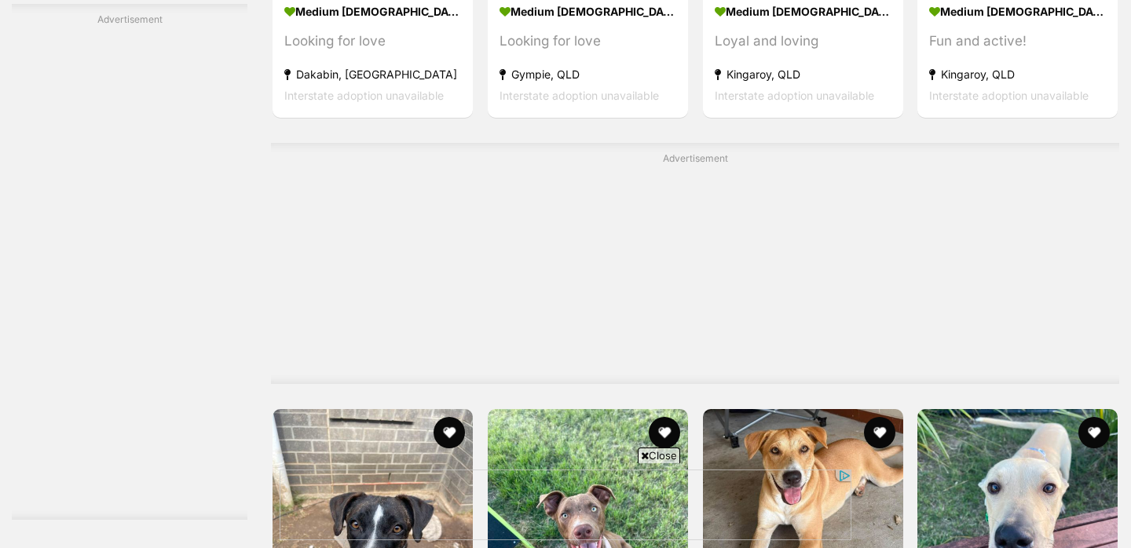
scroll to position [3047, 0]
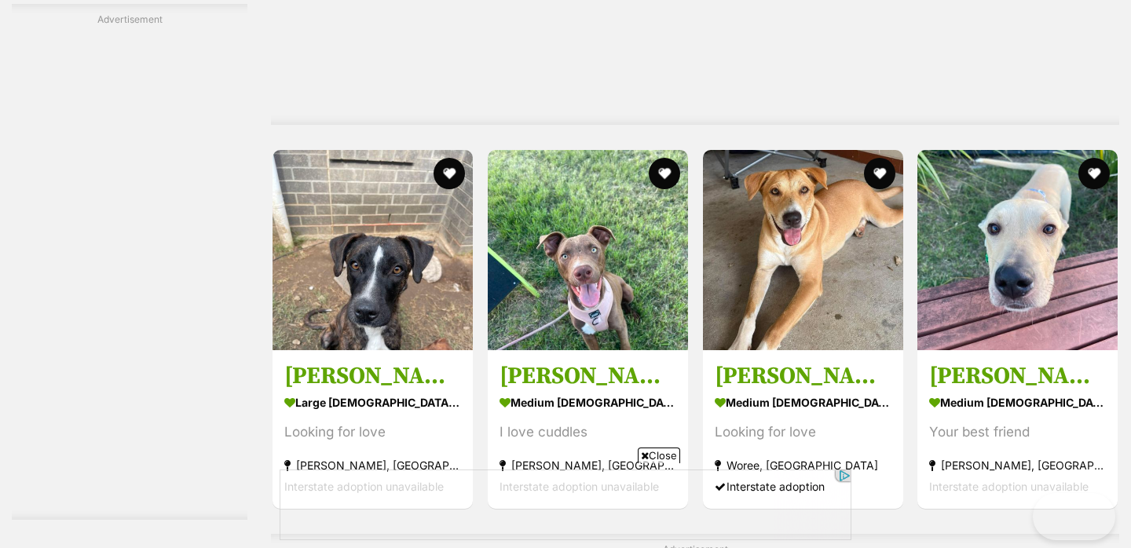
click at [655, 454] on span "Close" at bounding box center [659, 456] width 42 height 16
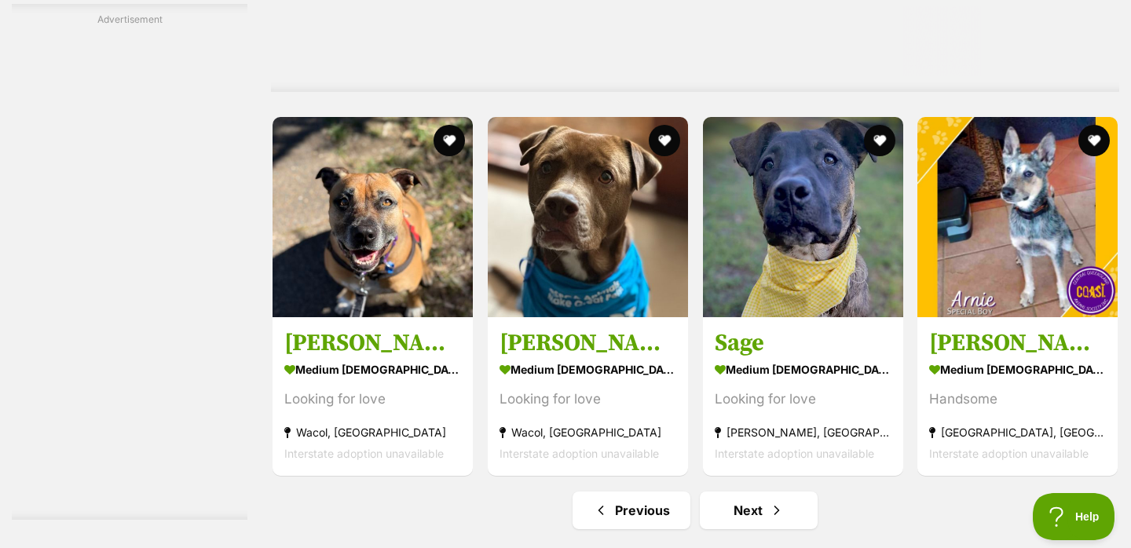
scroll to position [0, 0]
click at [767, 492] on link "Next" at bounding box center [759, 511] width 118 height 38
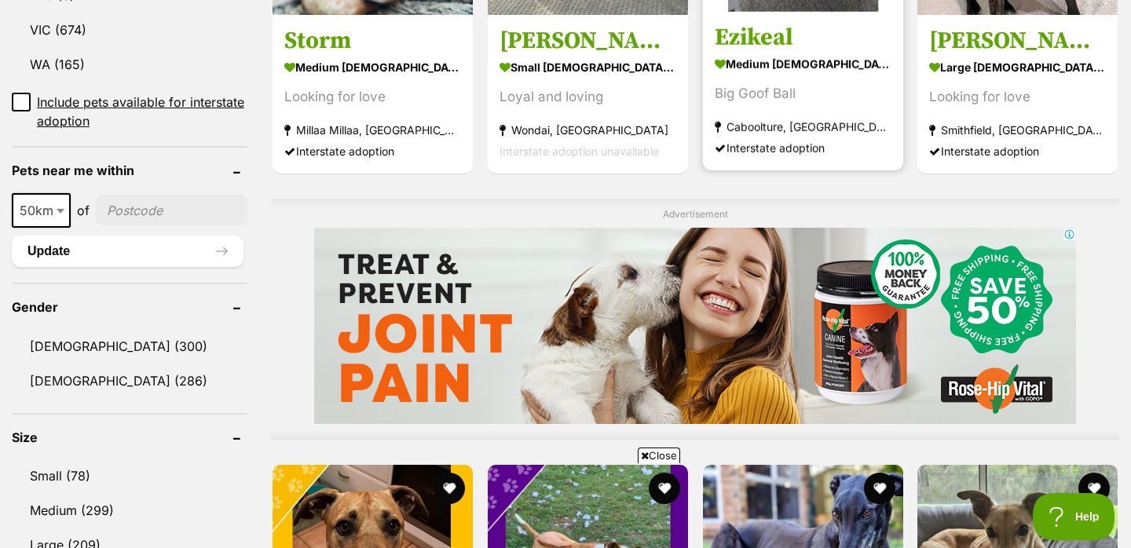
scroll to position [1523, 0]
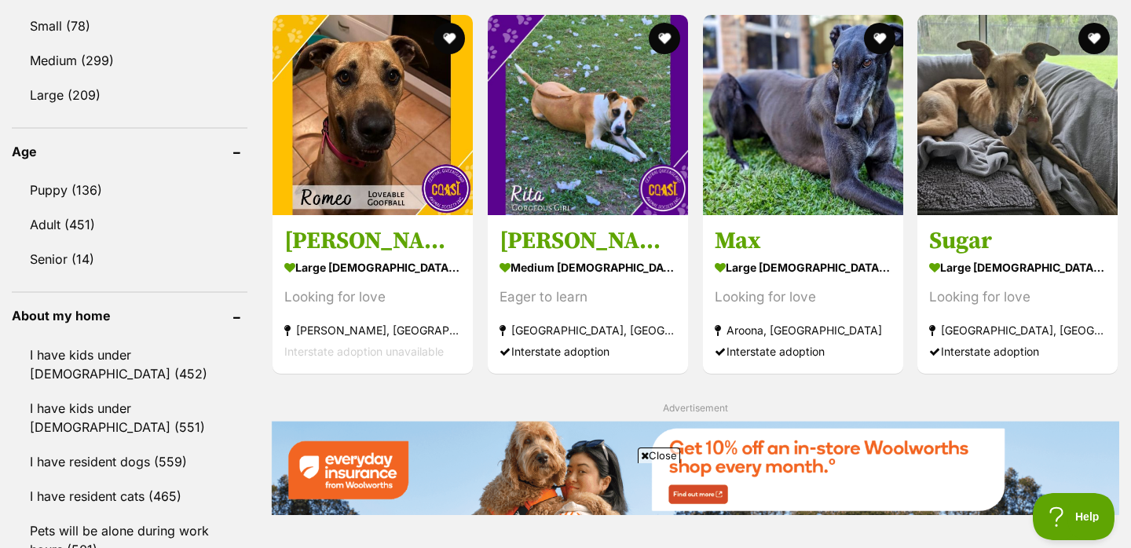
click at [650, 454] on span "Close" at bounding box center [659, 456] width 42 height 16
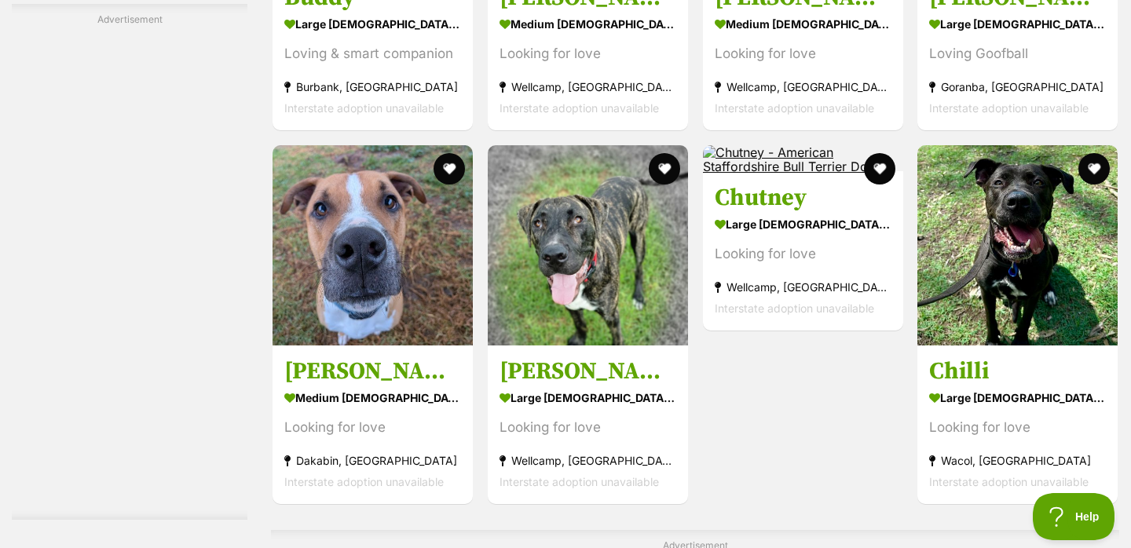
scroll to position [6321, 0]
